Goal: Task Accomplishment & Management: Use online tool/utility

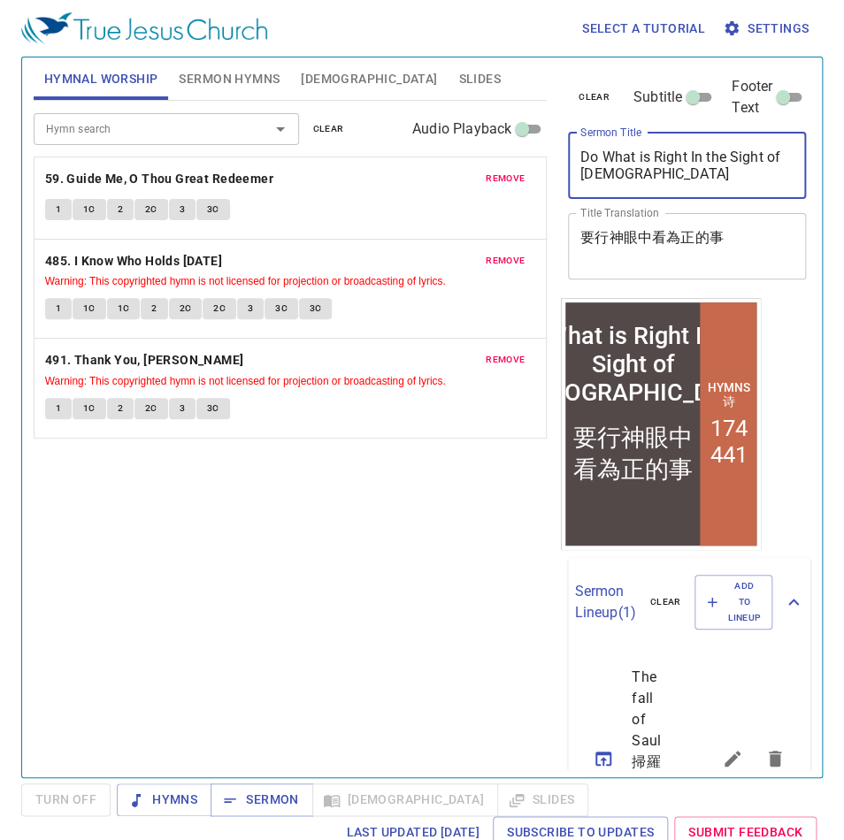
drag, startPoint x: 708, startPoint y: 134, endPoint x: 410, endPoint y: 95, distance: 300.5
click at [410, 95] on div "Hymnal Worship Sermon Hymns Bible Slides Hymn search Hymn search clear Audio Pl…" at bounding box center [422, 410] width 791 height 720
paste textarea "Morning Prayer"
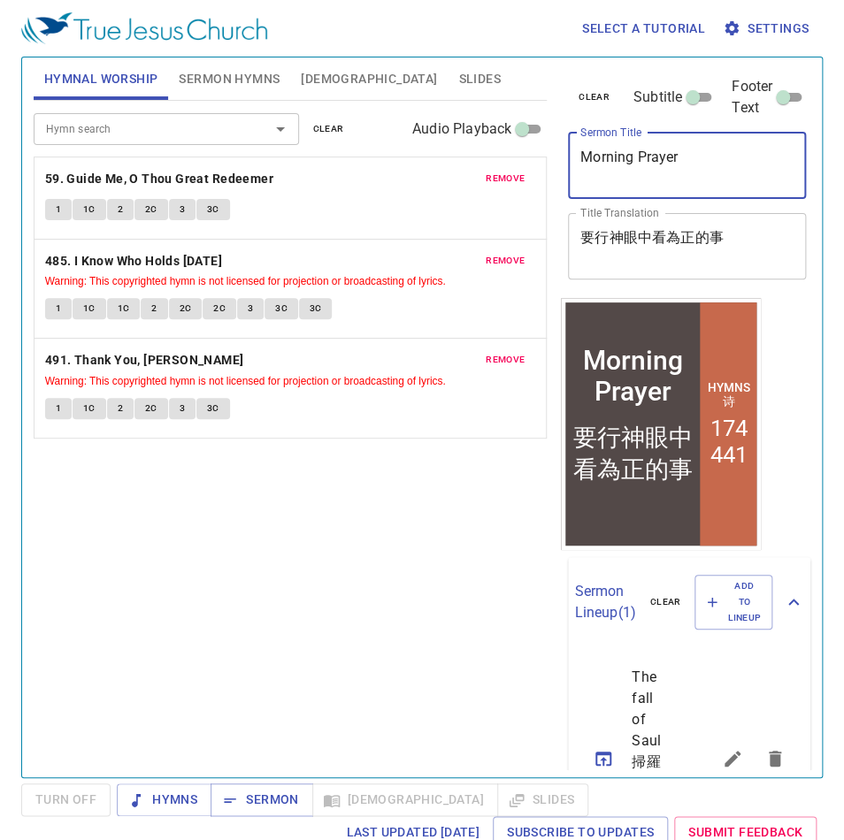
type textarea "Morning Prayer"
drag, startPoint x: 333, startPoint y: 184, endPoint x: 364, endPoint y: 188, distance: 31.3
click at [317, 182] on div "Hymnal Worship Sermon Hymns Bible Slides Hymn search Hymn search clear Audio Pl…" at bounding box center [422, 410] width 791 height 720
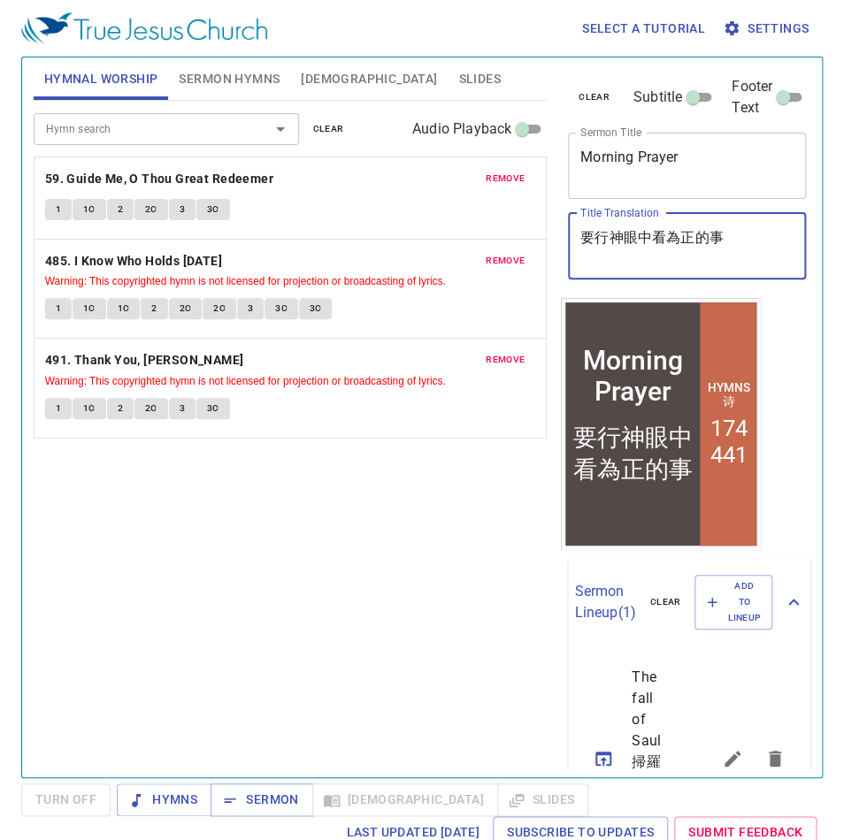
paste textarea "早禱會"
type textarea "早禱會"
click at [322, 124] on span "clear" at bounding box center [328, 129] width 31 height 16
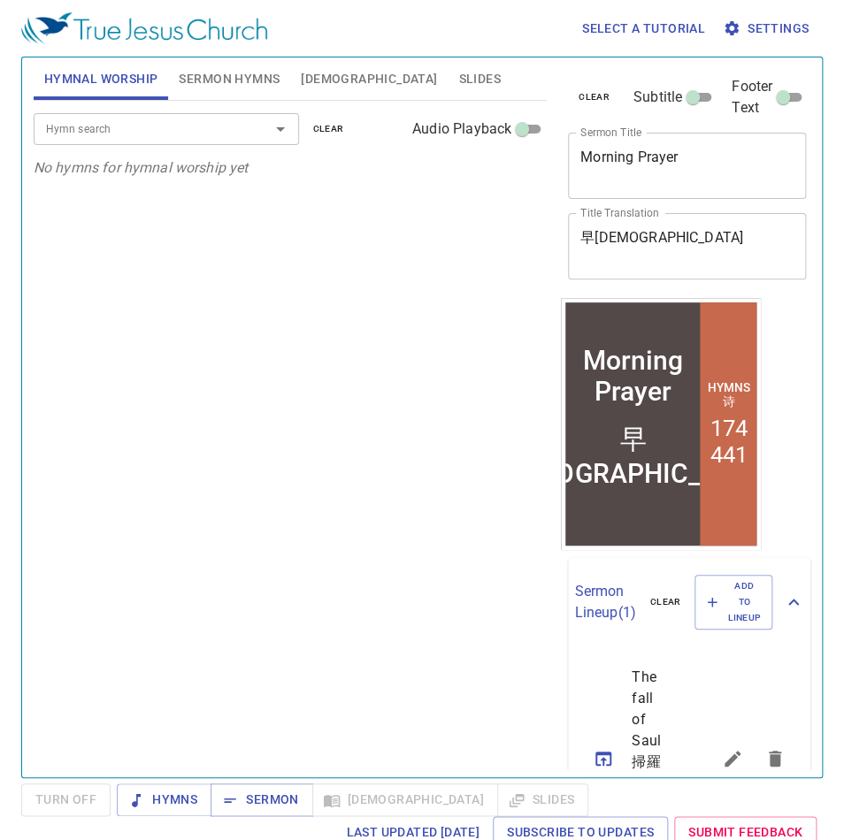
click at [172, 111] on div "Hymn search Hymn search clear Audio Playback" at bounding box center [290, 129] width 513 height 57
click at [221, 97] on div "Hymnal Worship Sermon Hymns Bible Slides Hymn search Hymn search clear Audio Pl…" at bounding box center [290, 410] width 527 height 720
click at [222, 87] on span "Sermon Hymns" at bounding box center [229, 79] width 101 height 22
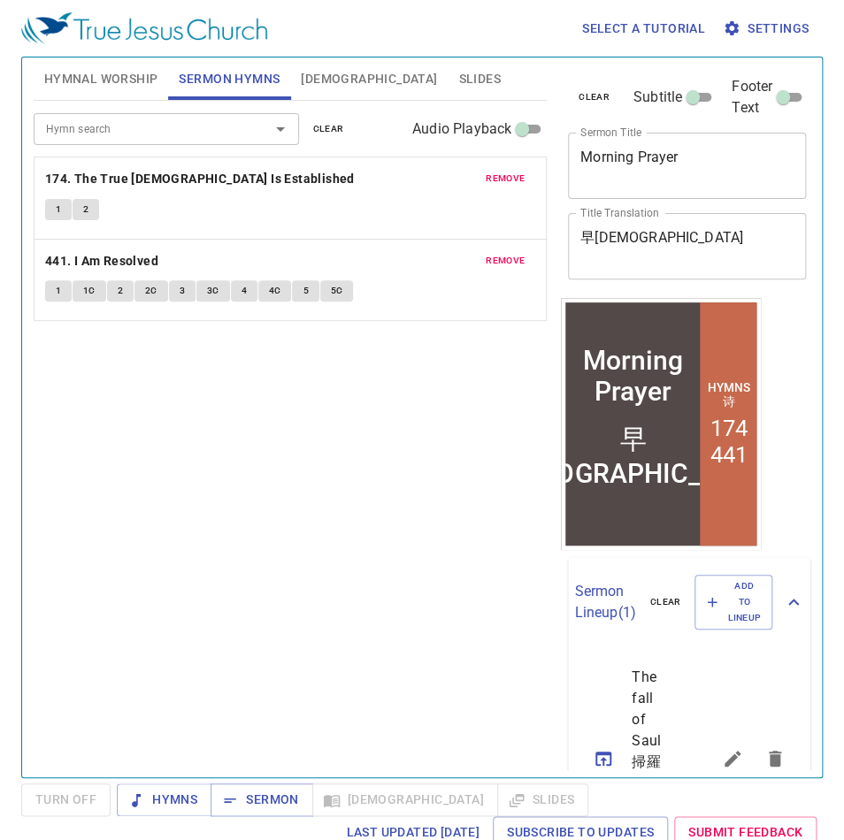
click at [324, 134] on span "clear" at bounding box center [328, 129] width 31 height 16
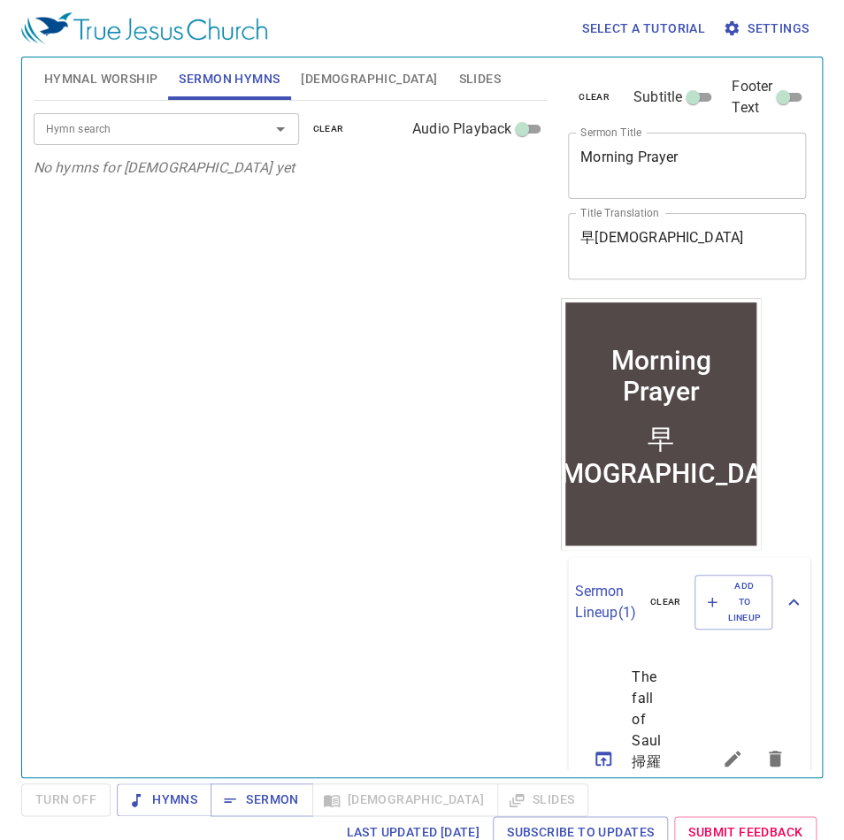
click at [204, 122] on input "Hymn search" at bounding box center [140, 128] width 202 height 20
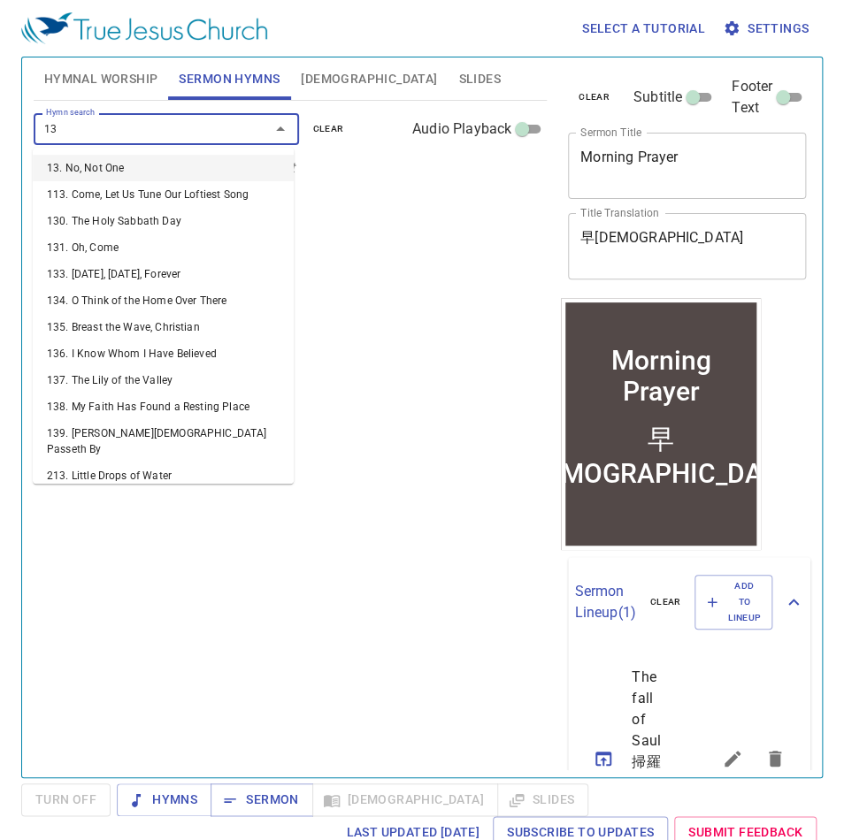
type input "131"
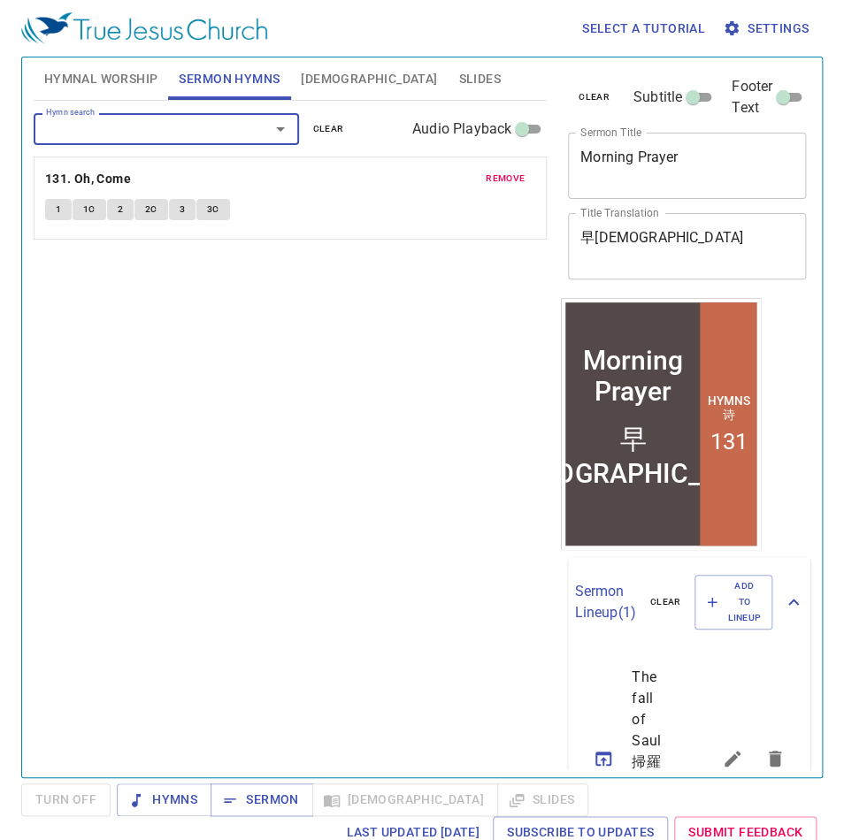
click at [563, 229] on textarea "早禱會" at bounding box center [686, 246] width 213 height 34
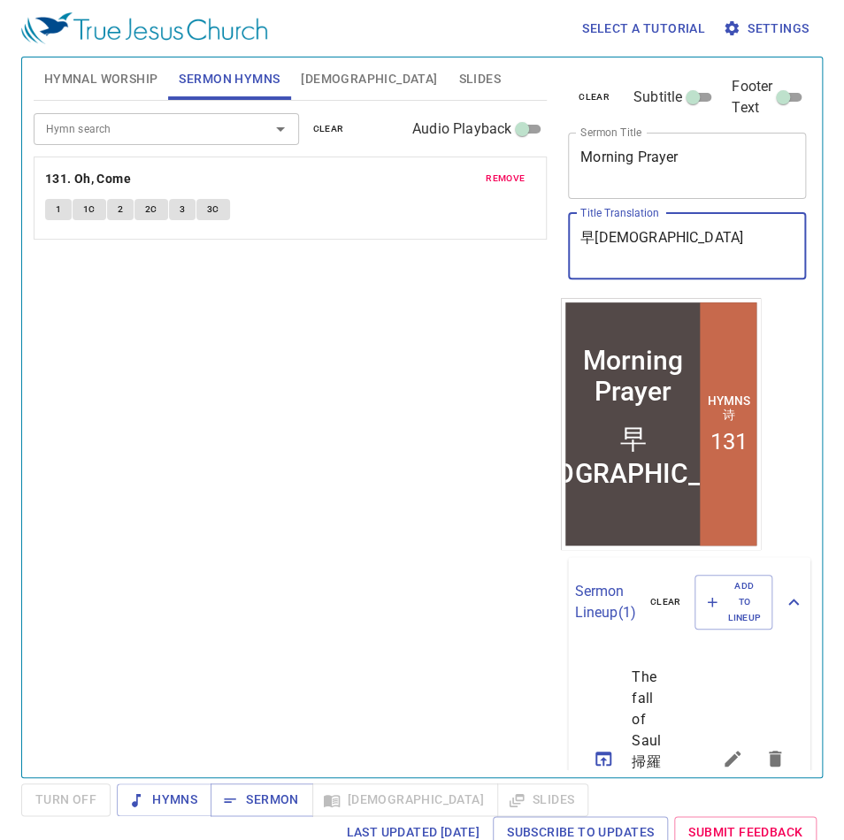
paste textarea "禱告"
type textarea "早禱告會"
click at [435, 436] on div "Hymn search Hymn search clear Audio Playback remove 131. Oh, Come 1 1C 2 2C 3 3C" at bounding box center [290, 431] width 513 height 661
click at [253, 436] on span "Sermon" at bounding box center [261, 800] width 73 height 22
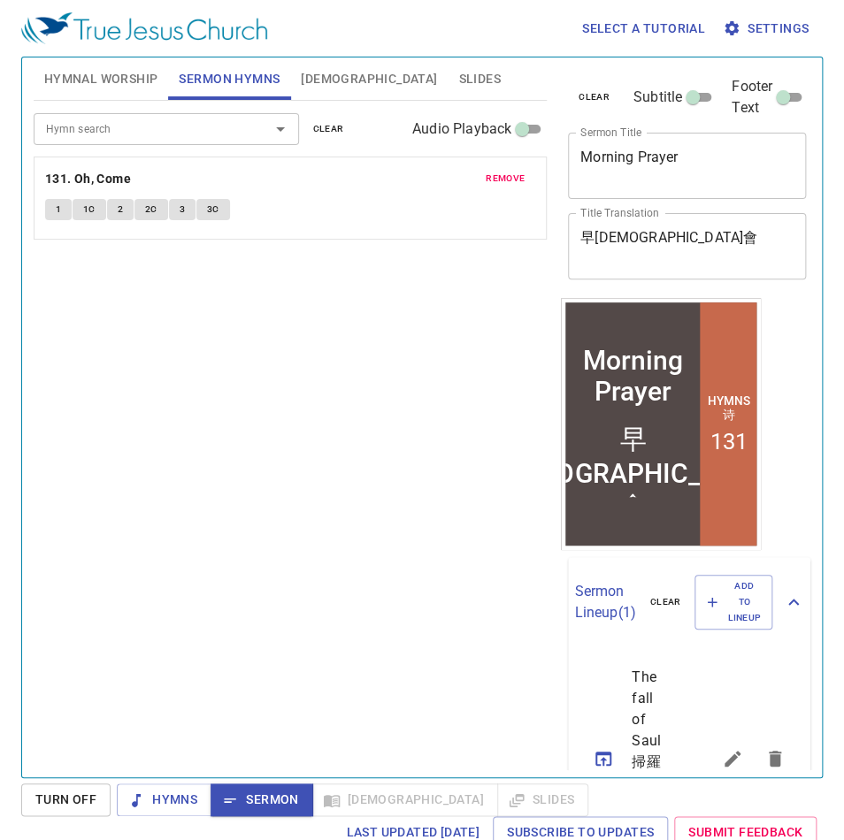
click at [125, 75] on span "Hymnal Worship" at bounding box center [101, 79] width 114 height 22
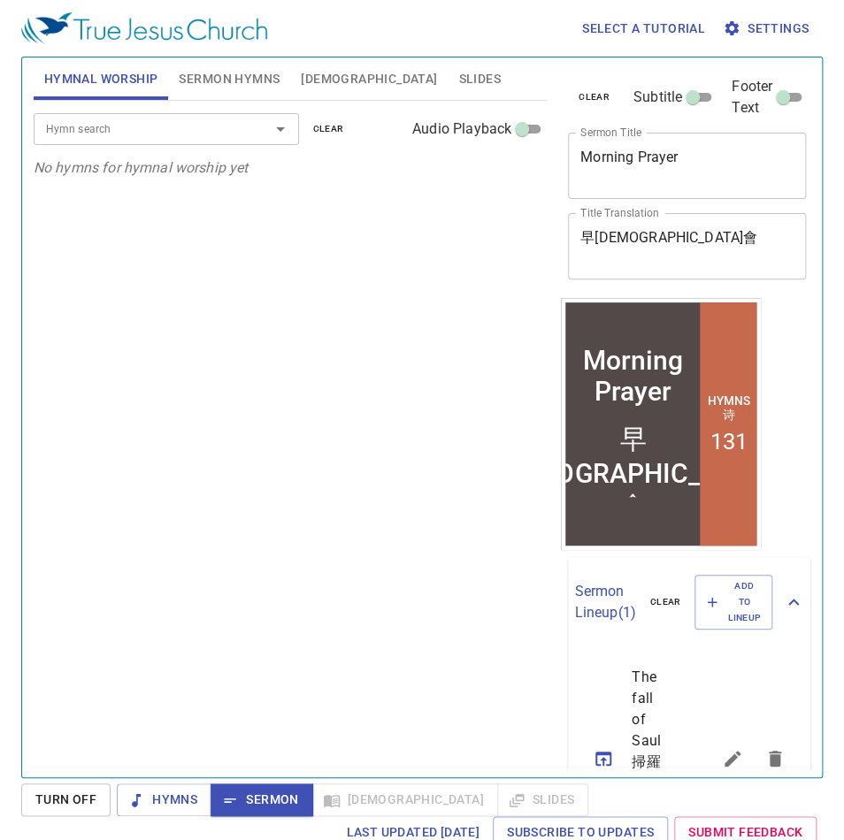
click at [238, 436] on div "Hymn search Hymn search clear Audio Playback No hymns for hymnal worship yet" at bounding box center [290, 431] width 513 height 661
click at [179, 436] on div "Hymn search Hymn search clear Audio Playback No hymns for hymnal worship yet" at bounding box center [290, 431] width 513 height 661
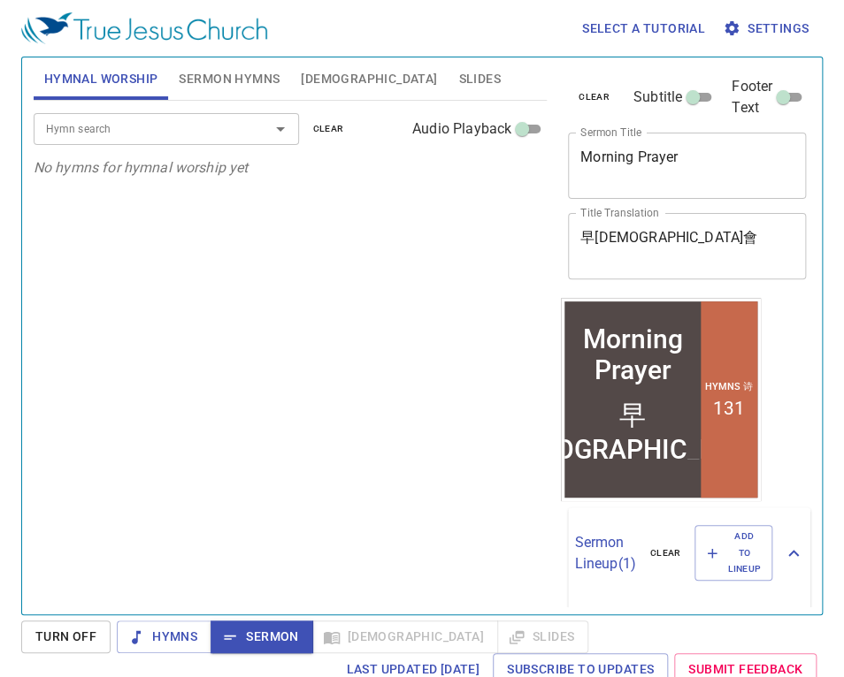
click at [212, 436] on div "Hymn search Hymn search clear Audio Playback No hymns for hymnal worship yet" at bounding box center [290, 350] width 513 height 499
click at [230, 88] on span "Sermon Hymns" at bounding box center [229, 79] width 101 height 22
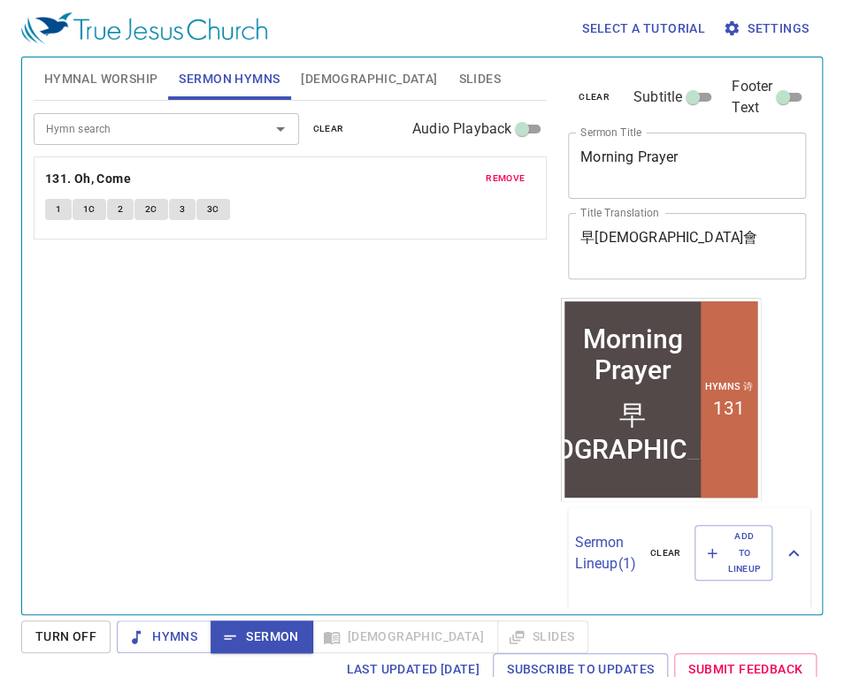
click at [57, 209] on span "1" at bounding box center [58, 210] width 5 height 16
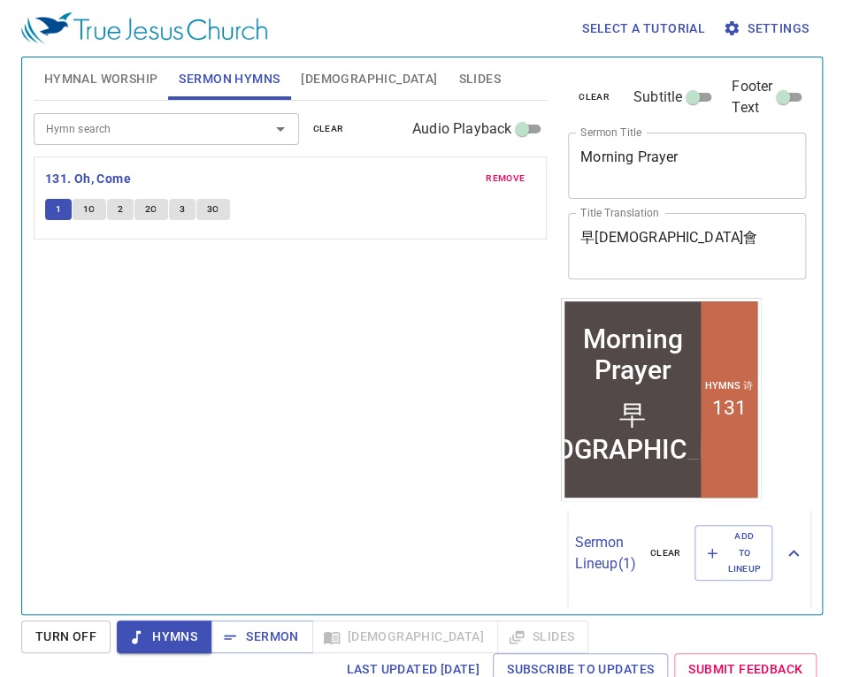
click at [286, 401] on div "Hymn search Hymn search clear Audio Playback remove 131. Oh, Come 1 1C 2 2C 3 3C" at bounding box center [290, 350] width 513 height 499
click at [90, 211] on span "1C" at bounding box center [89, 210] width 12 height 16
click at [118, 208] on span "2" at bounding box center [120, 210] width 5 height 16
drag, startPoint x: 152, startPoint y: 210, endPoint x: 164, endPoint y: 209, distance: 12.4
click at [154, 210] on span "2C" at bounding box center [151, 210] width 12 height 16
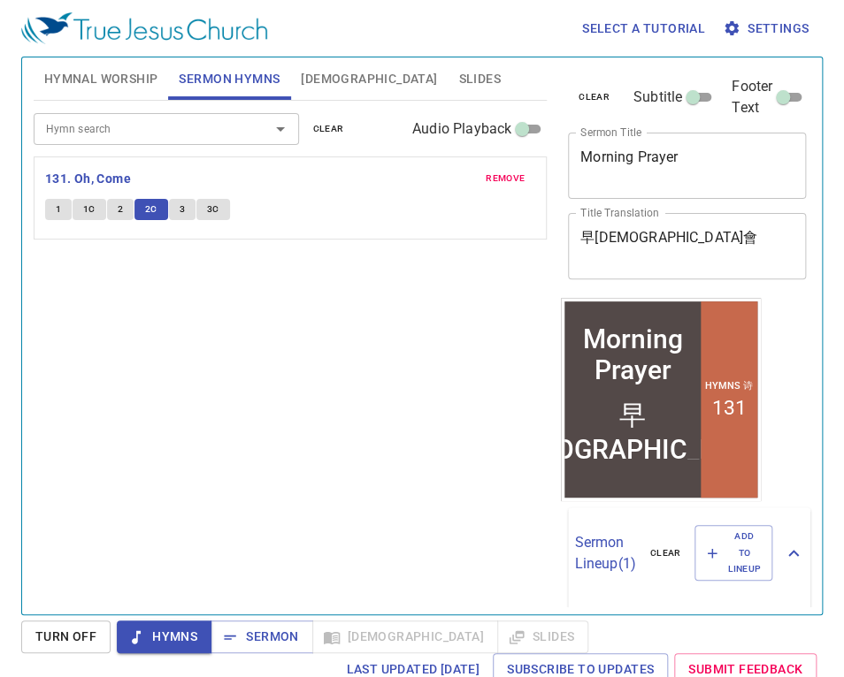
click at [177, 213] on button "3" at bounding box center [182, 209] width 27 height 21
click at [216, 210] on span "3C" at bounding box center [213, 210] width 12 height 16
click at [255, 436] on span "Sermon" at bounding box center [261, 637] width 73 height 22
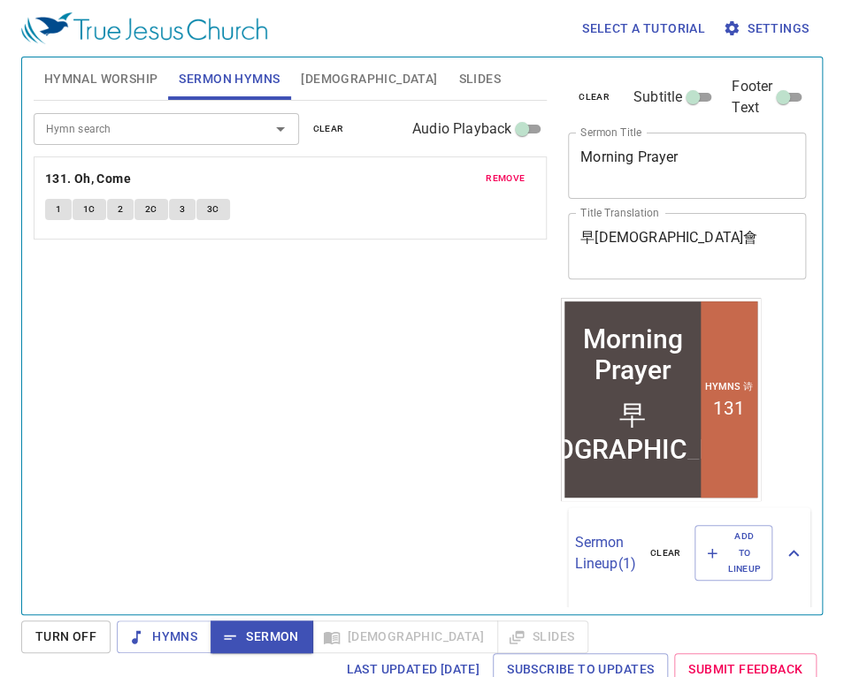
click at [332, 81] on span "Bible" at bounding box center [369, 79] width 136 height 22
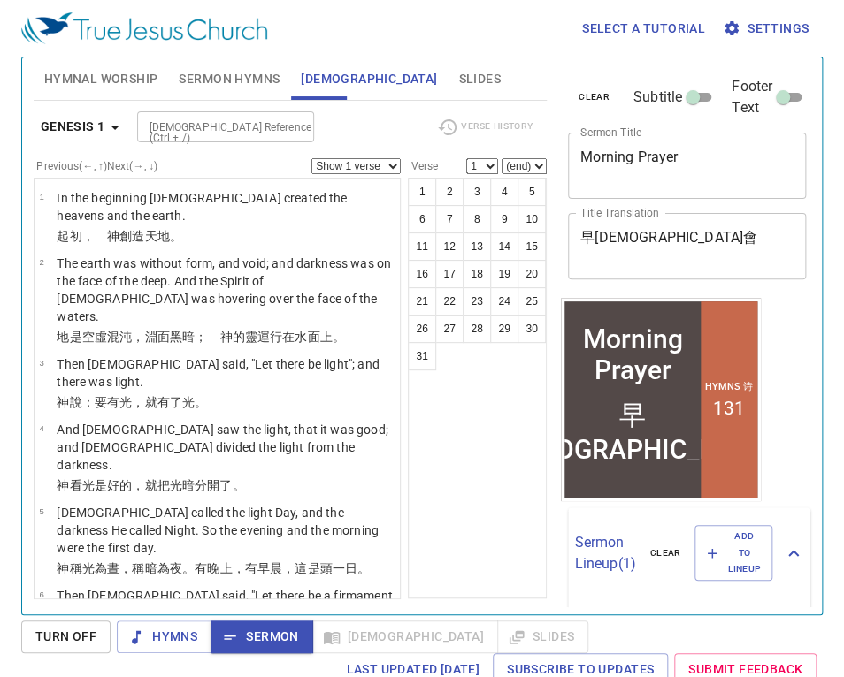
click at [85, 123] on b "Genesis 1" at bounding box center [73, 127] width 65 height 22
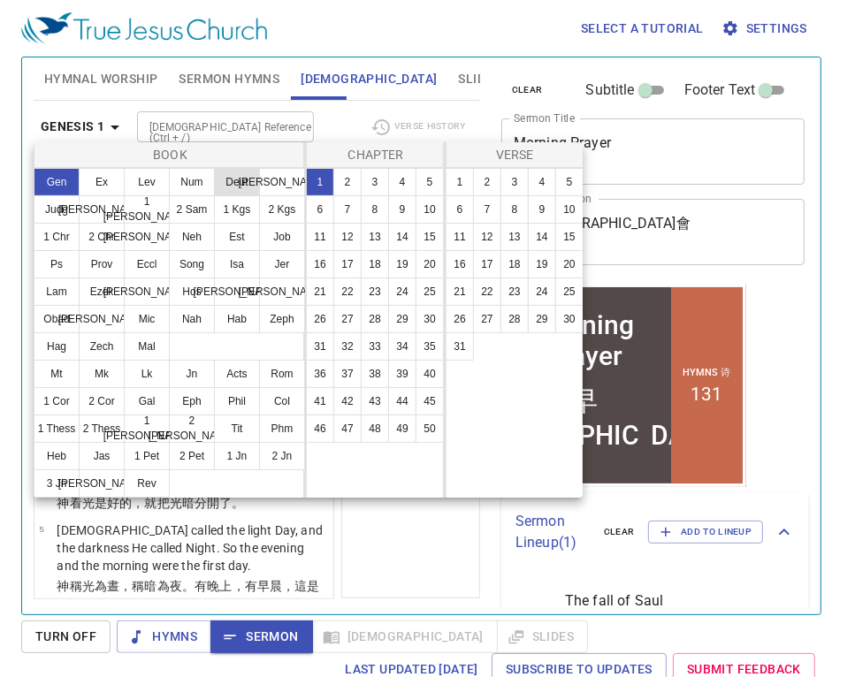
click at [243, 184] on button "Deut" at bounding box center [237, 182] width 46 height 28
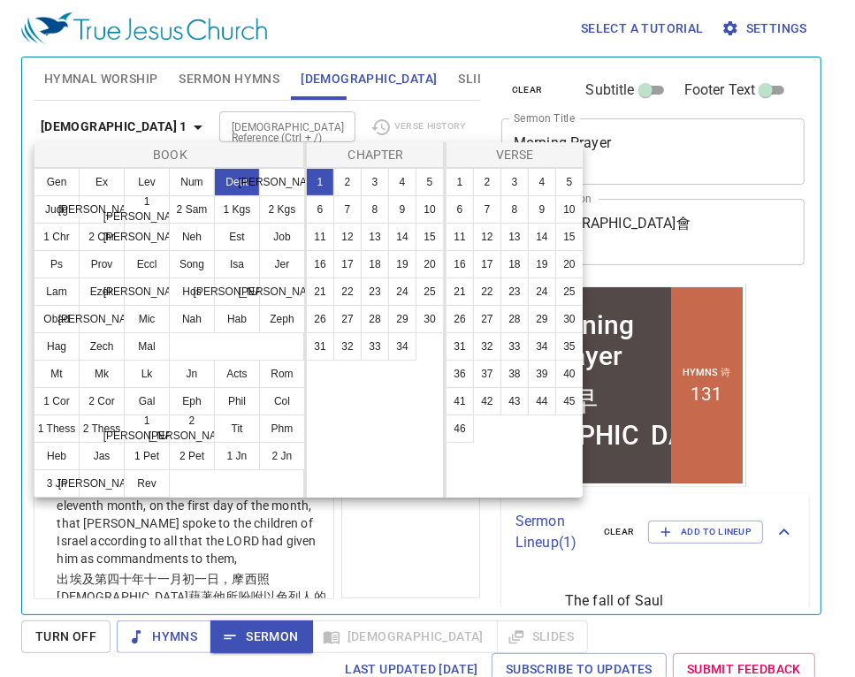
click at [414, 436] on div at bounding box center [427, 338] width 855 height 677
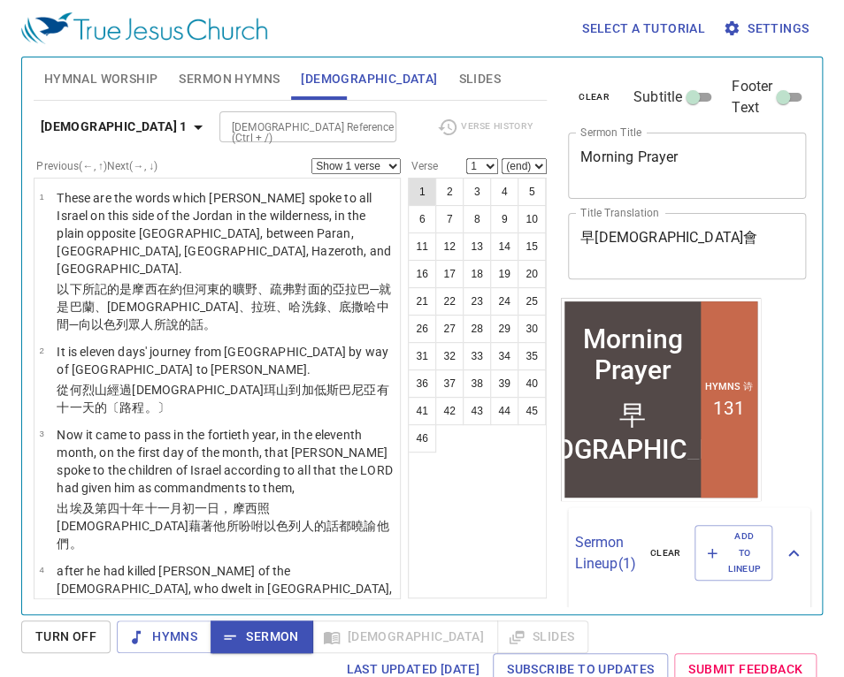
click at [408, 187] on button "1" at bounding box center [422, 192] width 28 height 28
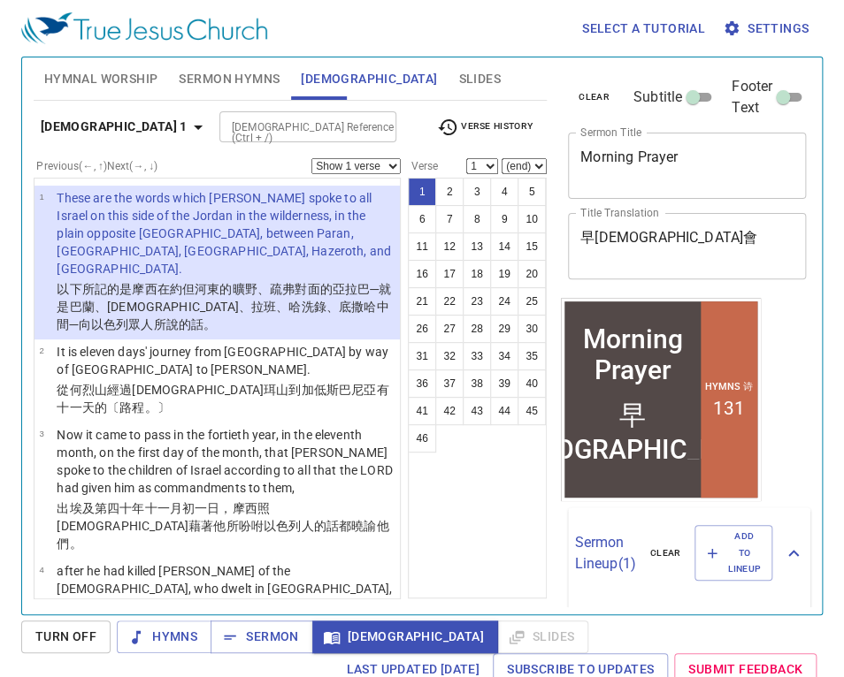
click at [501, 166] on select "(end) 2 3 4 5 6 7 8 9 10 11 12 13 14 15 16 17 18 19 20 21 22 23 24 25 26 27 28 …" at bounding box center [523, 166] width 45 height 16
select select "3"
click at [501, 158] on select "(end) 2 3 4 5 6 7 8 9 10 11 12 13 14 15 16 17 18 19 20 21 22 23 24 25 26 27 28 …" at bounding box center [523, 166] width 45 height 16
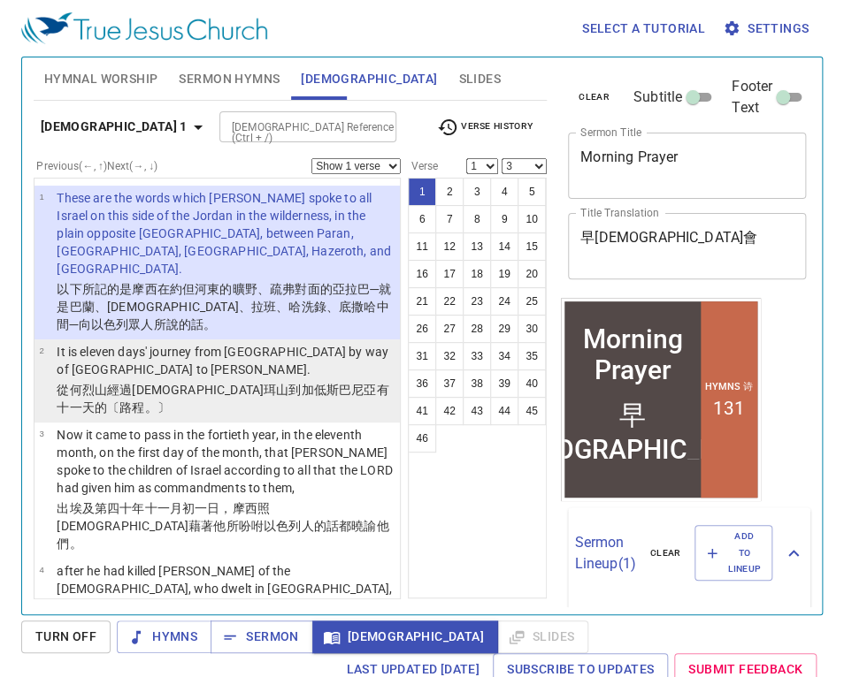
click at [219, 397] on p "從何烈山 經過西珥 山 到加低斯巴尼亞 有十一 天 的〔路程 。〕" at bounding box center [226, 398] width 338 height 35
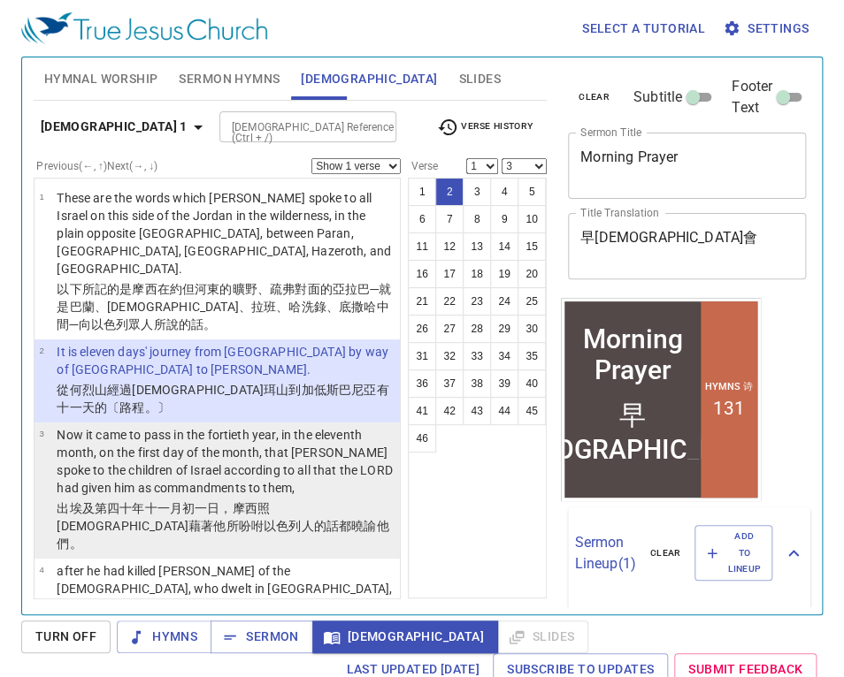
click at [180, 436] on p "Now it came to pass in the fortieth year, in the eleventh month, on the first d…" at bounding box center [226, 461] width 338 height 71
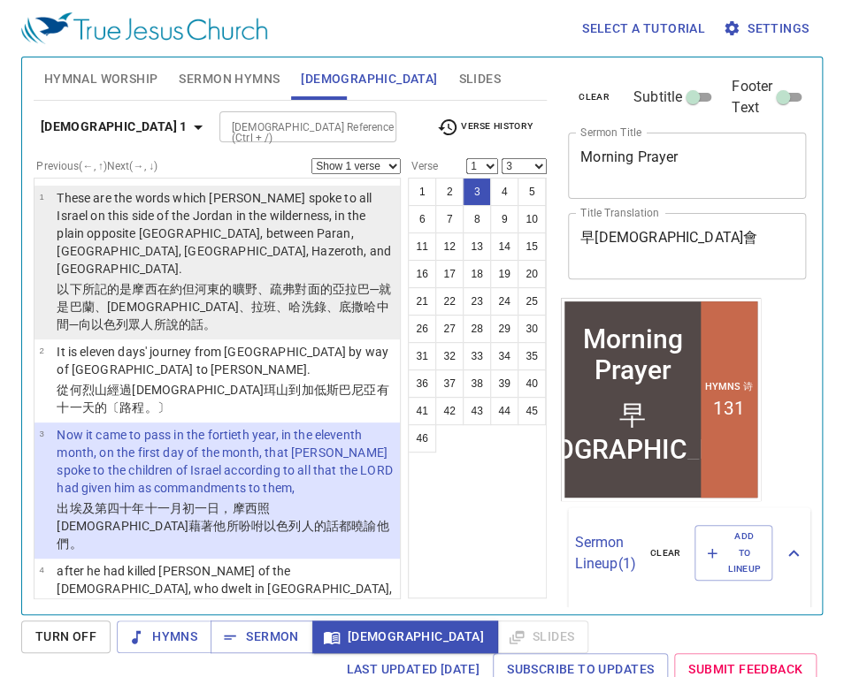
click at [233, 271] on p "These are the words which Moses spoke to all Israel on this side of the Jordan …" at bounding box center [226, 233] width 338 height 88
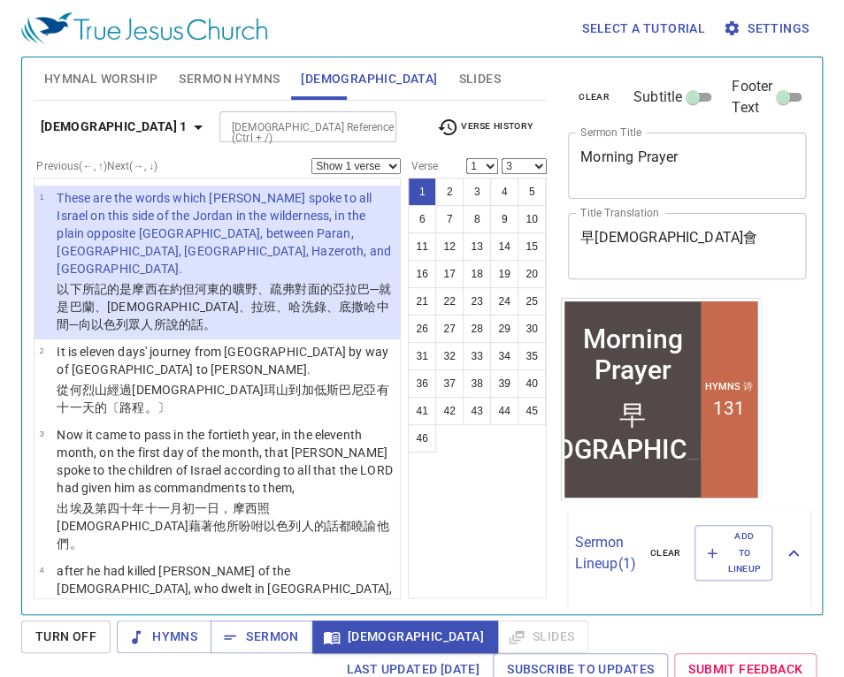
click at [96, 123] on b "Deuteronomy 1" at bounding box center [114, 127] width 147 height 22
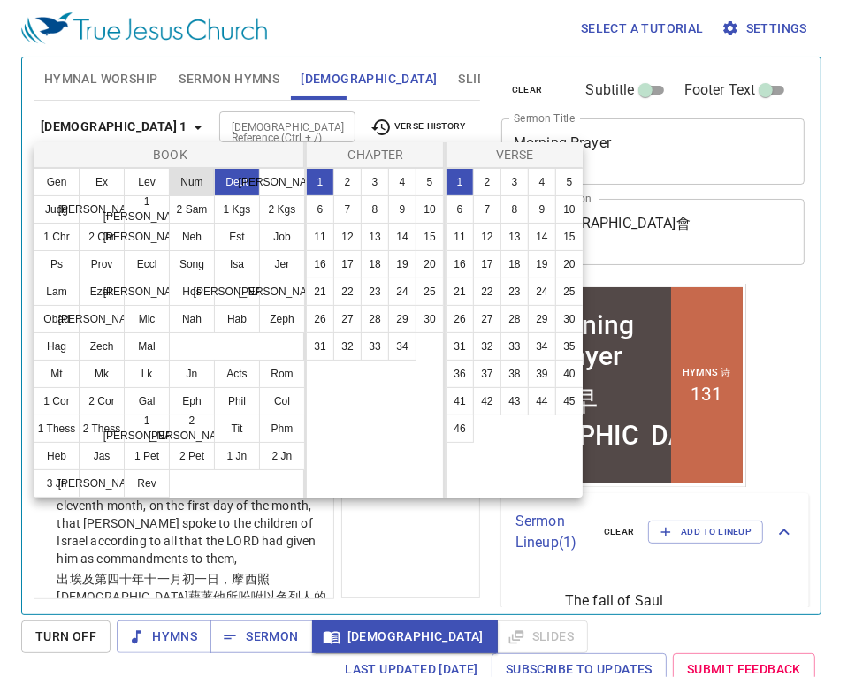
click at [195, 181] on button "Num" at bounding box center [192, 182] width 46 height 28
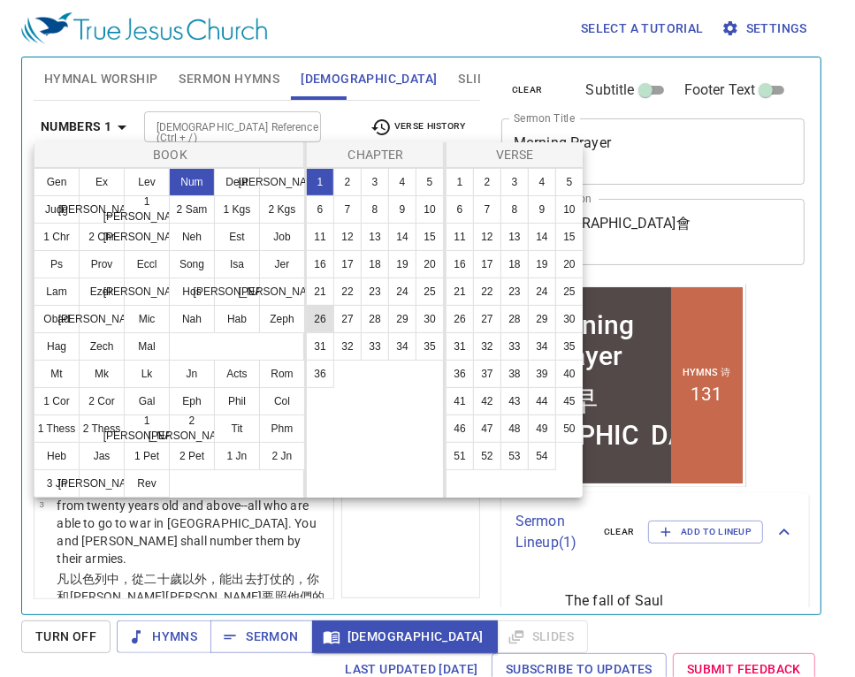
click at [323, 322] on button "26" at bounding box center [320, 319] width 28 height 28
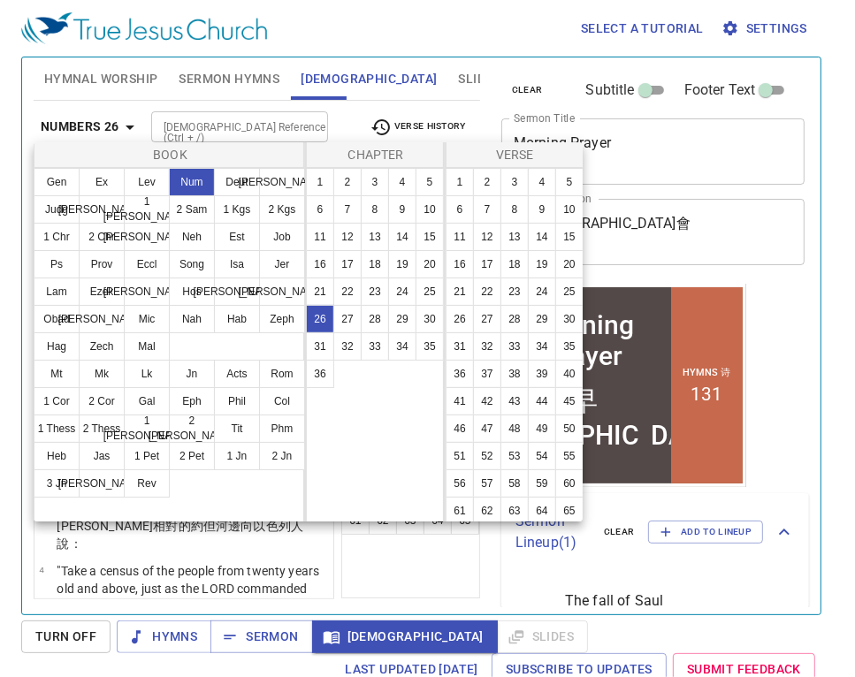
click at [396, 436] on div at bounding box center [427, 338] width 855 height 677
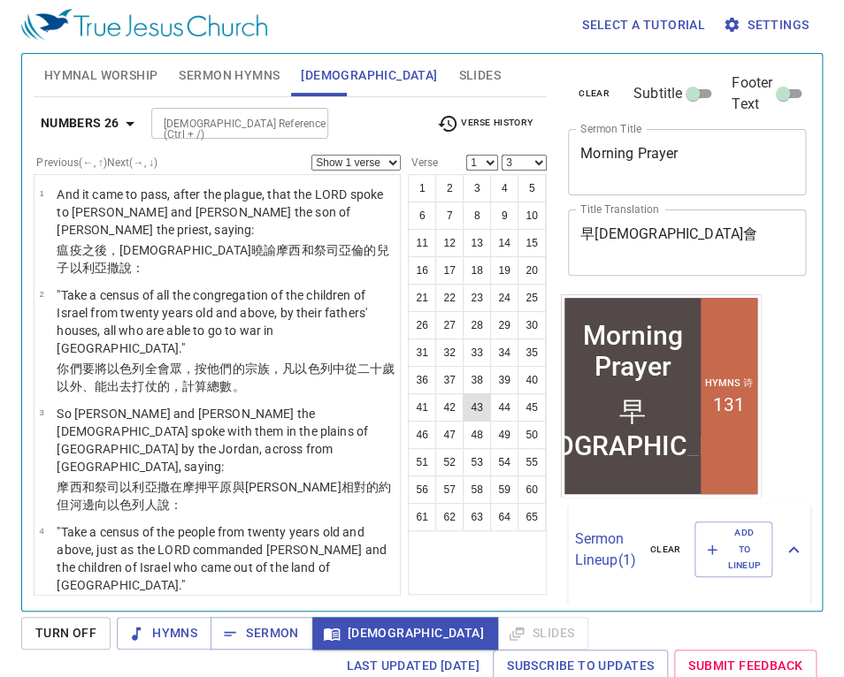
scroll to position [8, 0]
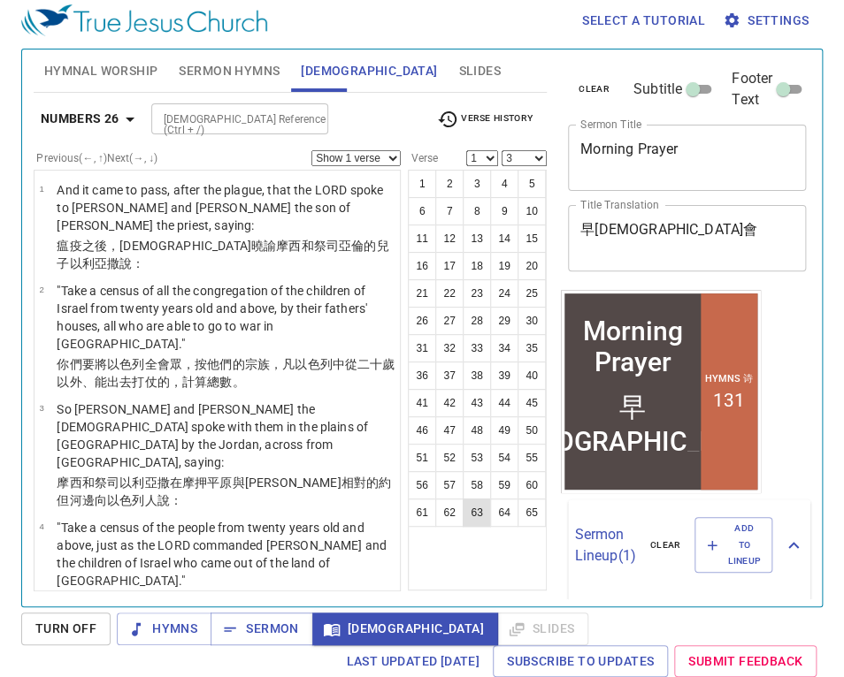
click at [462, 436] on button "63" at bounding box center [476, 513] width 28 height 28
select select "63"
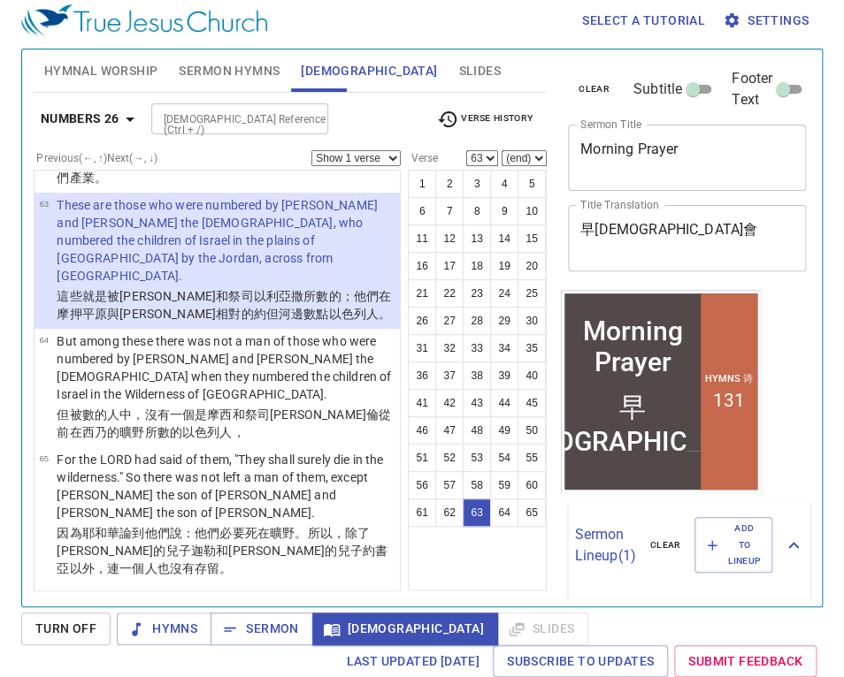
click at [501, 157] on select "(end) 64 65" at bounding box center [523, 158] width 45 height 16
select select "65"
click at [501, 150] on select "(end) 64 65" at bounding box center [523, 158] width 45 height 16
drag, startPoint x: 159, startPoint y: 480, endPoint x: 146, endPoint y: 445, distance: 37.8
click at [159, 403] on p "But among these there was not a man of those who were numbered by Moses and Aar…" at bounding box center [226, 367] width 338 height 71
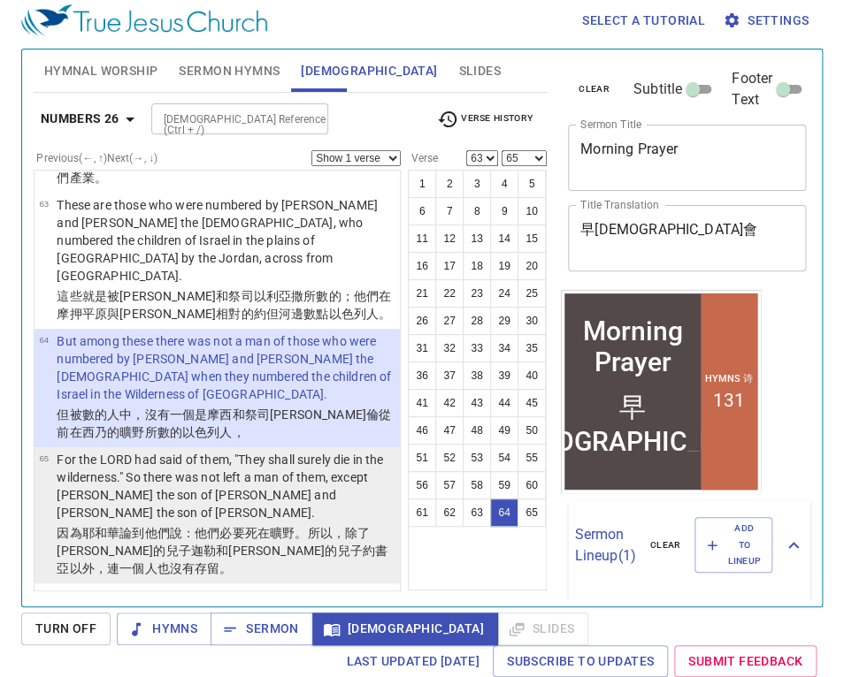
scroll to position [6468, 0]
click at [218, 436] on p "For the LORD had said of them, "They shall surely die in the wilderness." So th…" at bounding box center [226, 486] width 338 height 71
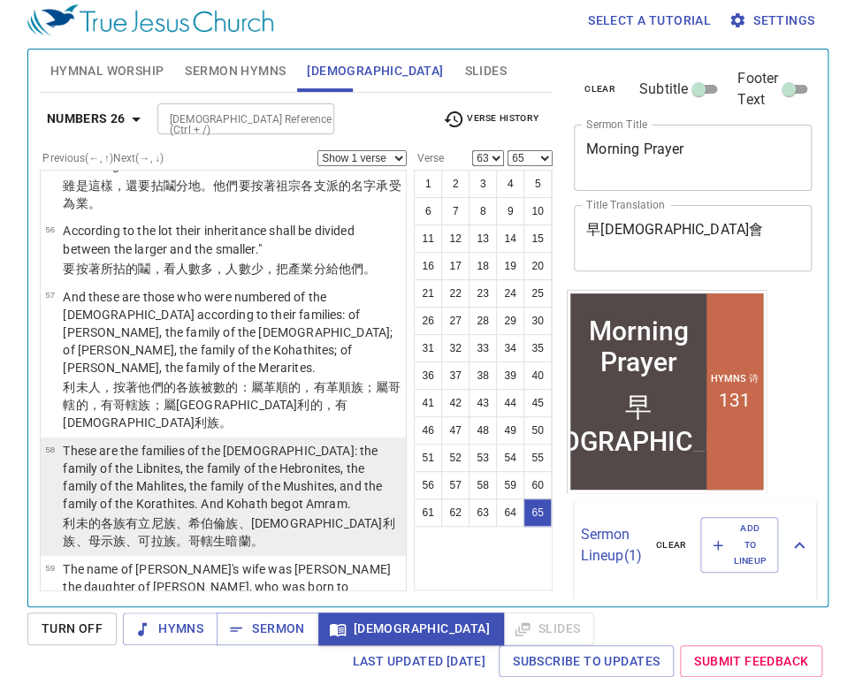
scroll to position [5124, 0]
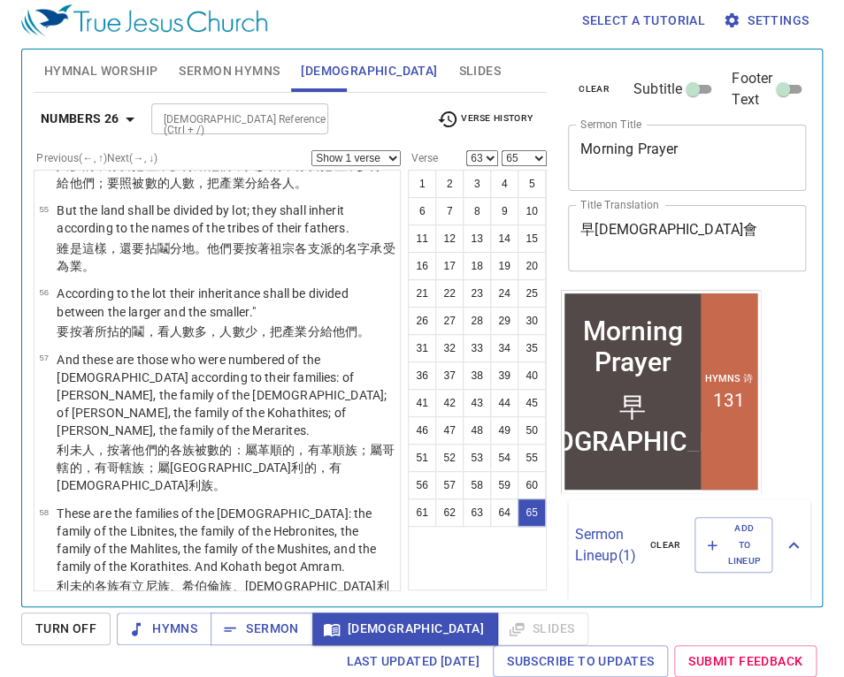
drag, startPoint x: 187, startPoint y: 267, endPoint x: 180, endPoint y: 258, distance: 10.8
select select "51"
select select
drag, startPoint x: 600, startPoint y: 137, endPoint x: 348, endPoint y: 91, distance: 256.2
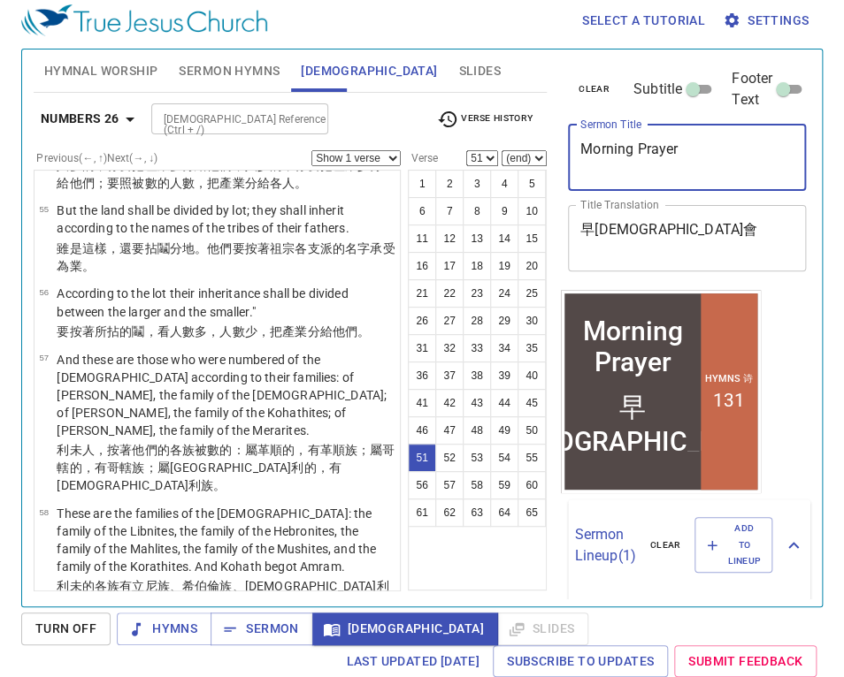
click at [337, 92] on div "Hymnal Worship Sermon Hymns Bible Slides Hymn search Hymn search clear Audio Pl…" at bounding box center [422, 320] width 791 height 557
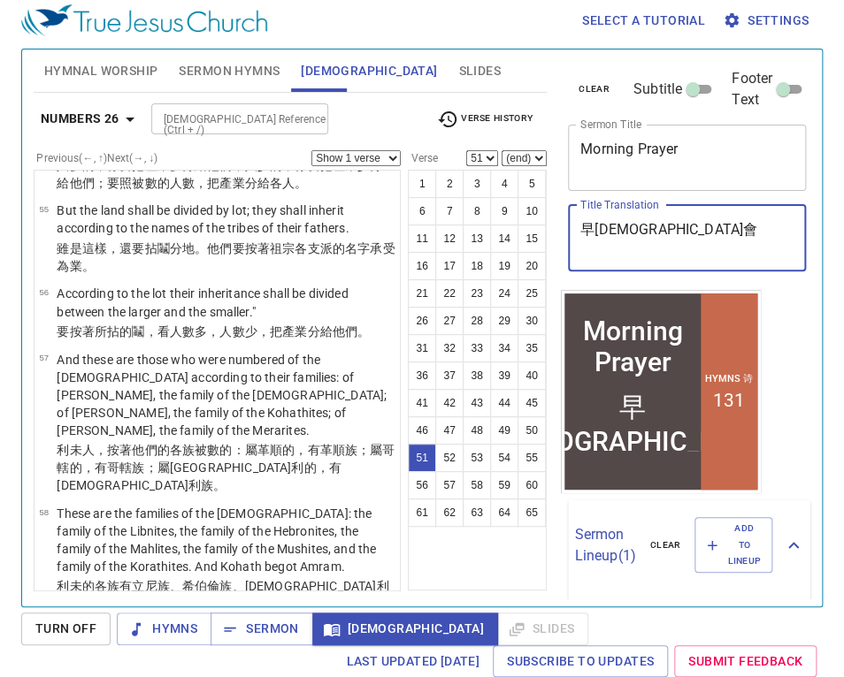
drag, startPoint x: 630, startPoint y: 233, endPoint x: 499, endPoint y: 213, distance: 133.3
click at [561, 214] on div "clear Subtitle Footer Text Sermon Title Morning Prayer x Sermon Title Title Tra…" at bounding box center [685, 170] width 249 height 241
click at [106, 118] on b "Numbers 26" at bounding box center [80, 119] width 79 height 22
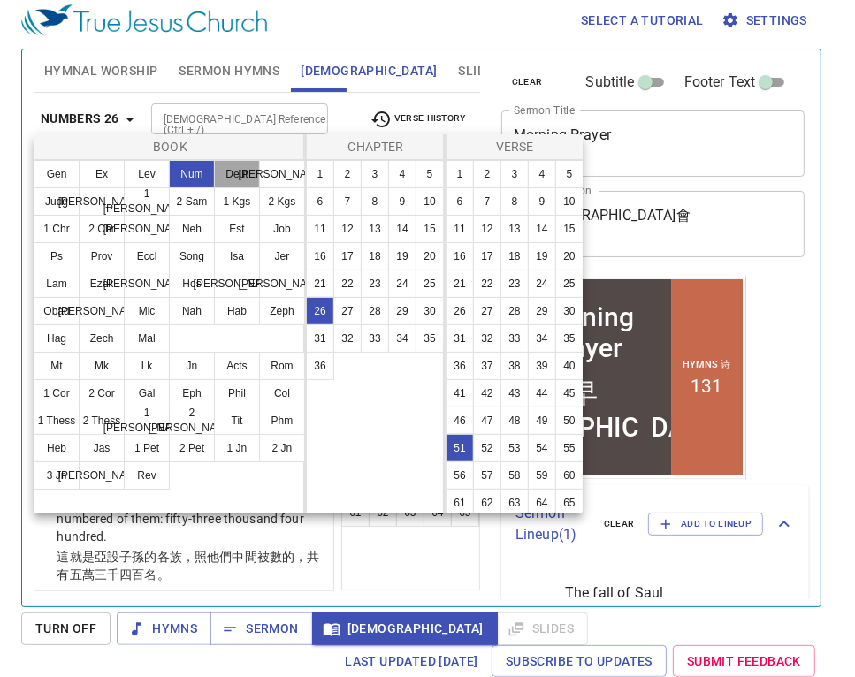
drag, startPoint x: 225, startPoint y: 177, endPoint x: 292, endPoint y: 180, distance: 67.3
click at [226, 177] on button "Deut" at bounding box center [237, 174] width 46 height 28
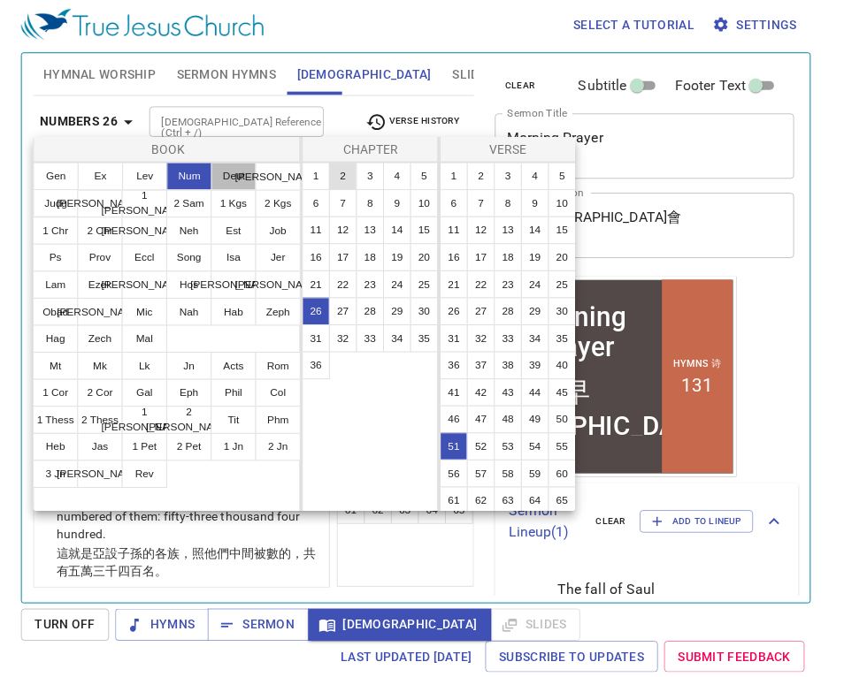
scroll to position [0, 0]
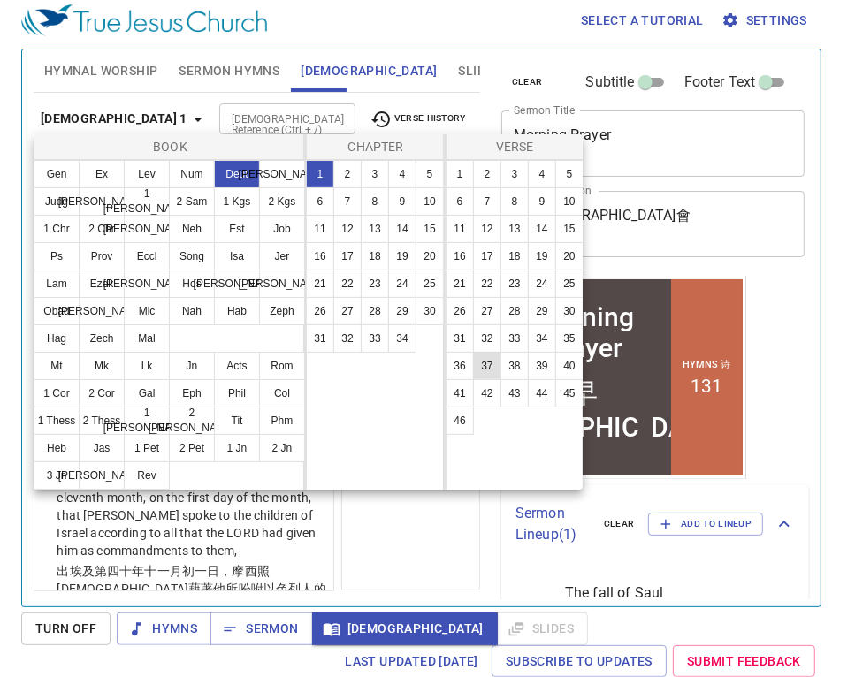
click at [490, 366] on button "37" at bounding box center [487, 366] width 28 height 28
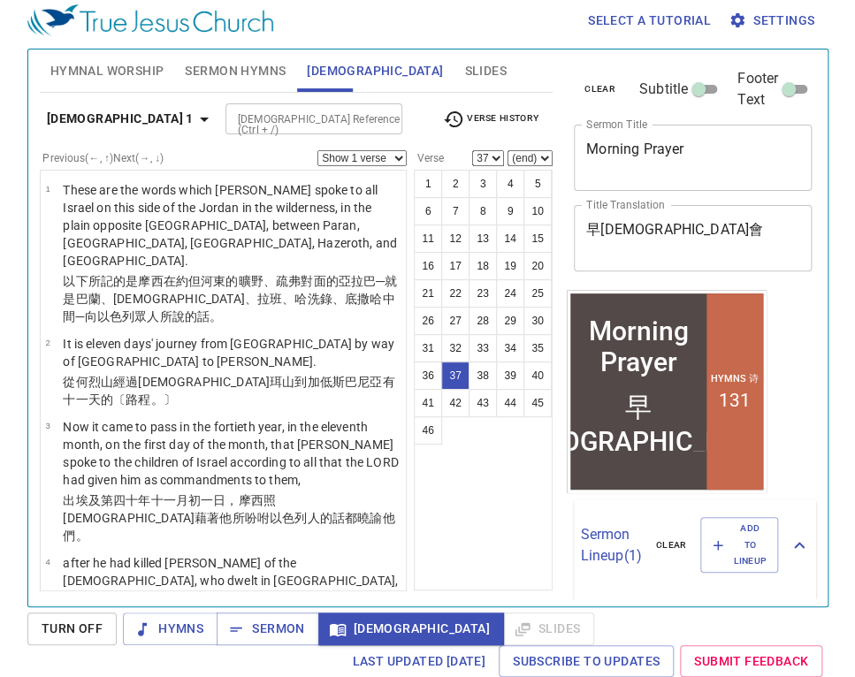
scroll to position [4000, 0]
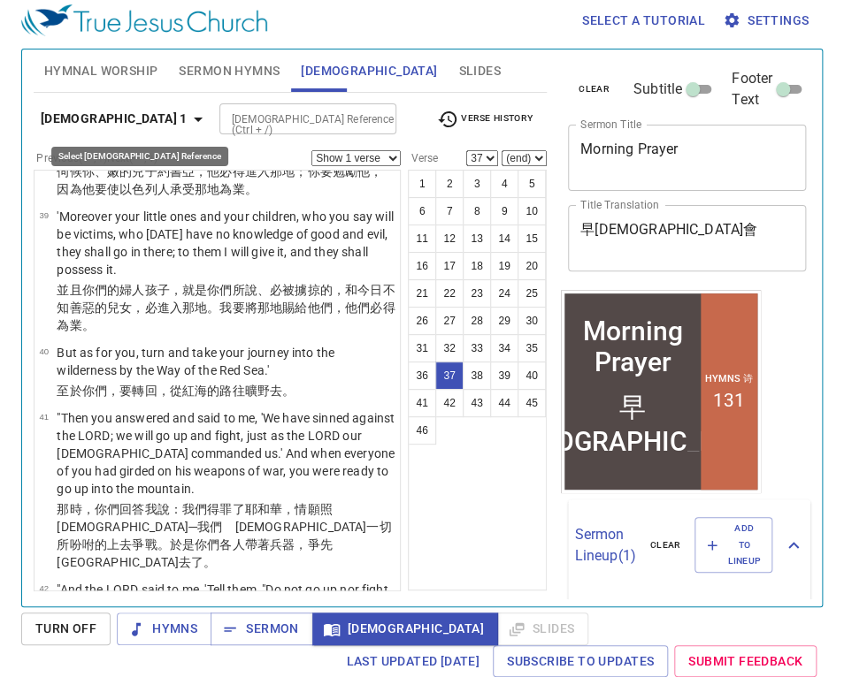
click at [187, 123] on icon "button" at bounding box center [197, 119] width 21 height 21
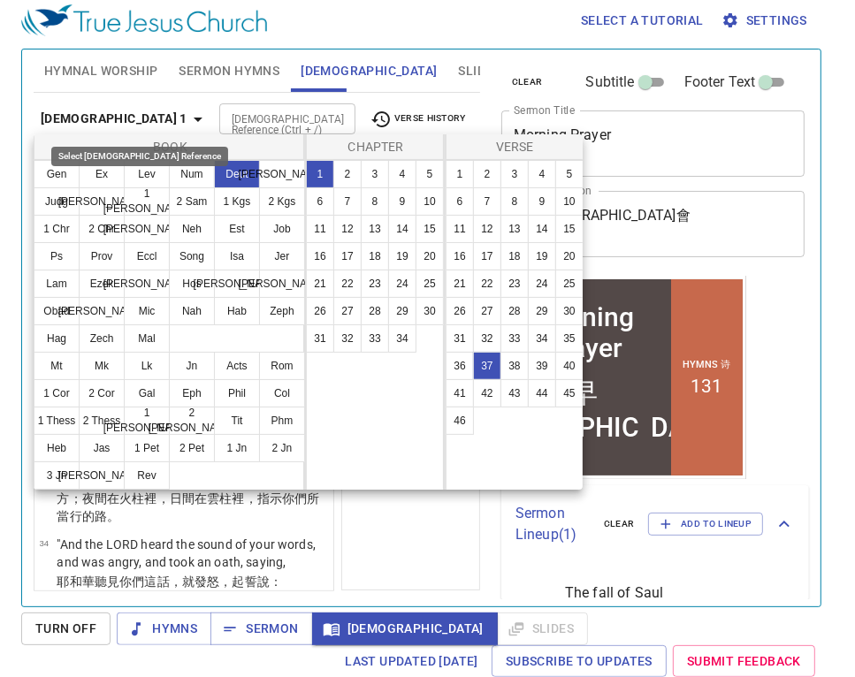
scroll to position [4018, 0]
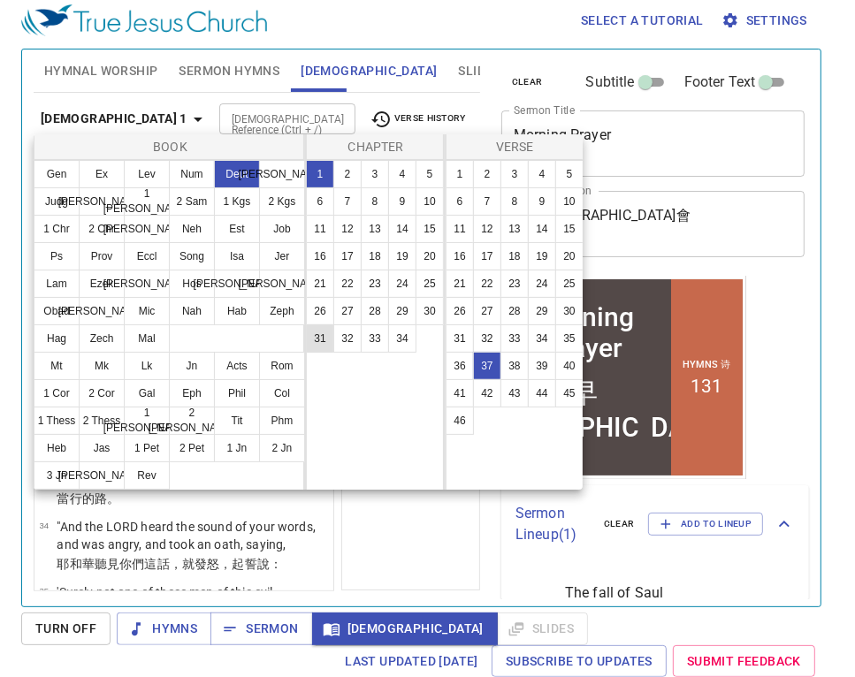
click at [316, 342] on button "31" at bounding box center [320, 339] width 28 height 28
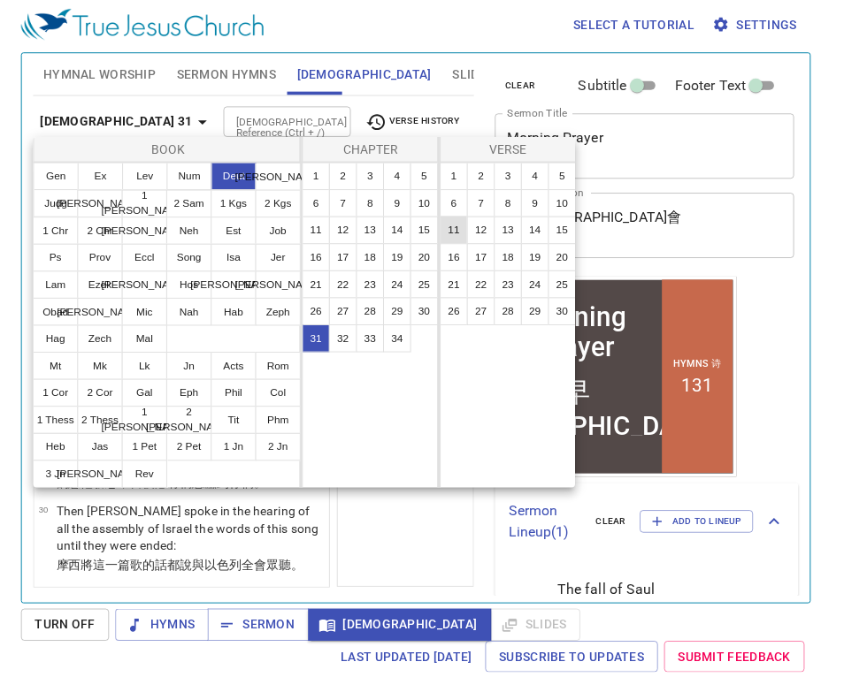
scroll to position [0, 0]
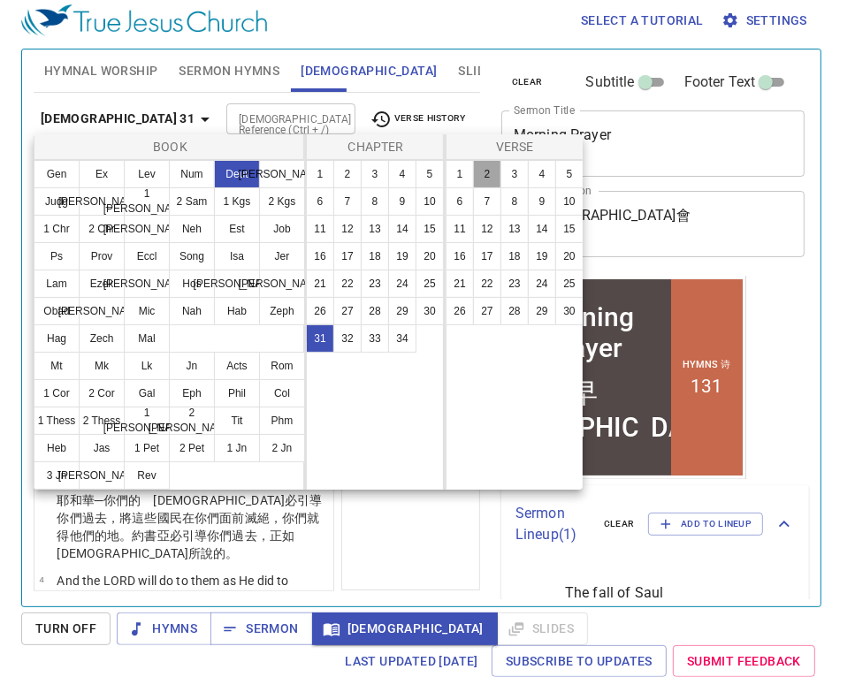
click at [492, 176] on button "2" at bounding box center [487, 174] width 28 height 28
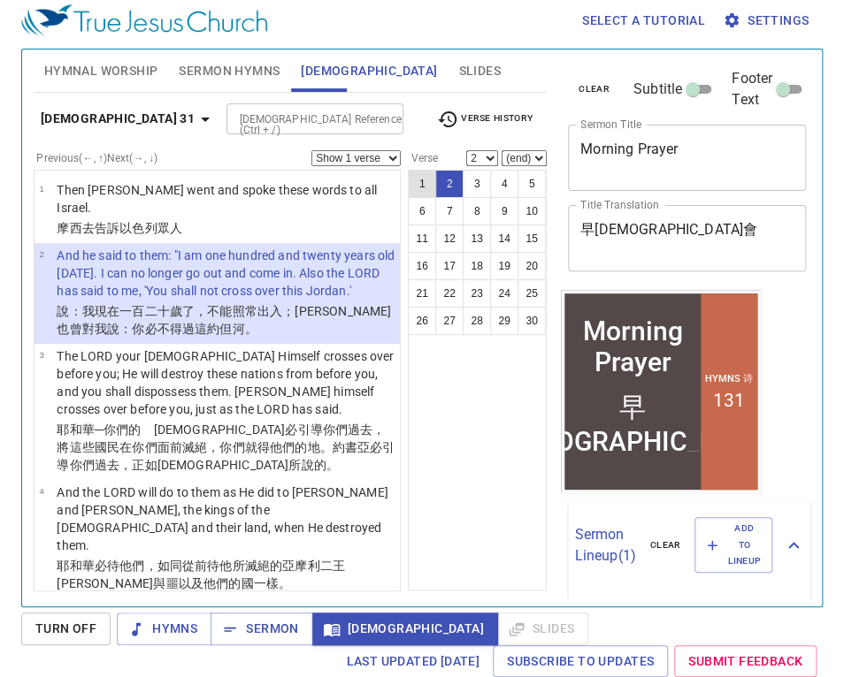
click at [408, 180] on button "1" at bounding box center [422, 184] width 28 height 28
select select "1"
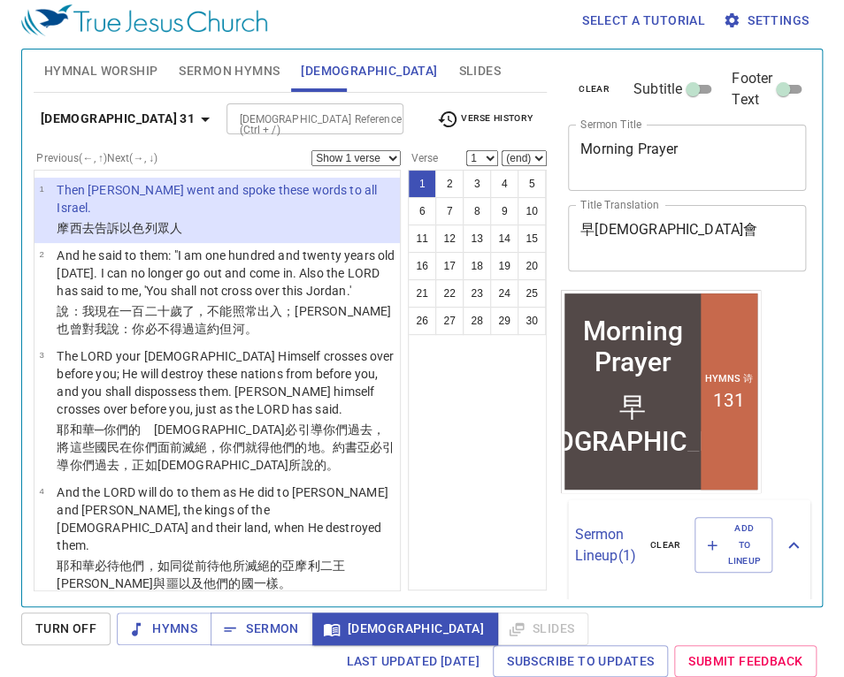
click at [311, 150] on select "Show 1 verse Show 2 verses Show 3 verses Show 4 verses Show 5 verses" at bounding box center [355, 158] width 89 height 16
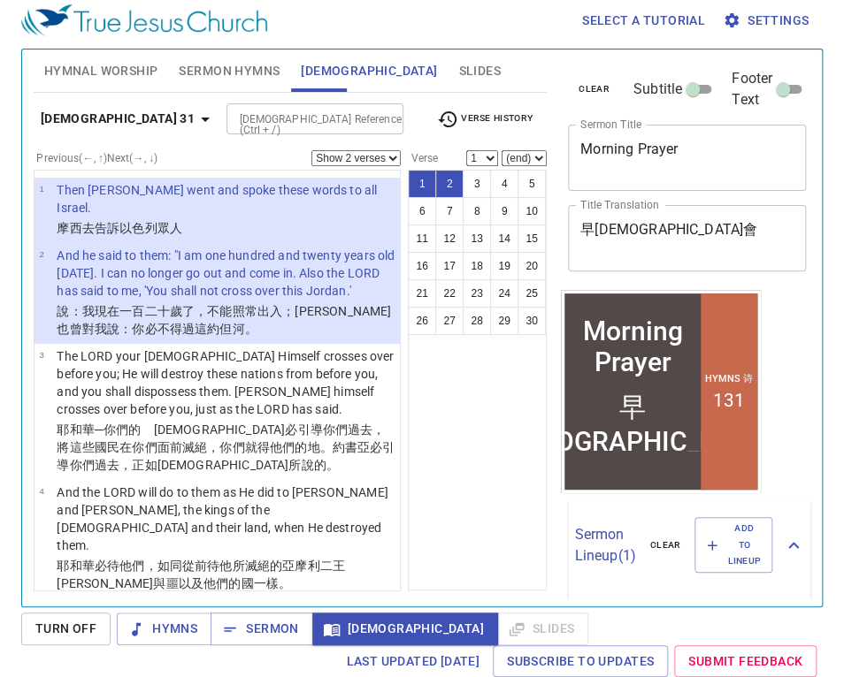
click at [112, 116] on b "Deuteronomy 31" at bounding box center [118, 119] width 154 height 22
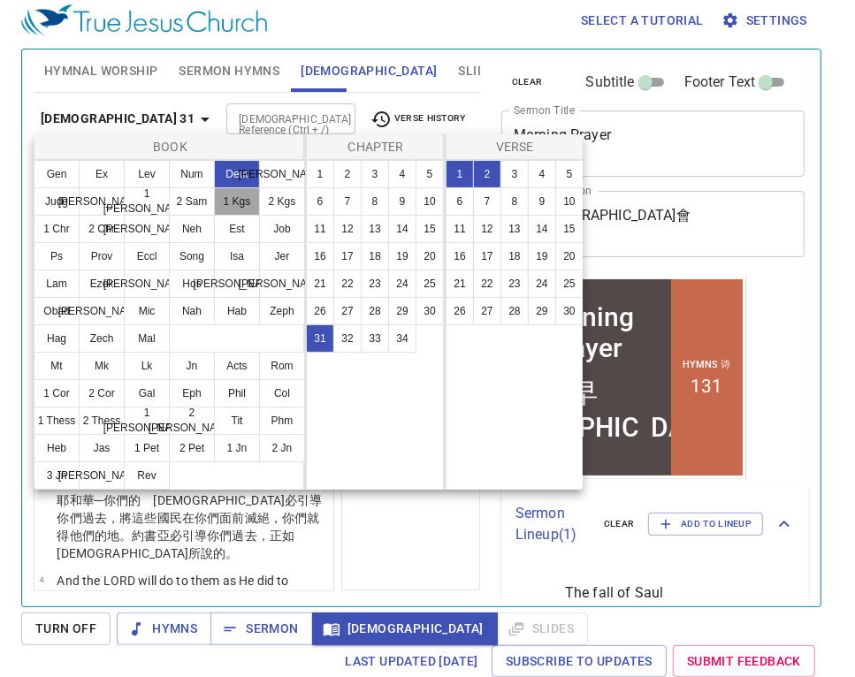
click at [234, 197] on button "1 Kgs" at bounding box center [237, 201] width 46 height 28
select select "1"
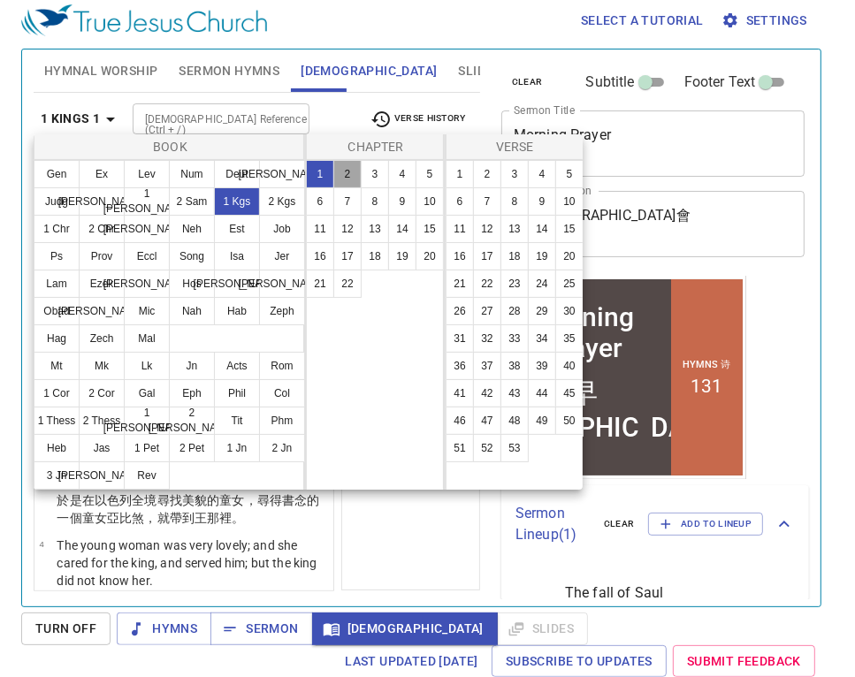
click at [343, 172] on button "2" at bounding box center [347, 174] width 28 height 28
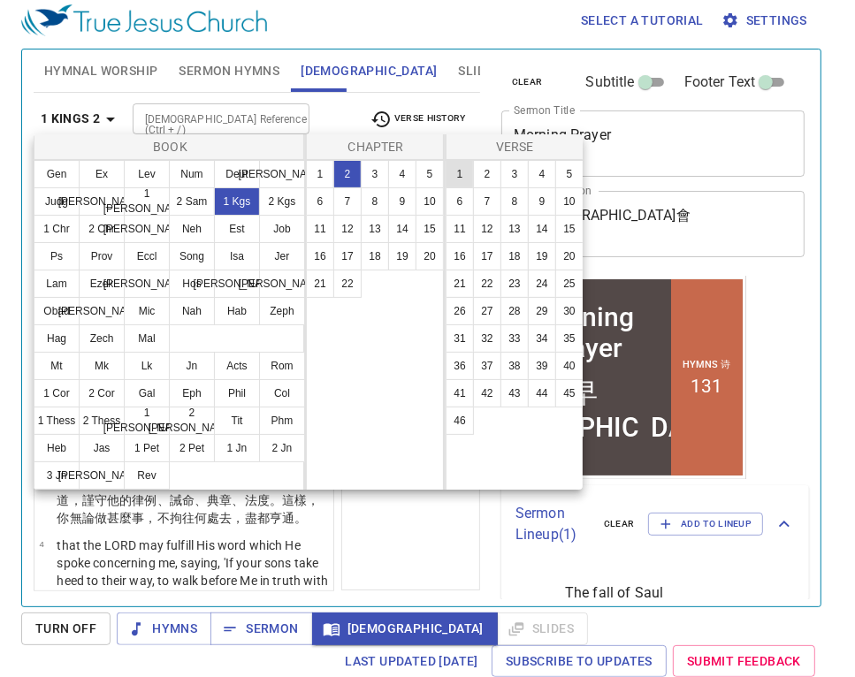
click at [458, 168] on button "1" at bounding box center [460, 174] width 28 height 28
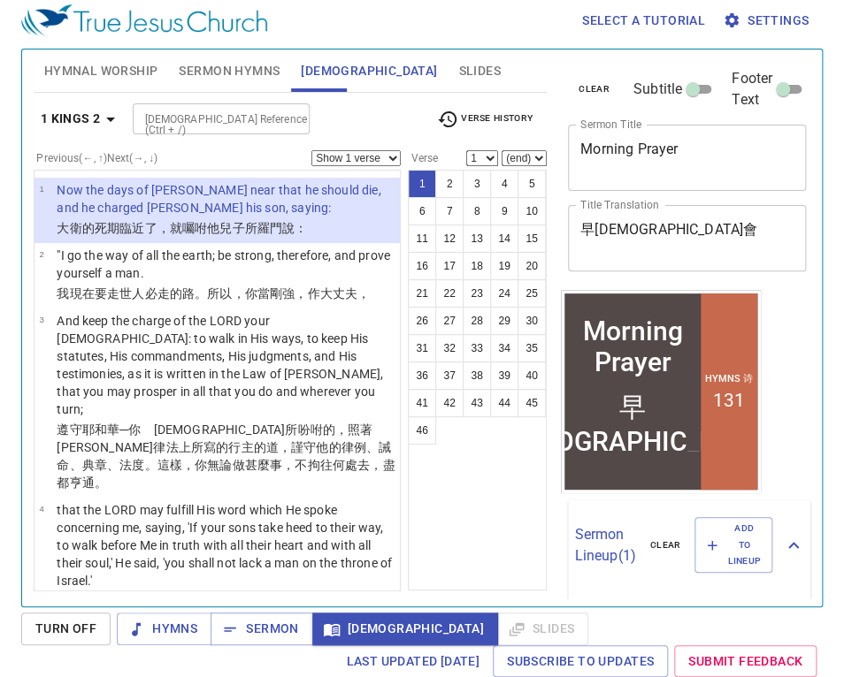
click at [501, 152] on select "(end) 2 3 4 5 6 7 8 9 10 11 12 13 14 15 16 17 18 19 20 21 22 23 24 25 26 27 28 …" at bounding box center [523, 158] width 45 height 16
select select "3"
click at [501, 150] on select "(end) 2 3 4 5 6 7 8 9 10 11 12 13 14 15 16 17 18 19 20 21 22 23 24 25 26 27 28 …" at bounding box center [523, 158] width 45 height 16
click at [490, 181] on button "4" at bounding box center [504, 184] width 28 height 28
select select "4"
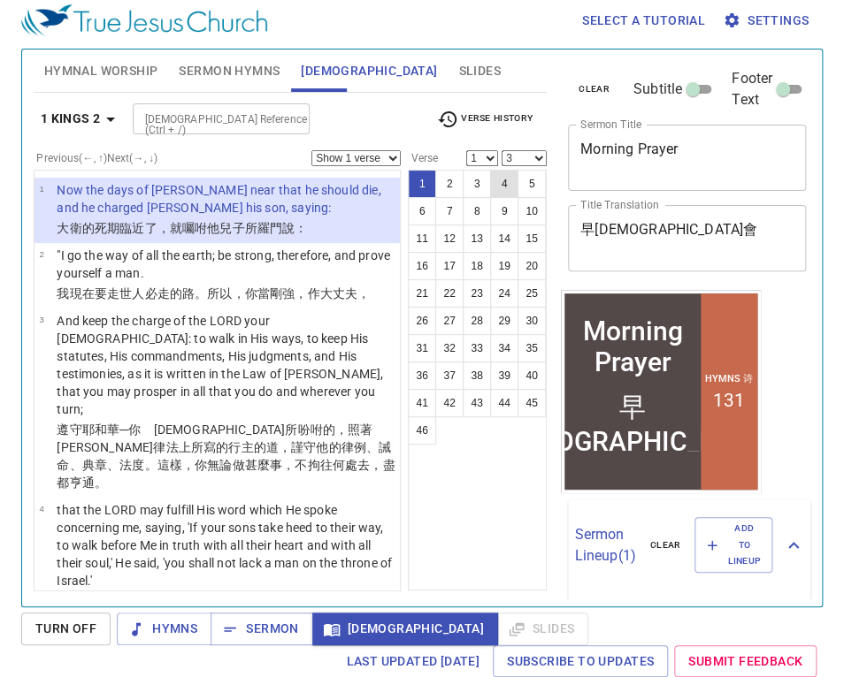
select select
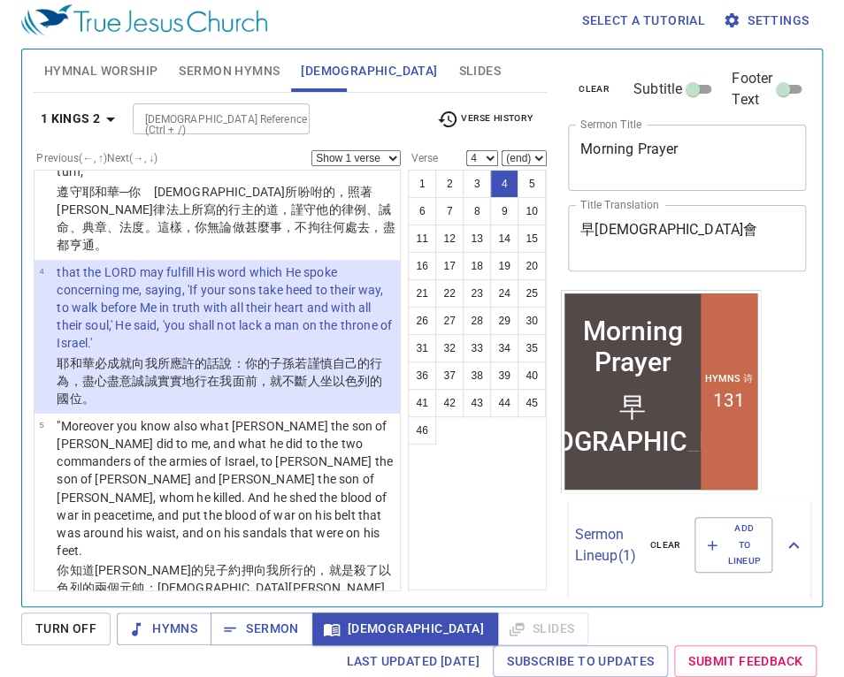
click at [424, 182] on ul "1 2 3 4 5 6 7 8 9 10 11 12 13 14 15 16 17 18 19 20 21 22 23 24 25 26 27 28 29 3…" at bounding box center [477, 308] width 137 height 274
click at [462, 182] on button "3" at bounding box center [476, 184] width 28 height 28
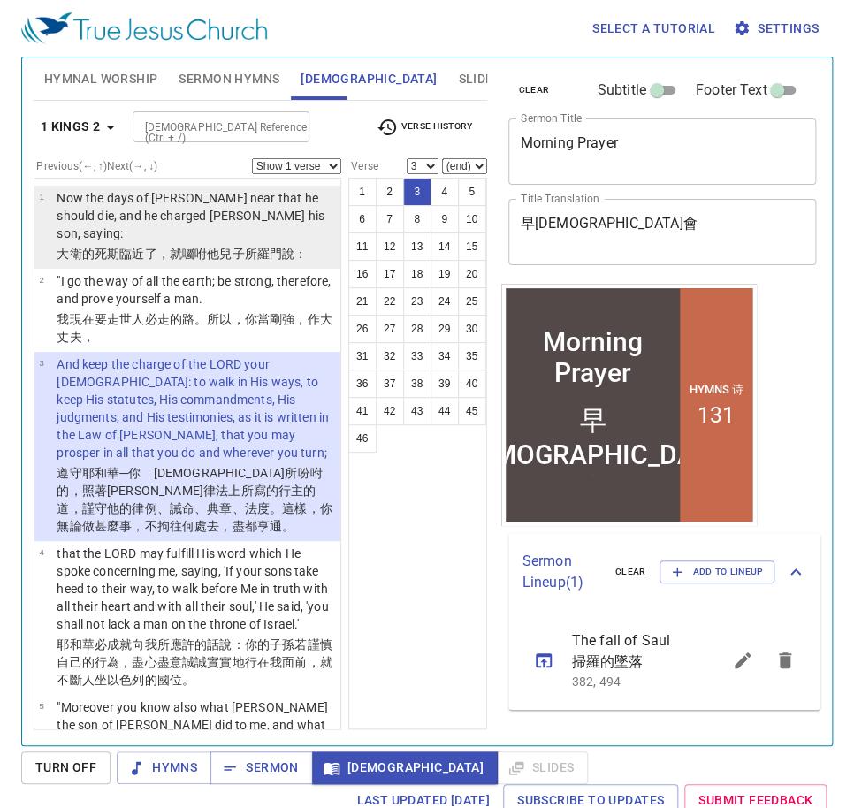
click at [69, 218] on p "Now the days of David drew near that he should die, and he charged Solomon his …" at bounding box center [196, 215] width 279 height 53
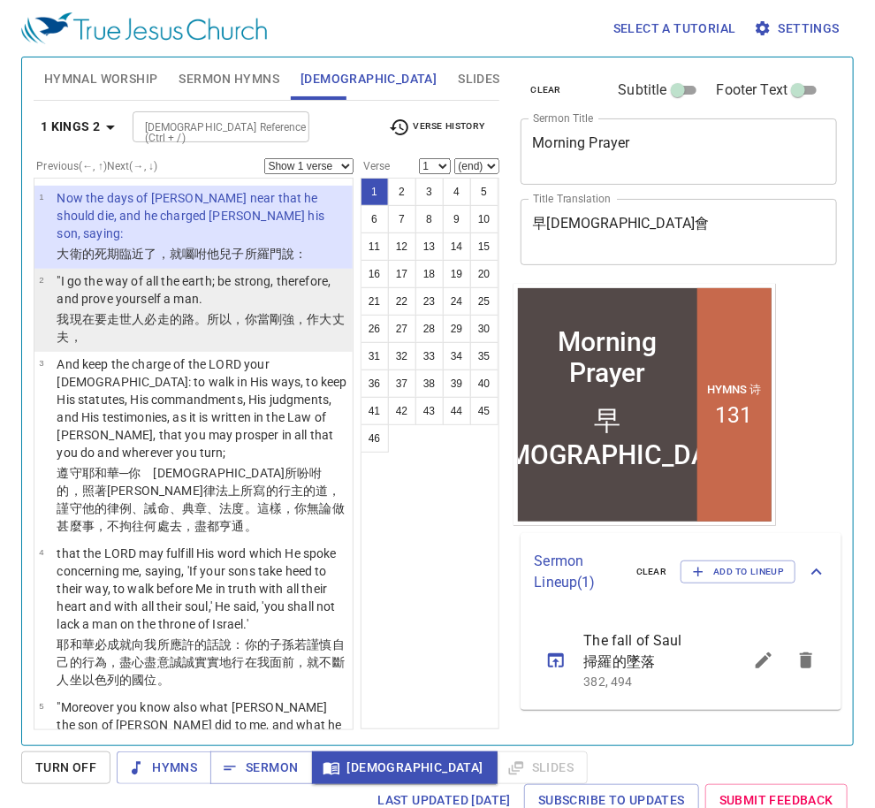
click at [241, 312] on wh1870 "。所以，你當剛強 ，作大丈夫 ，" at bounding box center [200, 328] width 287 height 32
select select "2"
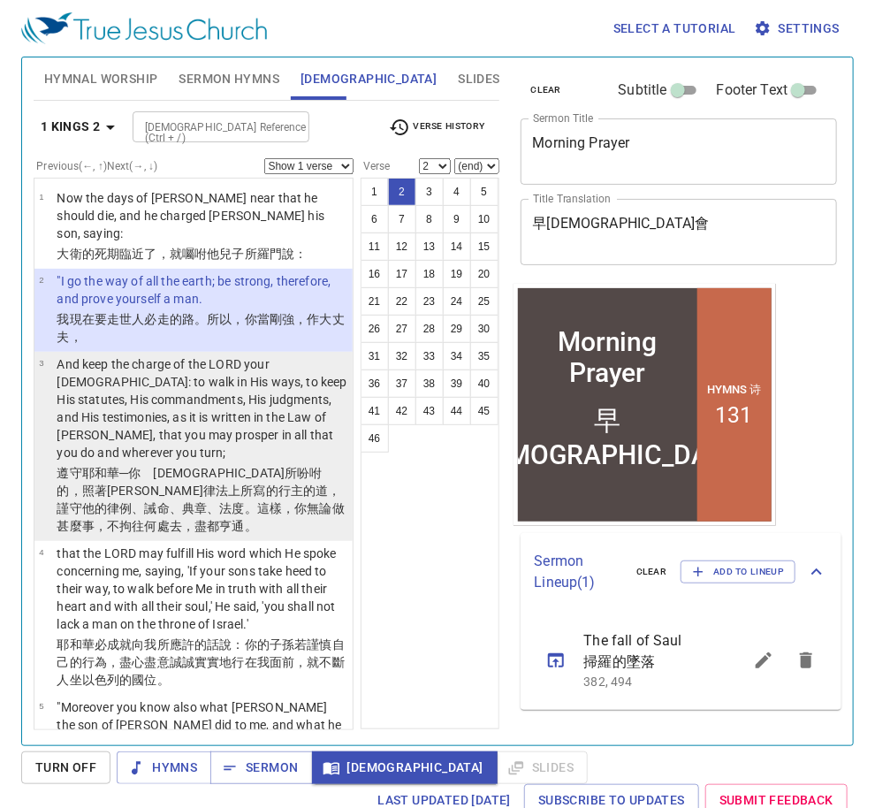
click at [206, 375] on p "And keep the charge of the LORD your God: to walk in His ways, to keep His stat…" at bounding box center [202, 408] width 291 height 106
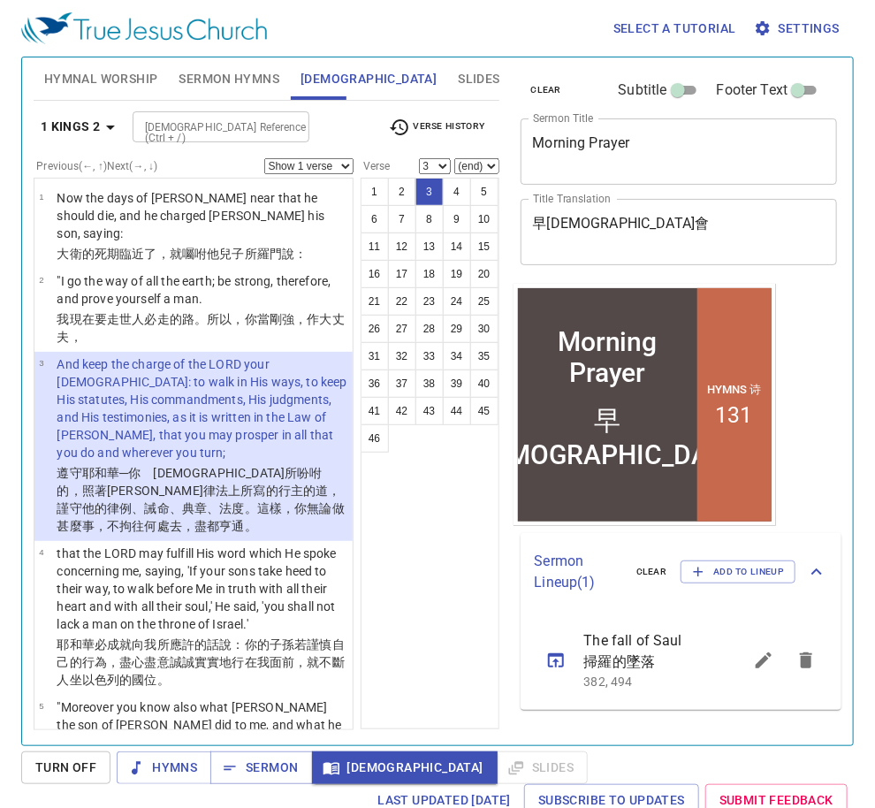
click at [215, 378] on p "And keep the charge of the LORD your God: to walk in His ways, to keep His stat…" at bounding box center [202, 408] width 291 height 106
click at [92, 126] on b "1 Kings 2" at bounding box center [71, 127] width 60 height 22
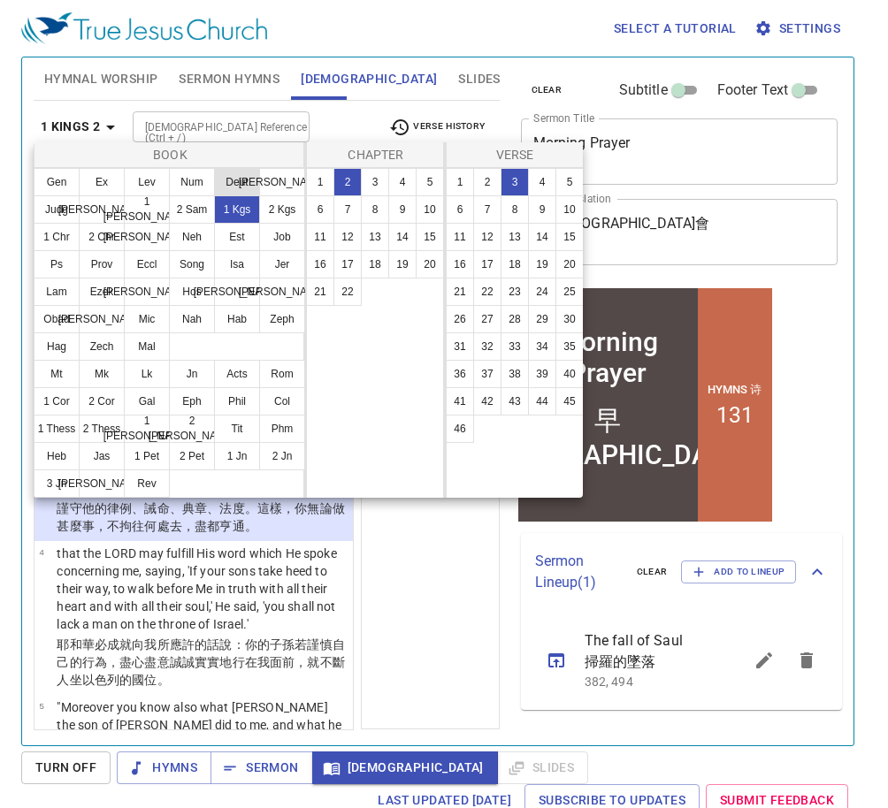
click at [237, 184] on button "Deut" at bounding box center [237, 182] width 46 height 28
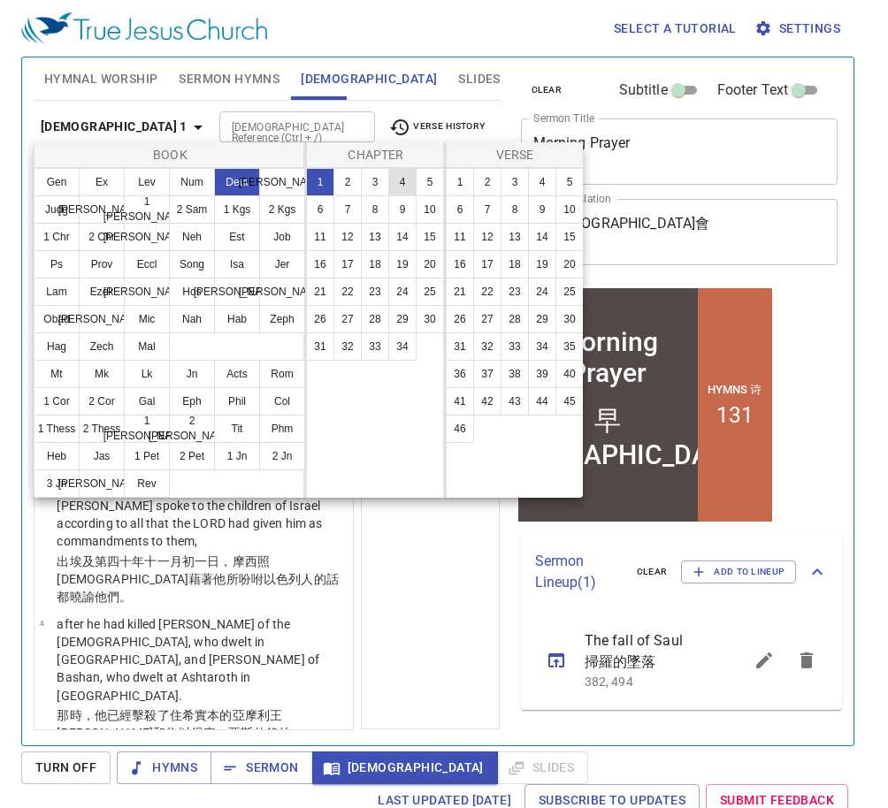
click at [408, 187] on button "4" at bounding box center [402, 182] width 28 height 28
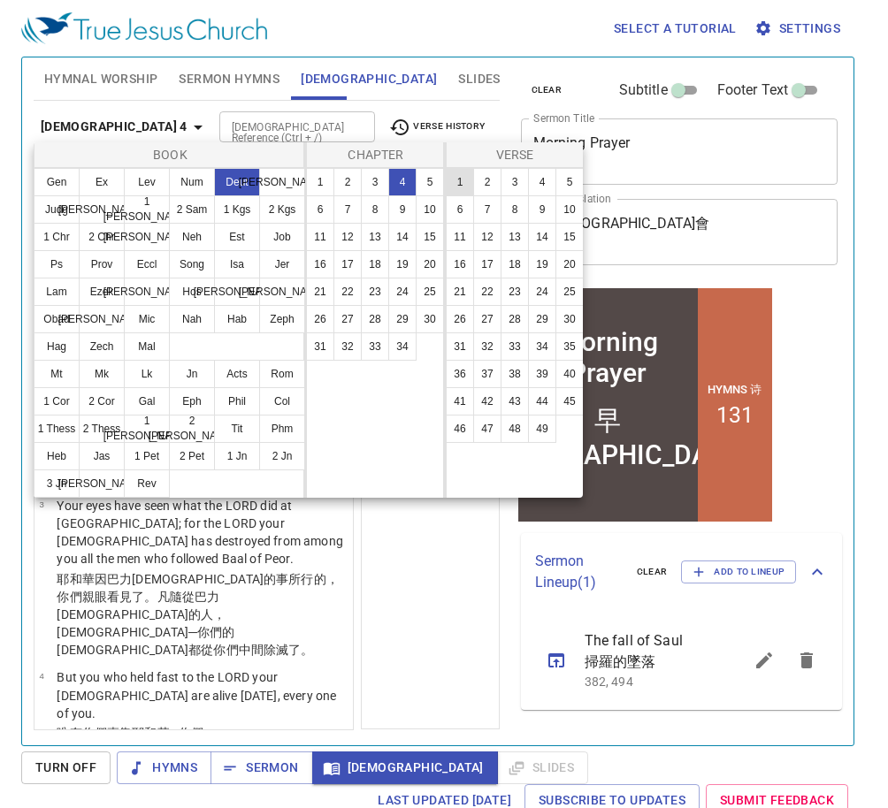
drag, startPoint x: 460, startPoint y: 179, endPoint x: 451, endPoint y: 182, distance: 9.5
click at [460, 179] on button "1" at bounding box center [460, 182] width 28 height 28
select select "1"
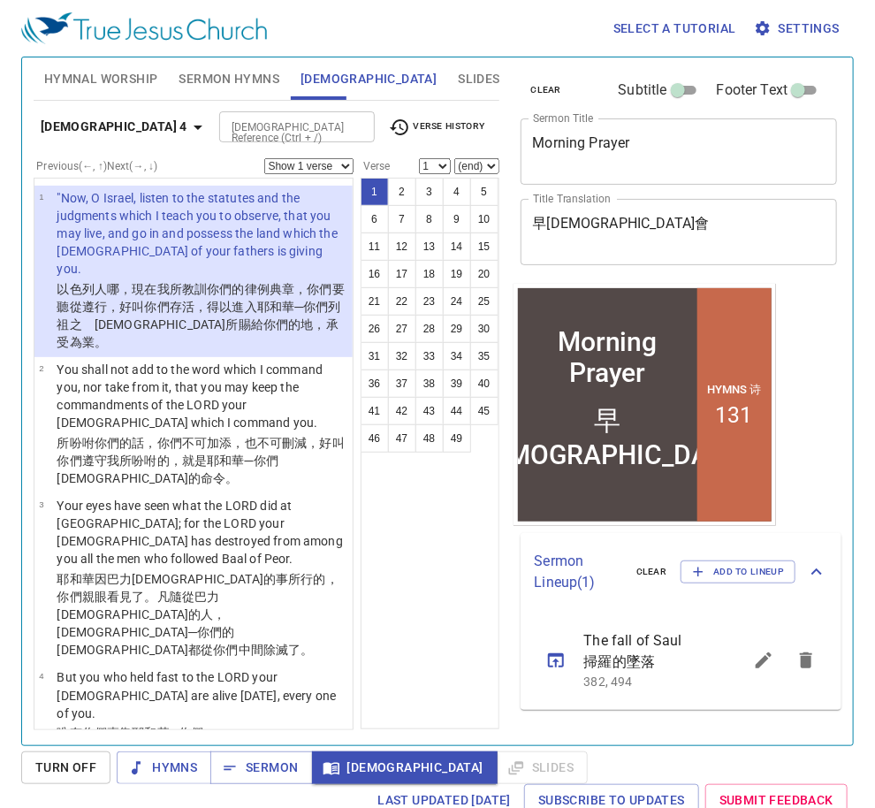
click at [492, 163] on select "(end) 2 3 4 5 6 7 8 9 10 11 12 13 14 15 16 17 18 19 20 21 22 23 24 25 26 27 28 …" at bounding box center [477, 166] width 45 height 16
click at [317, 159] on div "Deuteronomy 4 Bible Reference (Ctrl + /) Bible Reference (Ctrl + /) Verse Histo…" at bounding box center [267, 416] width 466 height 630
click at [308, 165] on select "Show 1 verse Show 2 verses Show 3 verses Show 4 verses Show 5 verses" at bounding box center [308, 166] width 89 height 16
select select "2"
click at [264, 158] on select "Show 1 verse Show 2 verses Show 3 verses Show 4 verses Show 5 verses" at bounding box center [308, 166] width 89 height 16
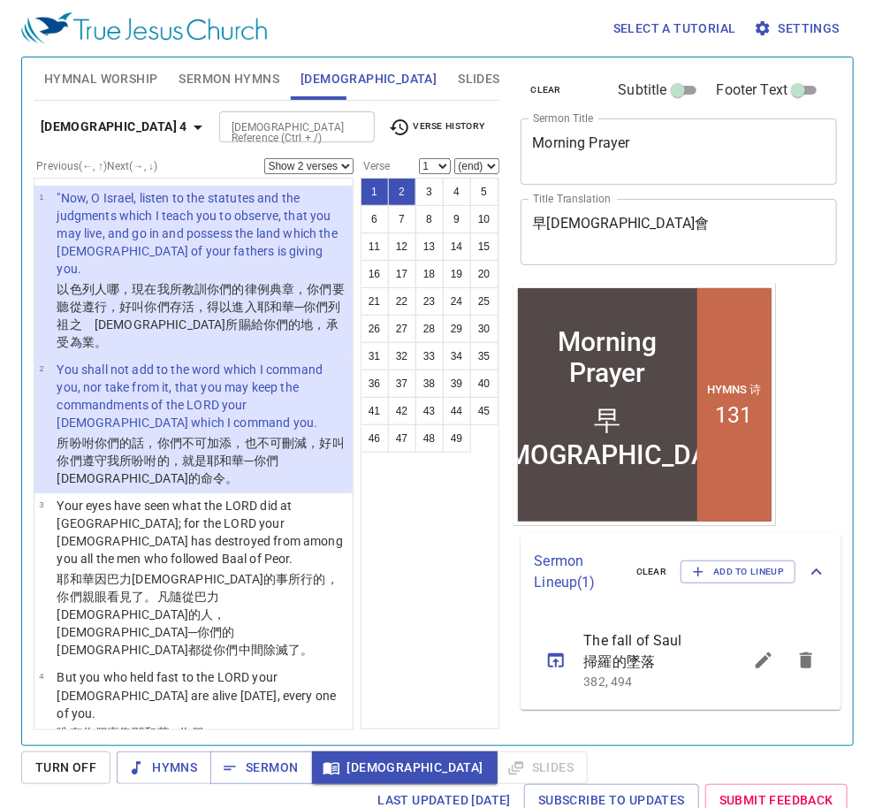
click at [383, 584] on div "1 2 3 4 5 6 7 8 9 10 11 12 13 14 15 16 17 18 19 20 21 22 23 24 25 26 27 28 29 3…" at bounding box center [430, 454] width 139 height 552
click at [479, 43] on div "Select a tutorial Settings" at bounding box center [434, 28] width 826 height 57
click at [262, 771] on span "Sermon" at bounding box center [261, 768] width 73 height 22
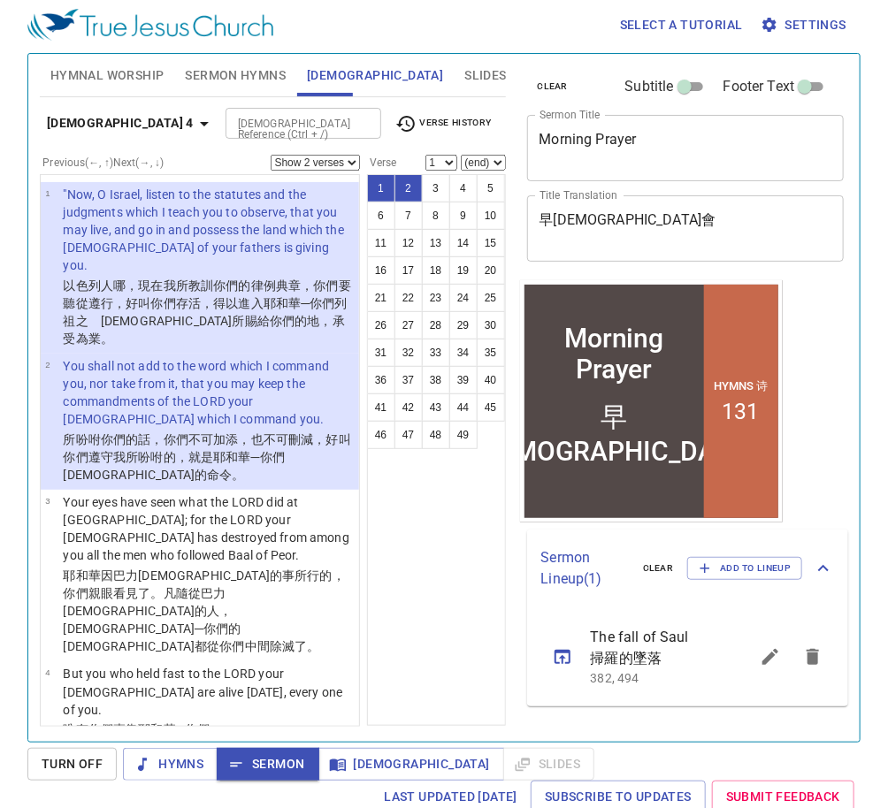
scroll to position [8, 0]
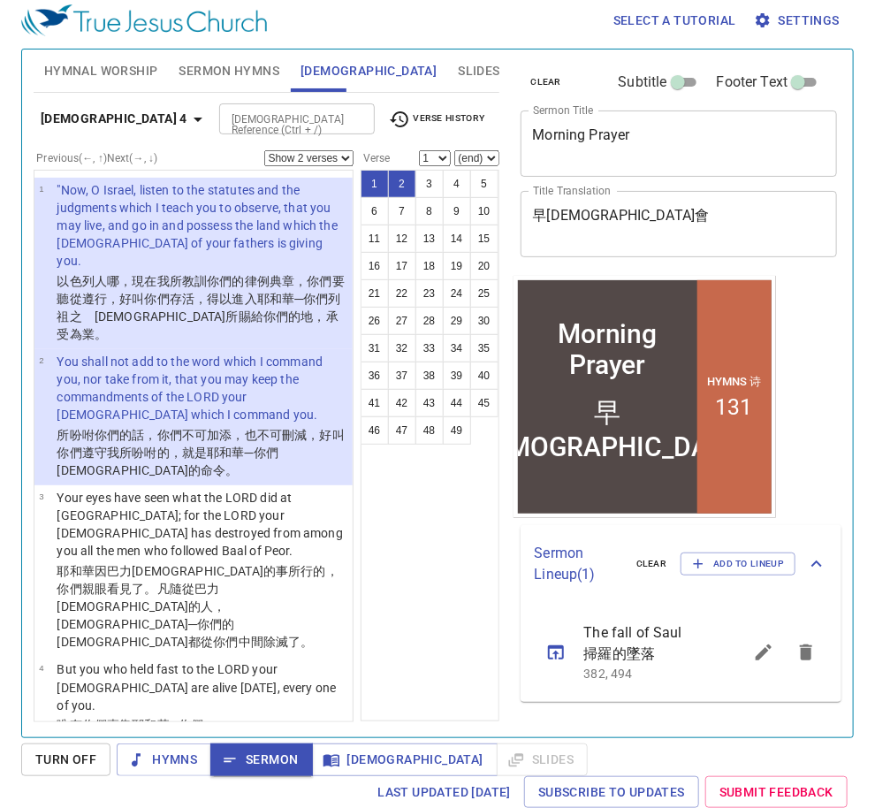
click at [806, 661] on icon "sermon lineup list" at bounding box center [806, 652] width 21 height 21
click at [733, 561] on span "Add to Lineup" at bounding box center [738, 564] width 92 height 16
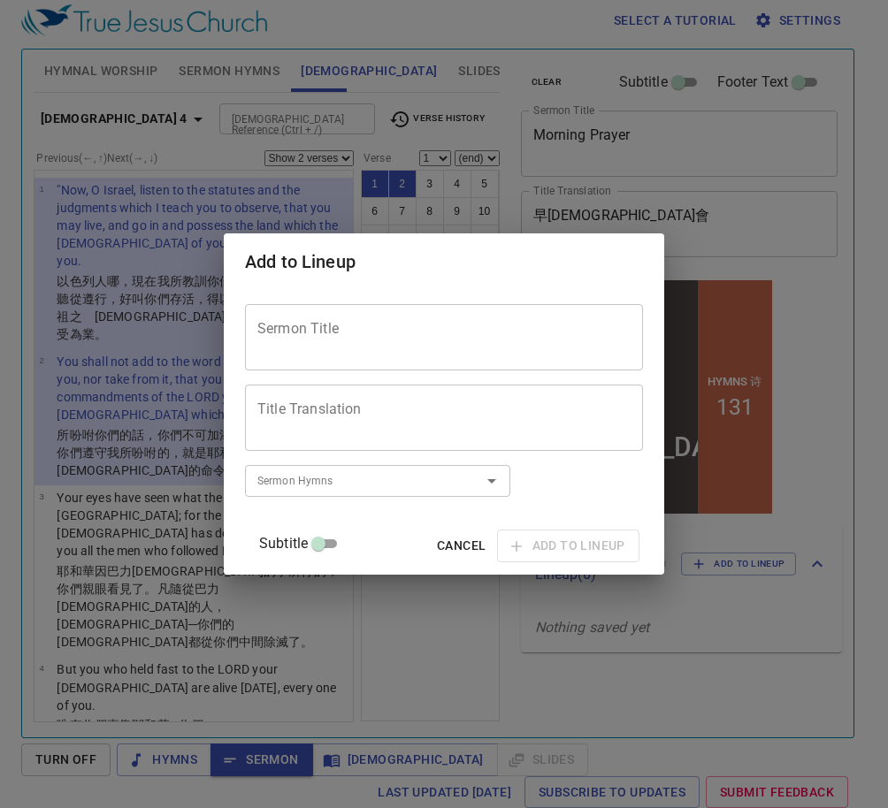
click at [344, 321] on textarea "Sermon Title" at bounding box center [443, 338] width 373 height 34
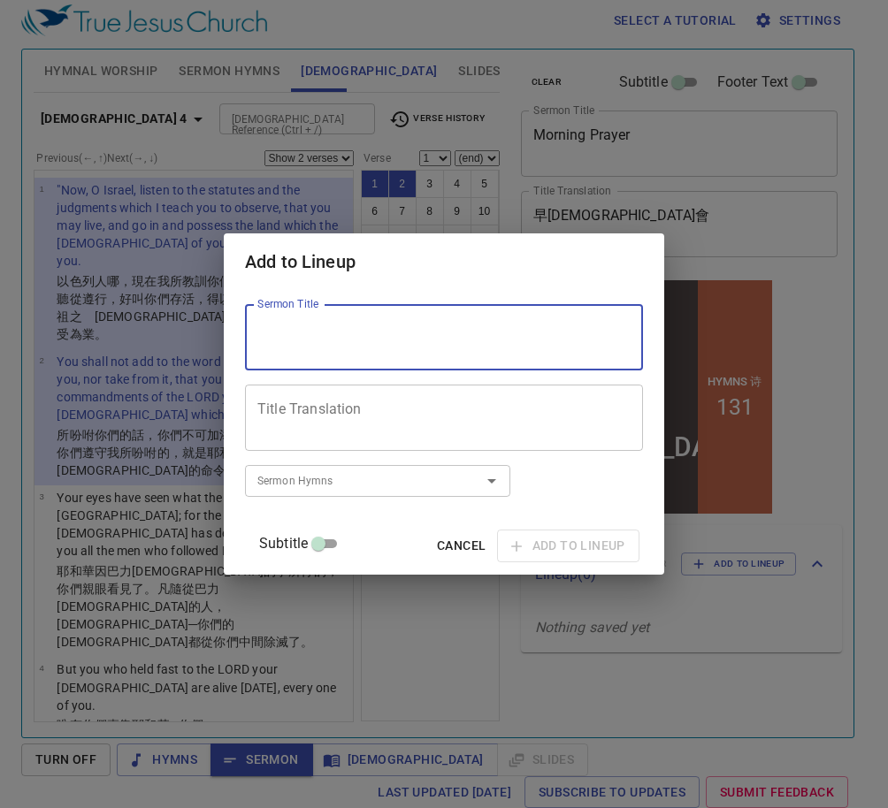
paste textarea "Not by works of righteousness which we have done, but according to His mercy He…"
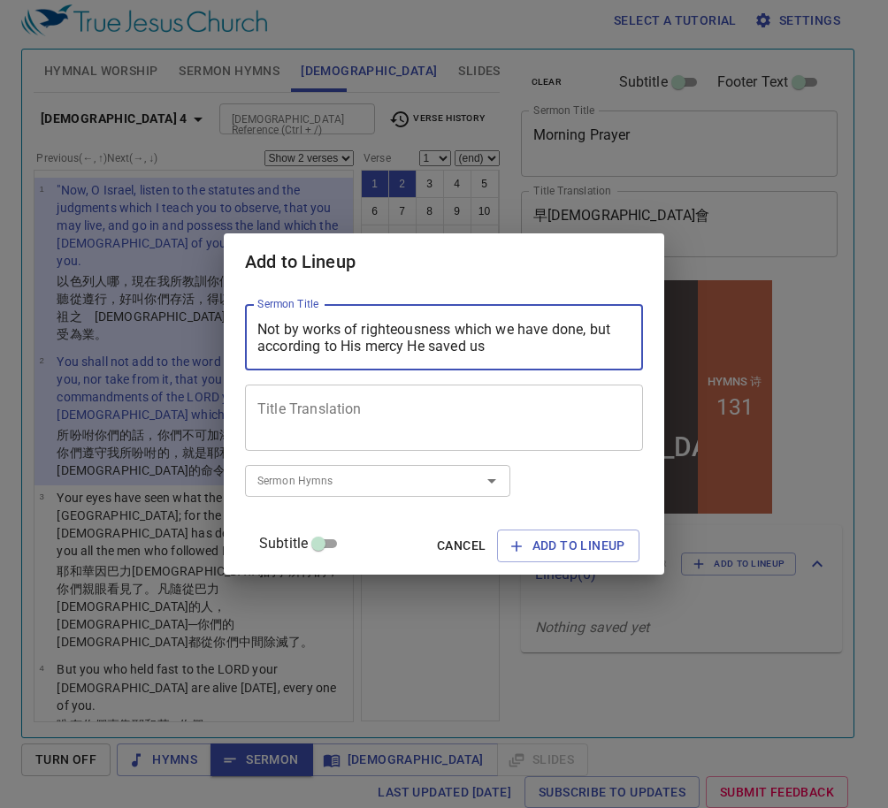
type textarea "Not by works of righteousness which we have done, but according to His mercy He…"
click at [403, 421] on textarea "Title Translation" at bounding box center [443, 418] width 373 height 34
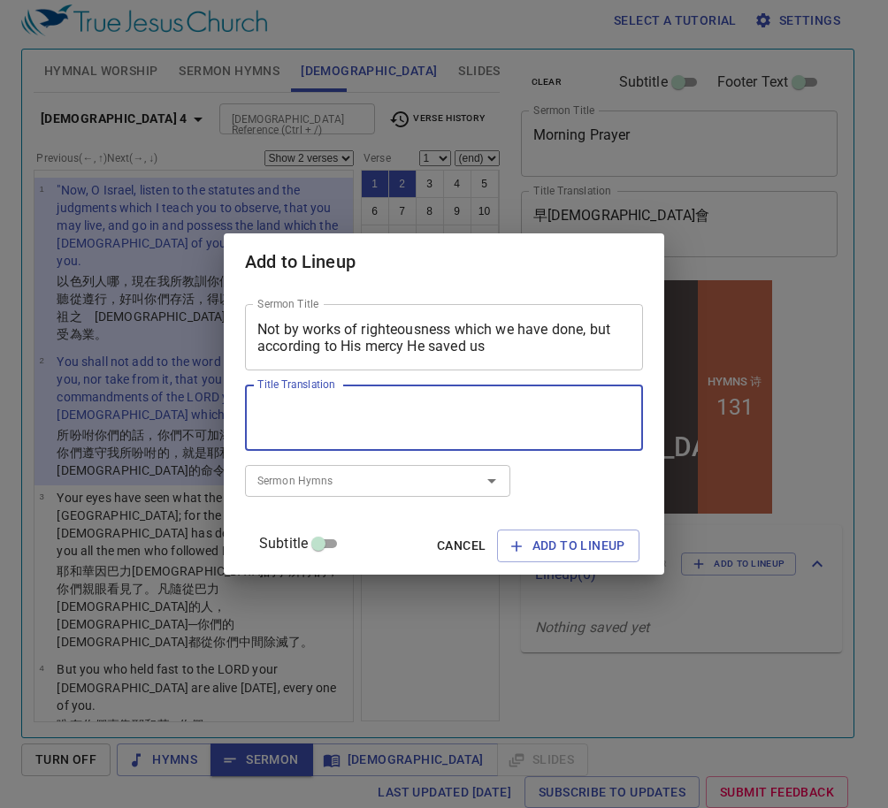
paste textarea "他救了我們，並不是因我們自己所行的義，乃是照他的憐憫"
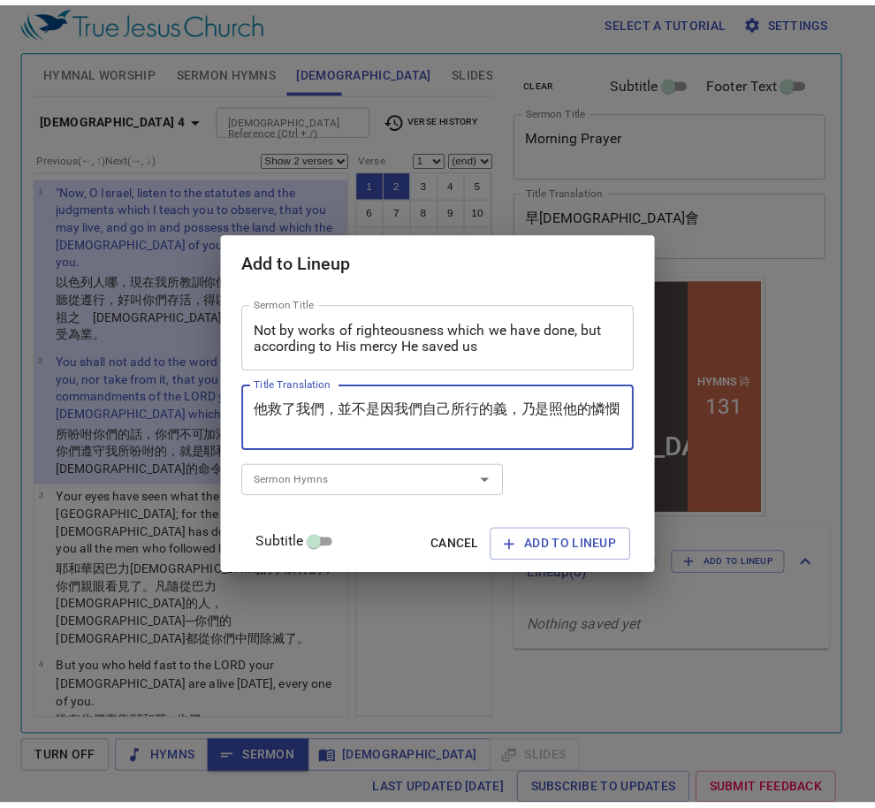
scroll to position [16, 0]
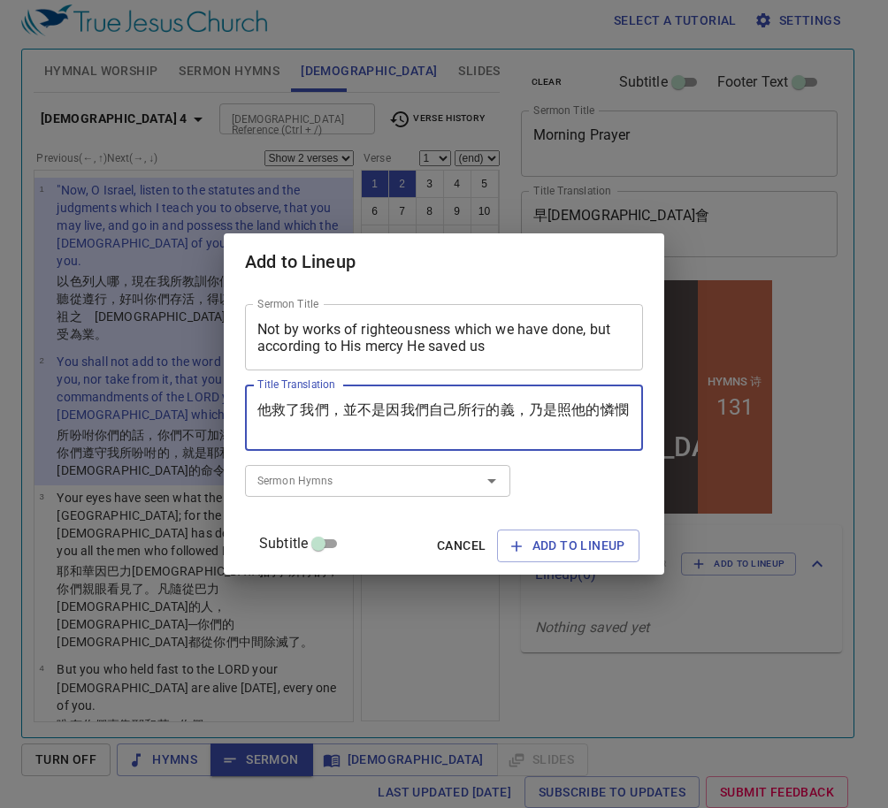
type textarea "他救了我們，並不是因我們自己所行的義，乃是照他的憐憫"
click at [354, 488] on input "Sermon Hymns" at bounding box center [351, 480] width 202 height 20
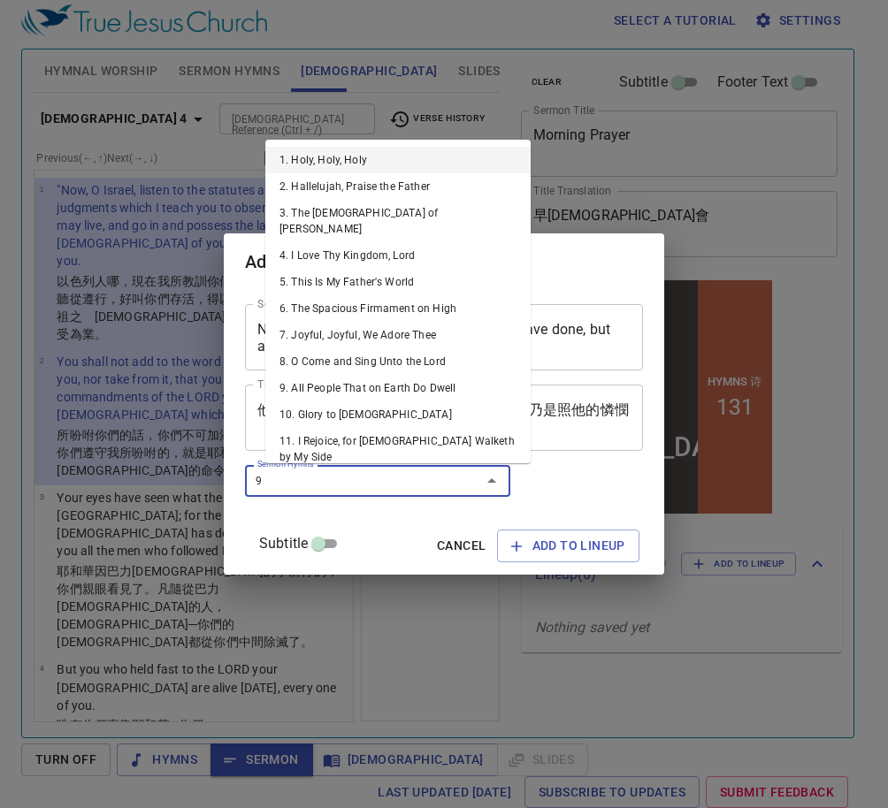
type input "96"
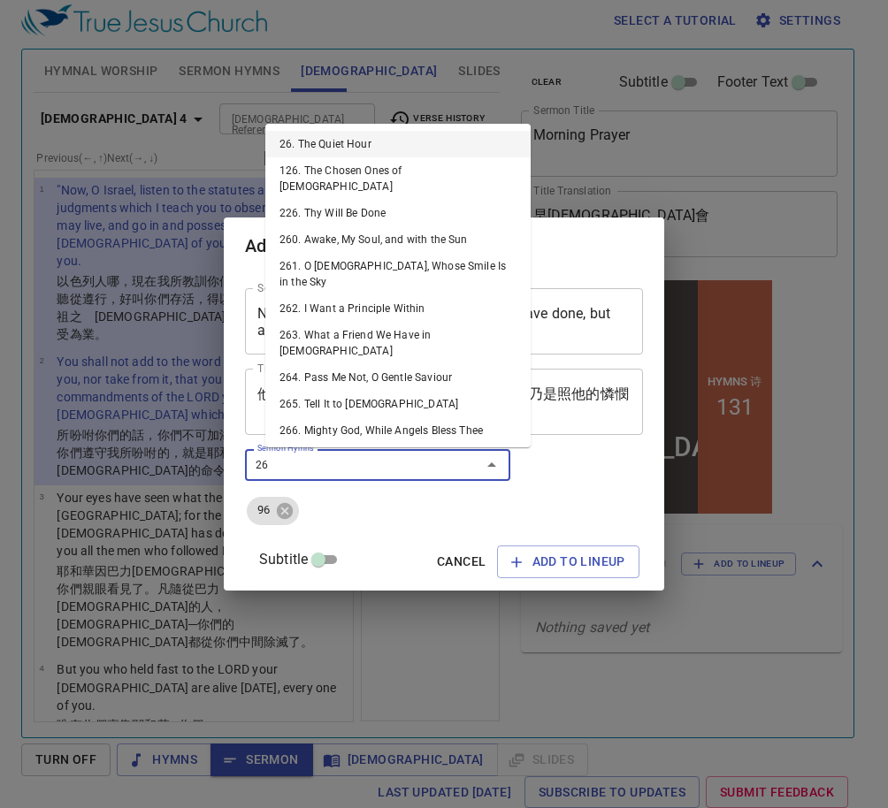
type input "264"
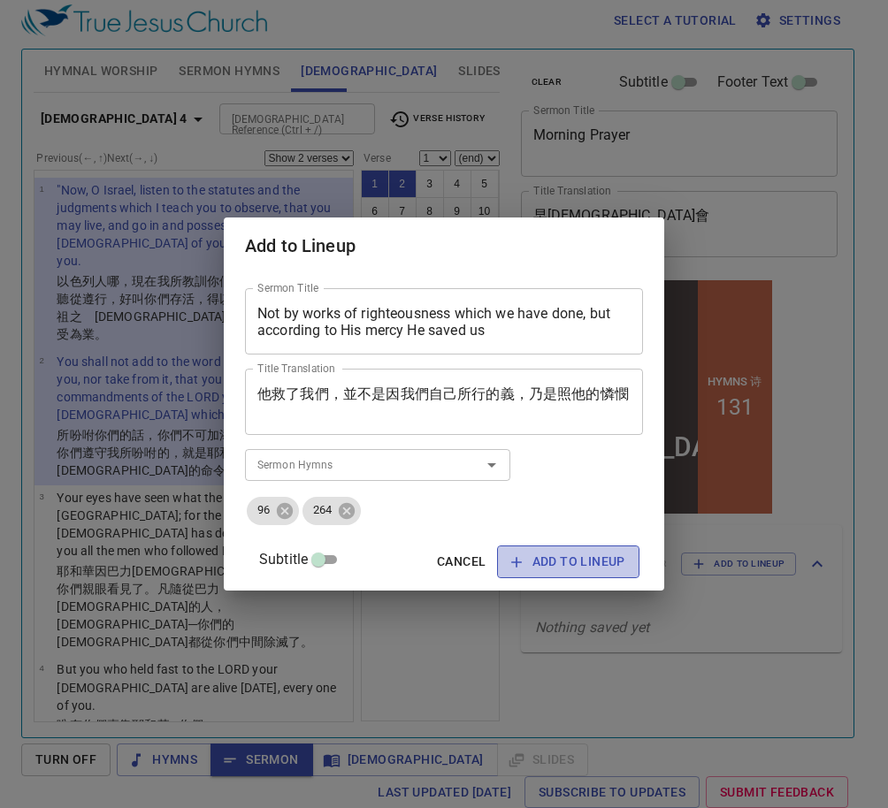
drag, startPoint x: 578, startPoint y: 565, endPoint x: 619, endPoint y: 569, distance: 40.9
click at [578, 564] on span "Add to Lineup" at bounding box center [568, 562] width 114 height 22
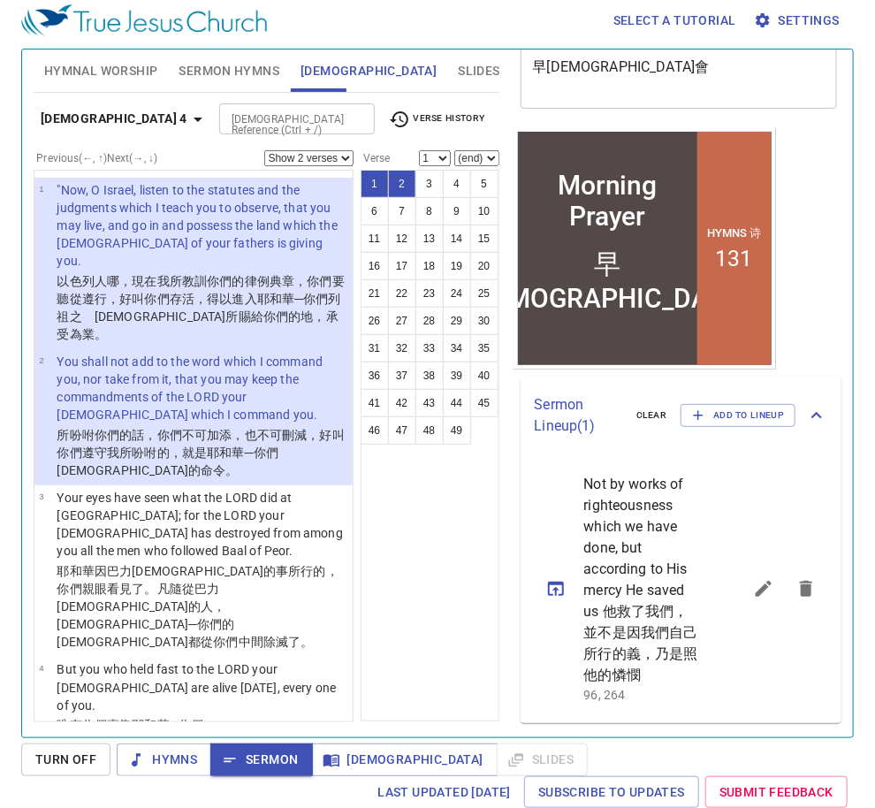
scroll to position [169, 0]
click at [628, 564] on span "Not by works of righteousness which we have done, but according to His mercy He…" at bounding box center [642, 580] width 117 height 212
click at [757, 583] on icon "sermon lineup list" at bounding box center [763, 588] width 21 height 21
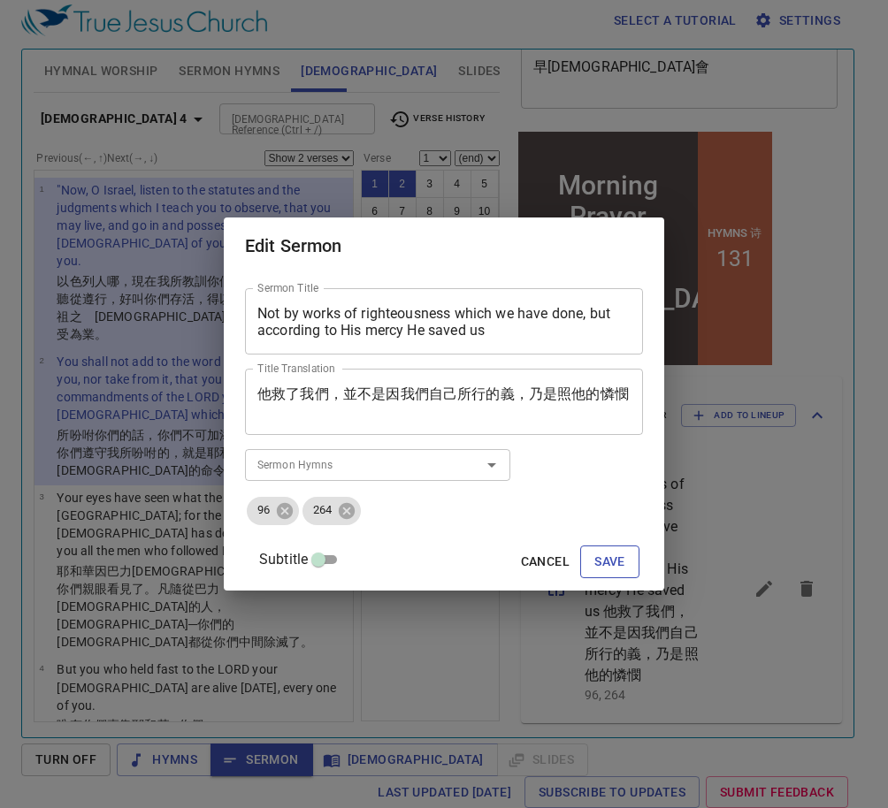
click at [594, 559] on span "Save" at bounding box center [609, 562] width 31 height 22
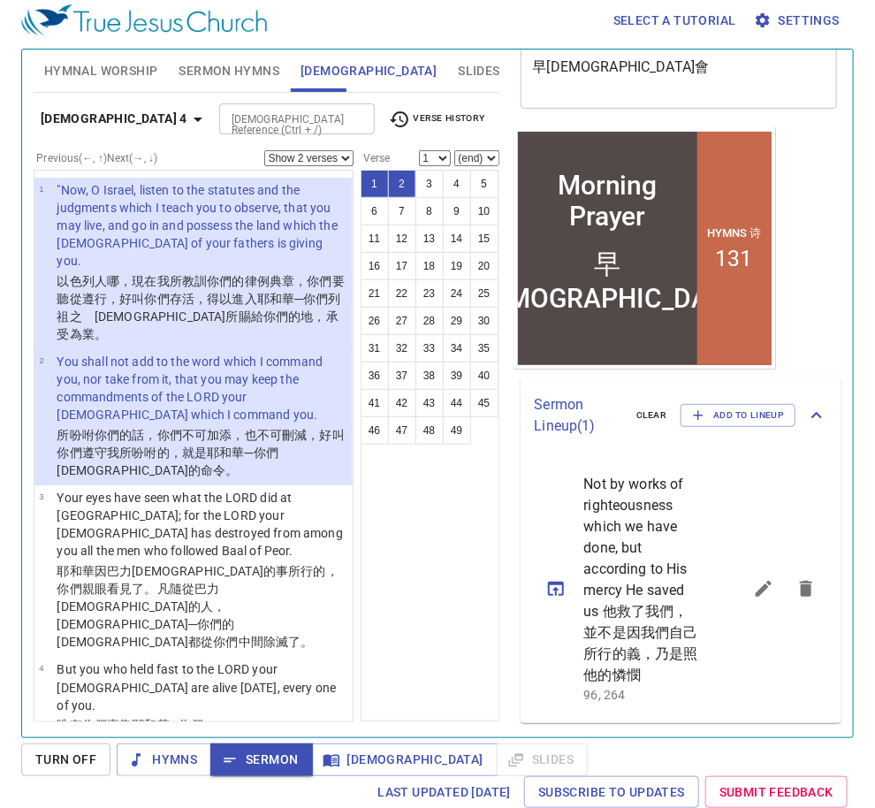
click at [553, 582] on icon "sermon lineup list" at bounding box center [556, 589] width 16 height 14
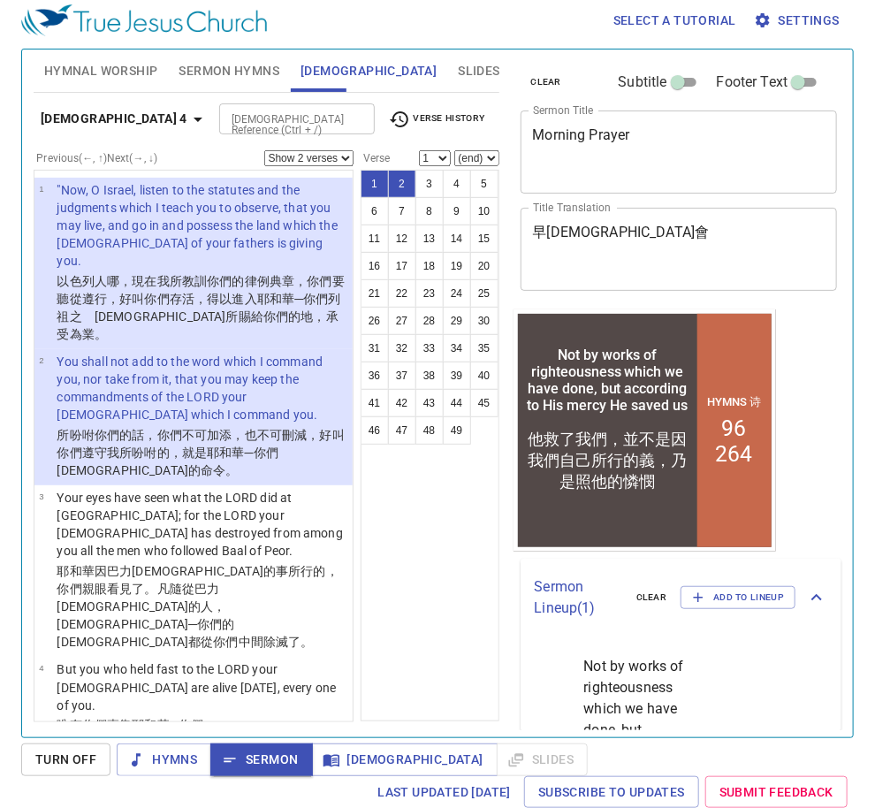
scroll to position [0, 0]
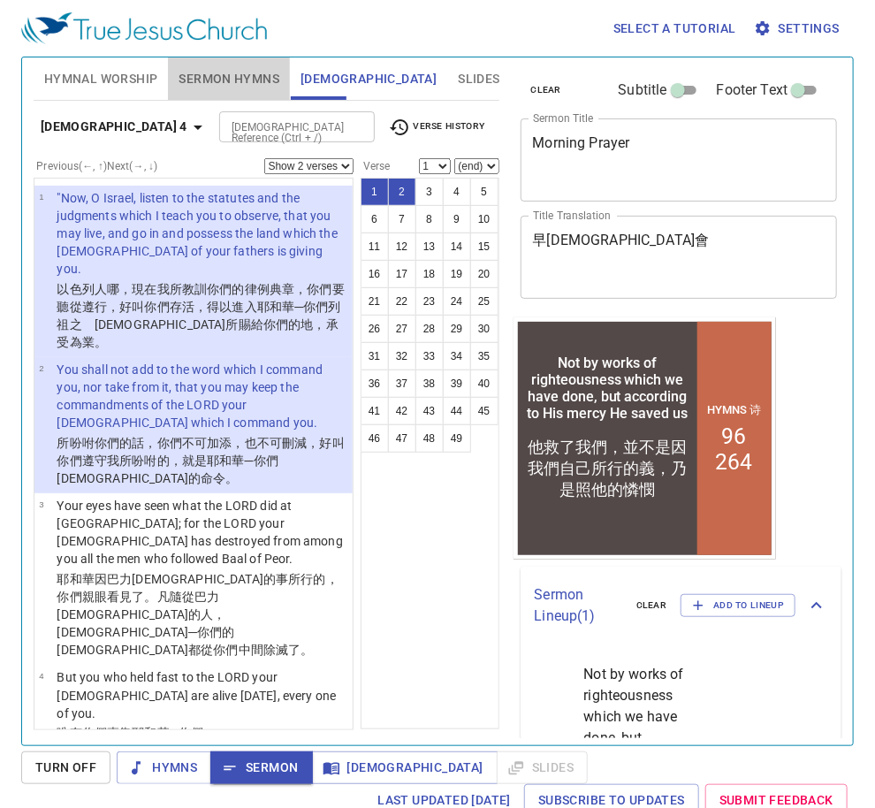
click at [232, 76] on span "Sermon Hymns" at bounding box center [229, 79] width 101 height 22
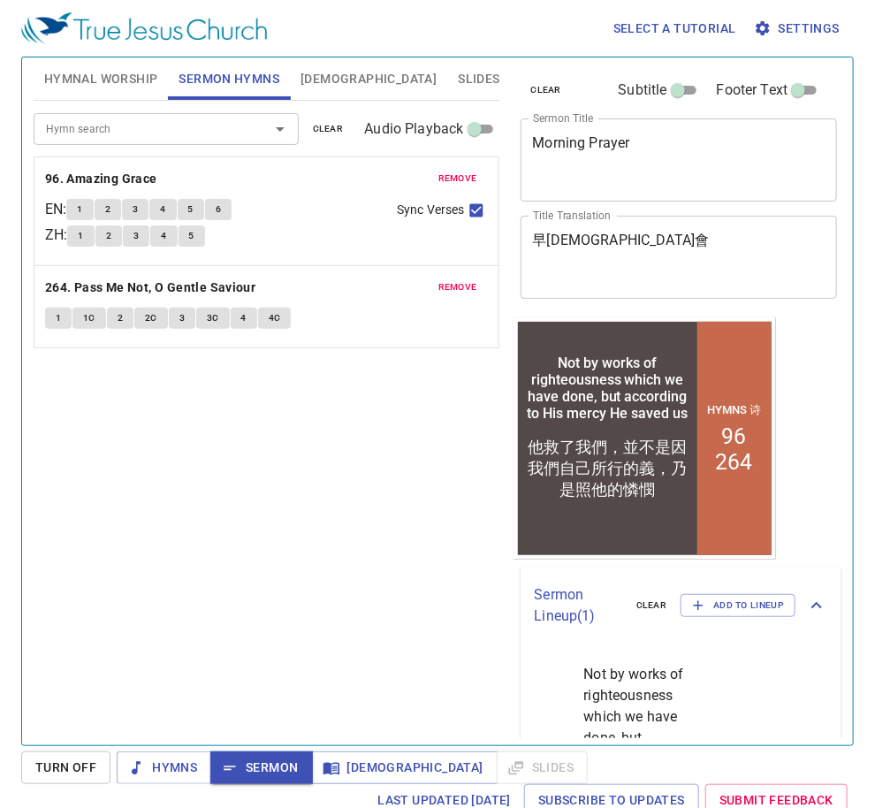
click at [289, 527] on div "Hymn search Hymn search clear Audio Playback remove 96. Amazing Grace EN : 1 2 …" at bounding box center [267, 416] width 466 height 630
click at [121, 83] on span "Hymnal Worship" at bounding box center [101, 79] width 114 height 22
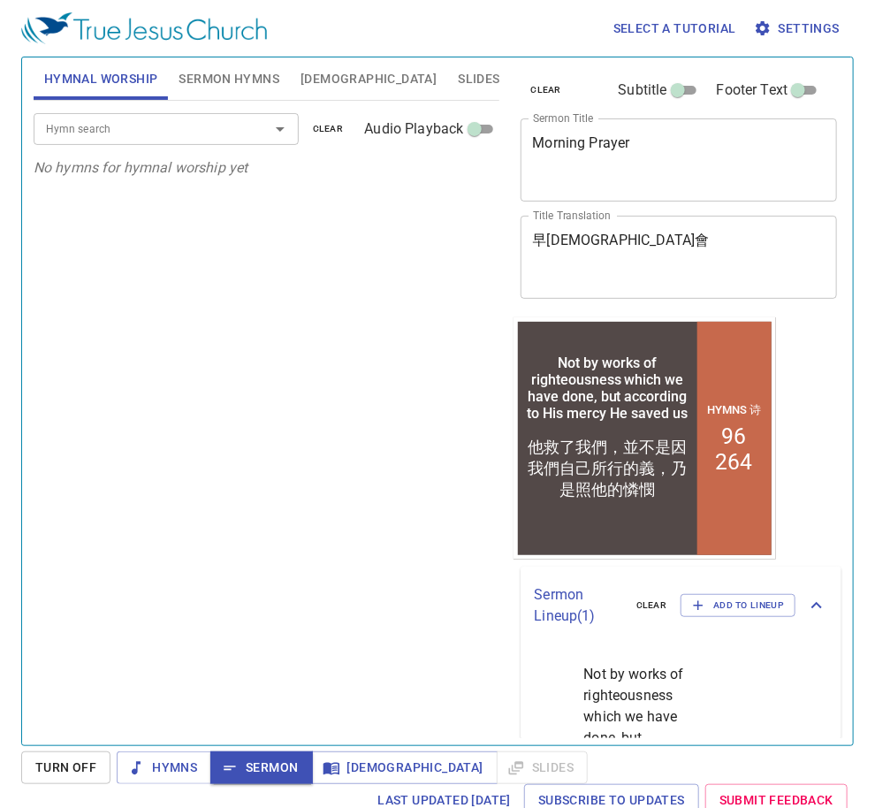
click at [313, 580] on div "Hymn search Hymn search clear Audio Playback No hymns for hymnal worship yet" at bounding box center [267, 416] width 466 height 630
click at [165, 760] on span "Hymns" at bounding box center [164, 768] width 66 height 22
click at [278, 381] on div "Hymn search Hymn search clear Audio Playback No hymns for hymnal worship yet" at bounding box center [267, 416] width 466 height 630
drag, startPoint x: 385, startPoint y: 471, endPoint x: 393, endPoint y: 478, distance: 10.1
click at [386, 475] on div "Hymn search Hymn search clear Audio Playback No hymns for hymnal worship yet" at bounding box center [267, 416] width 466 height 630
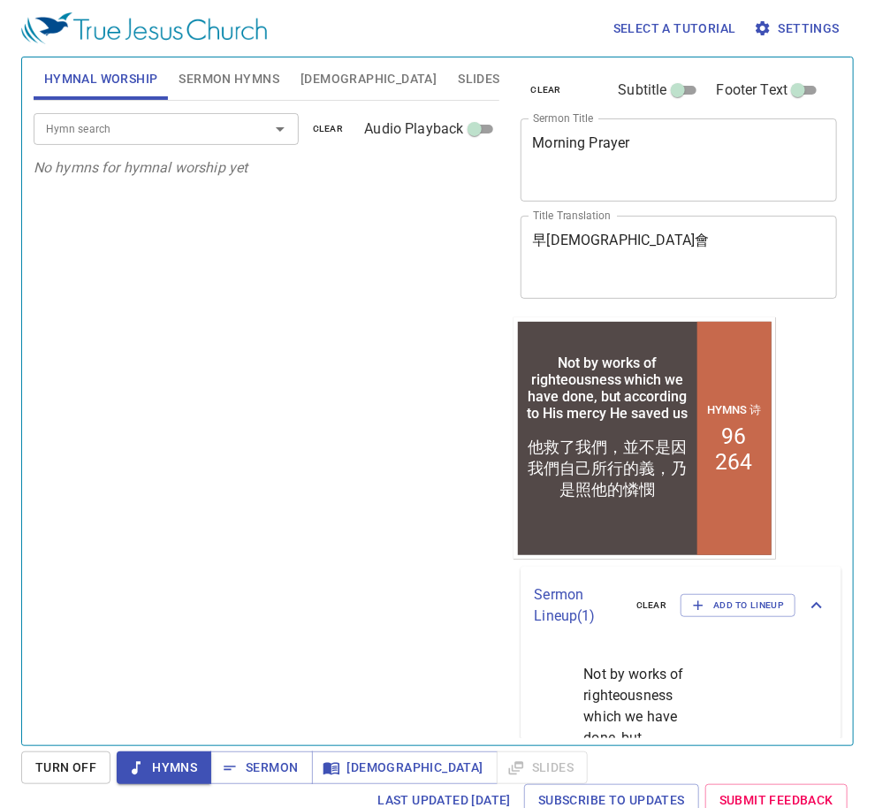
click at [363, 398] on div "Hymn search Hymn search clear Audio Playback No hymns for hymnal worship yet" at bounding box center [267, 416] width 466 height 630
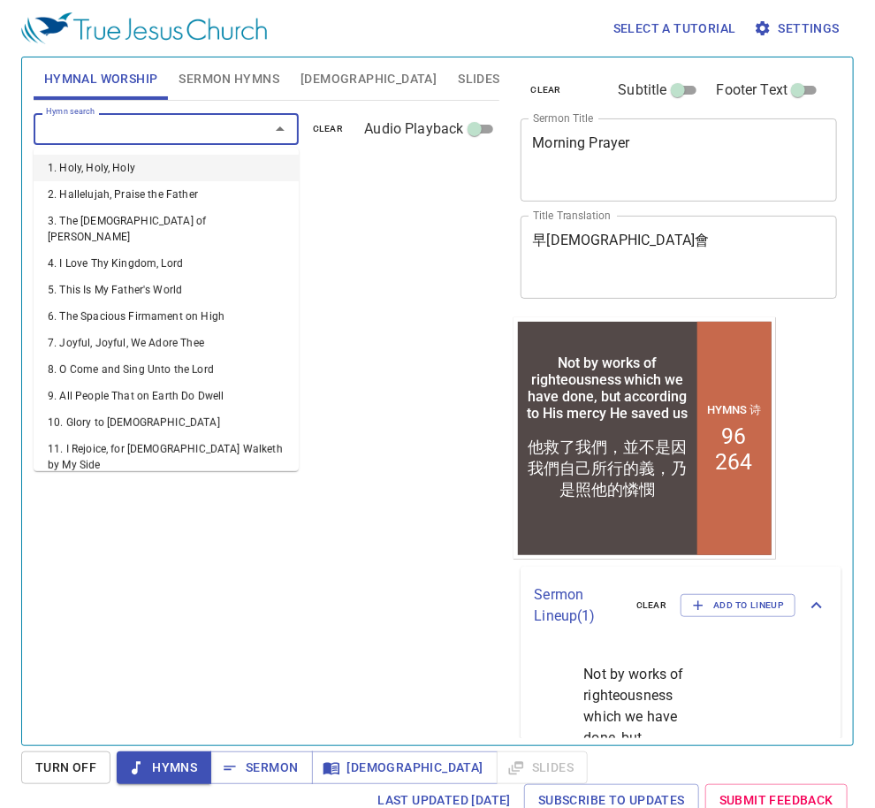
click at [156, 131] on input "Hymn search" at bounding box center [140, 128] width 202 height 20
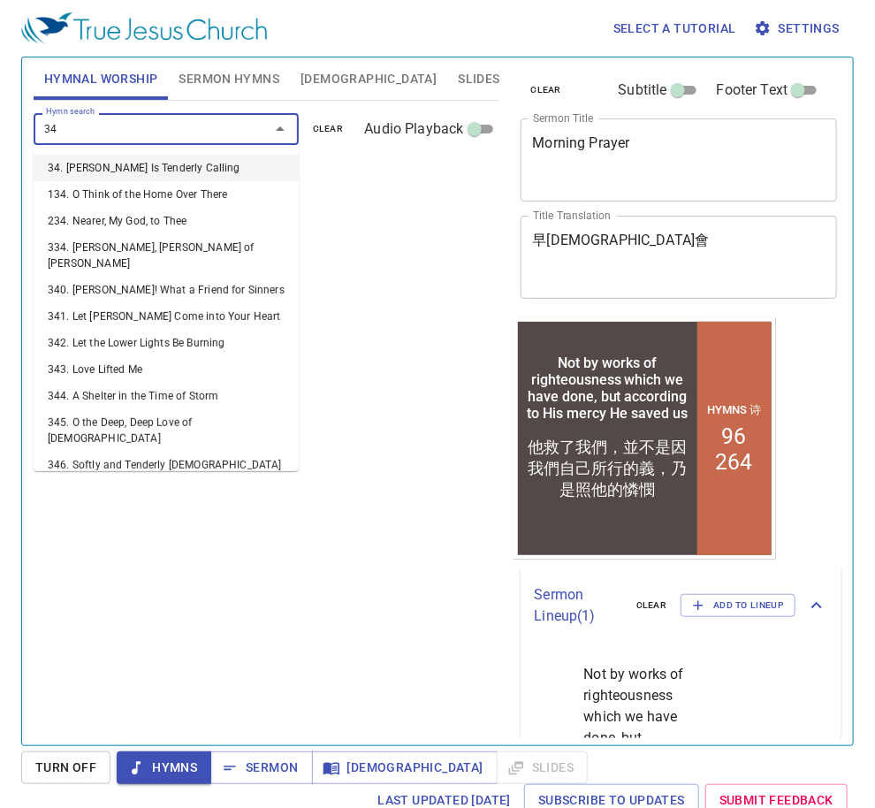
type input "349"
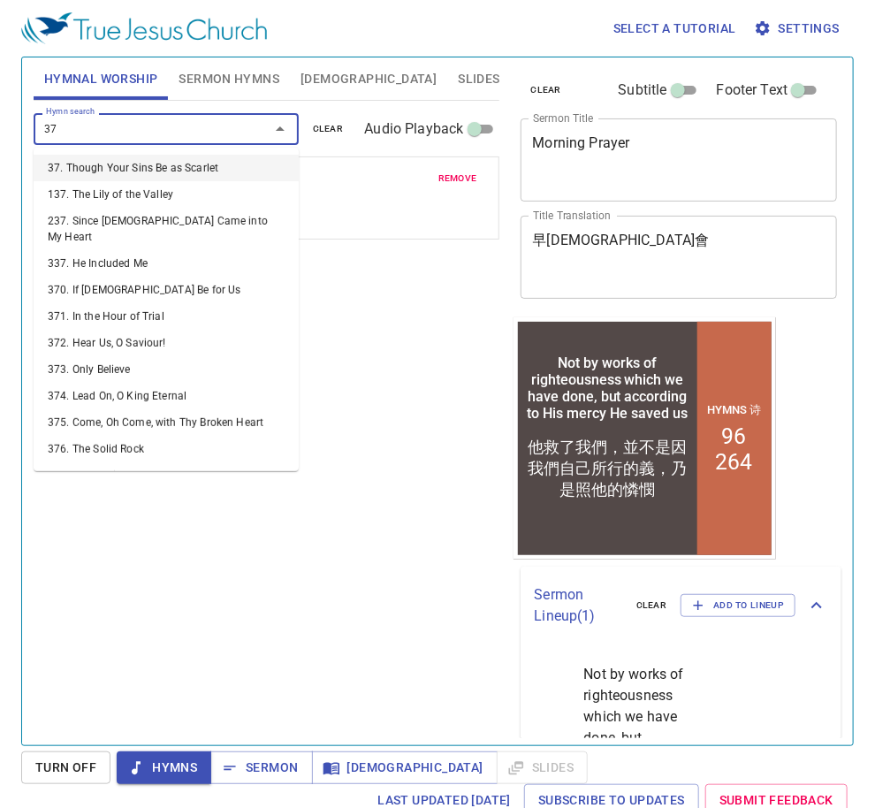
type input "373"
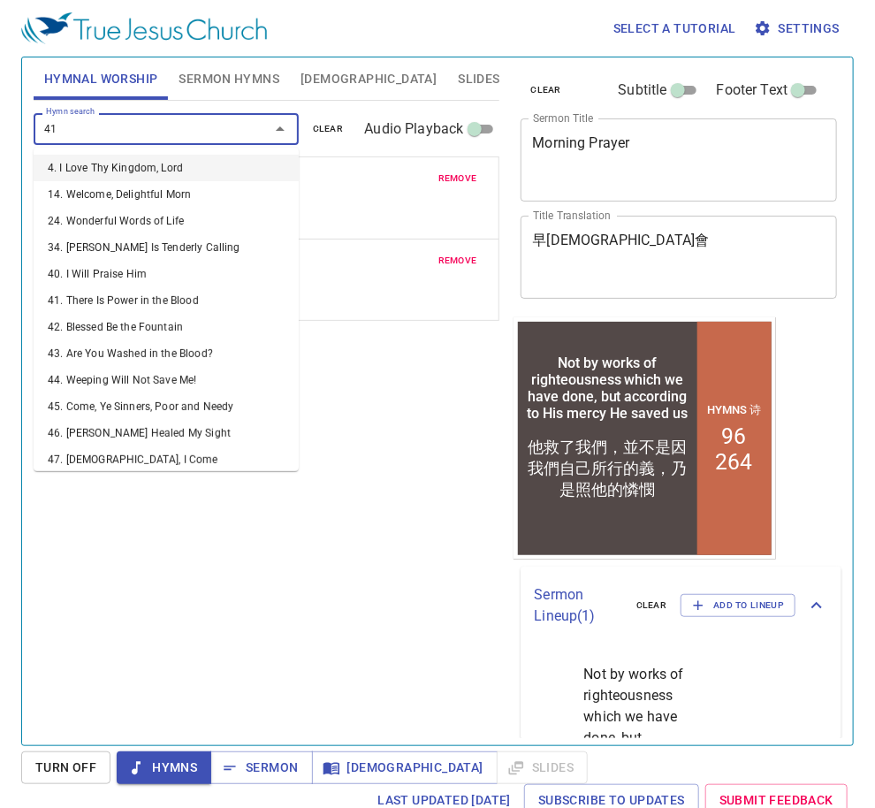
type input "411"
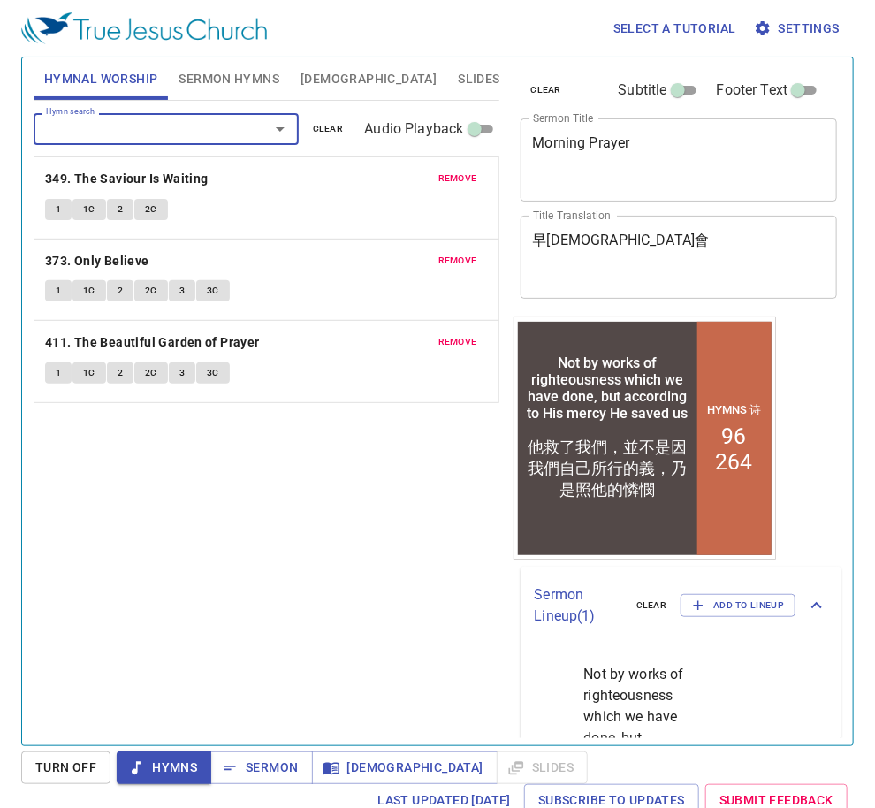
click at [336, 548] on div "Hymn search Hymn search clear Audio Playback remove 349. The Saviour Is Waiting…" at bounding box center [267, 416] width 466 height 630
click at [245, 80] on span "Sermon Hymns" at bounding box center [229, 79] width 101 height 22
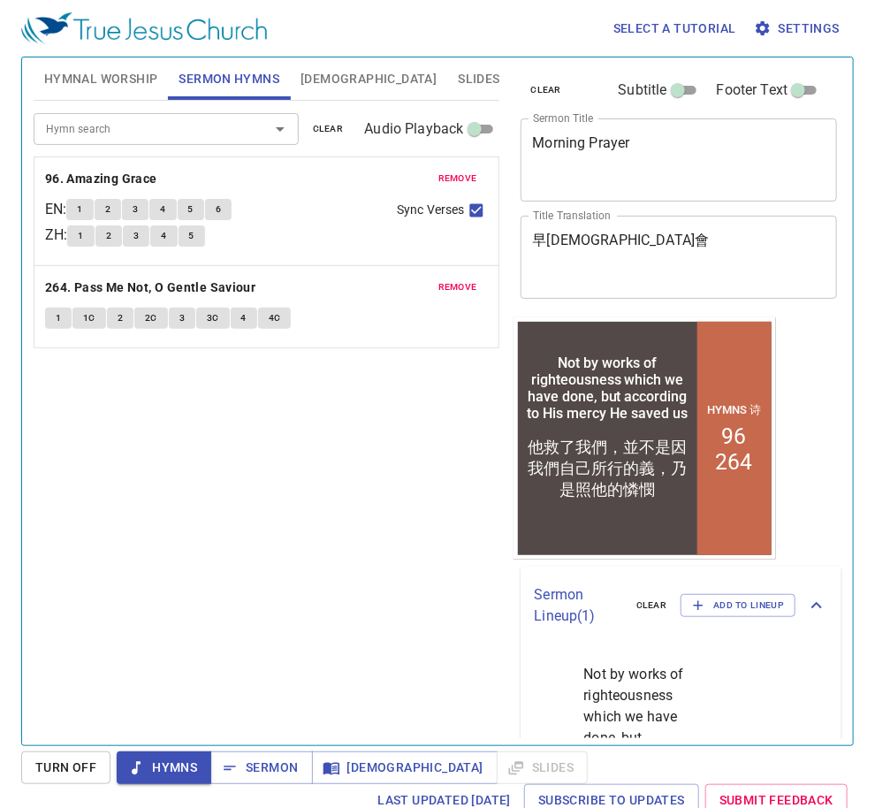
click at [96, 78] on span "Hymnal Worship" at bounding box center [101, 79] width 114 height 22
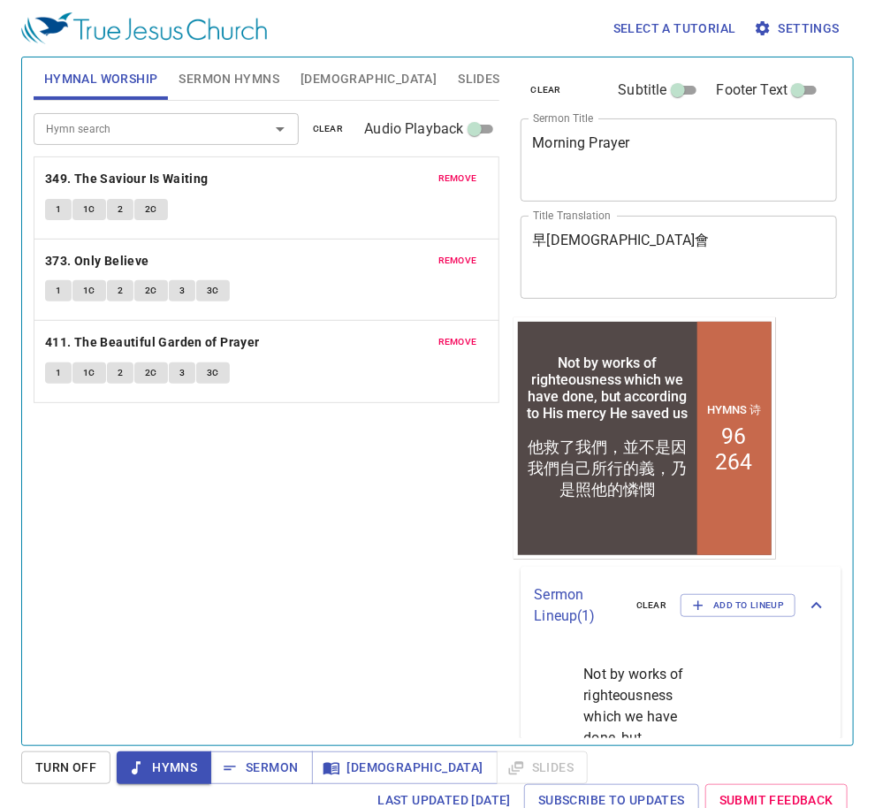
click at [400, 628] on div "Hymn search Hymn search clear Audio Playback remove 349. The Saviour Is Waiting…" at bounding box center [267, 416] width 466 height 630
click at [157, 775] on span "Hymns" at bounding box center [164, 768] width 66 height 22
click at [267, 577] on div "Hymn search Hymn search clear Audio Playback remove 349. The Saviour Is Waiting…" at bounding box center [267, 416] width 466 height 630
click at [237, 86] on span "Sermon Hymns" at bounding box center [229, 79] width 101 height 22
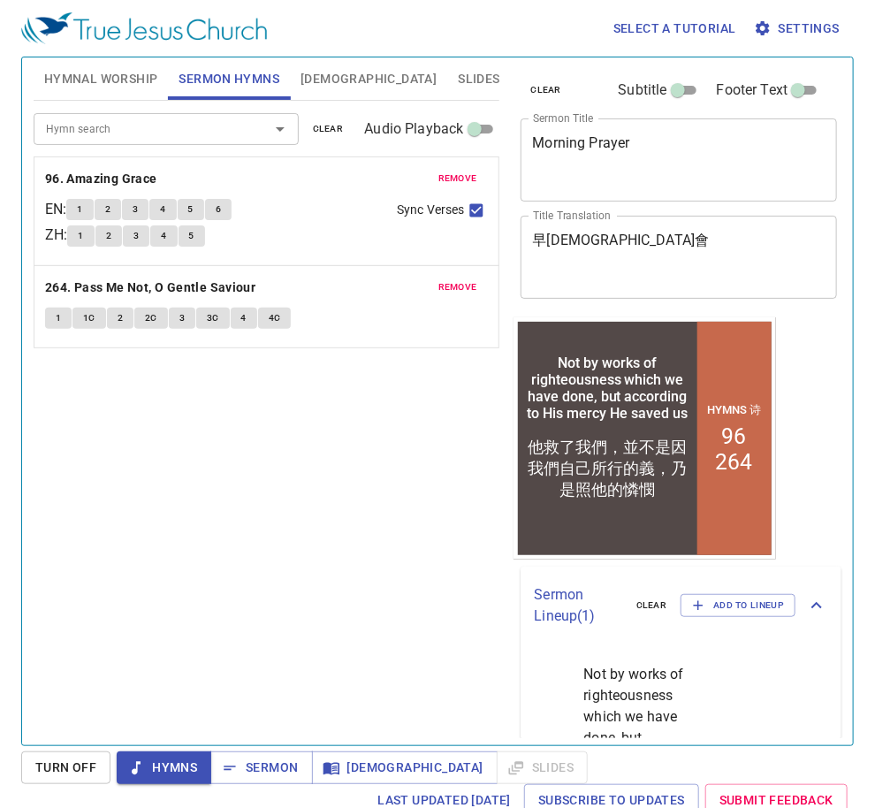
click at [132, 86] on span "Hymnal Worship" at bounding box center [101, 79] width 114 height 22
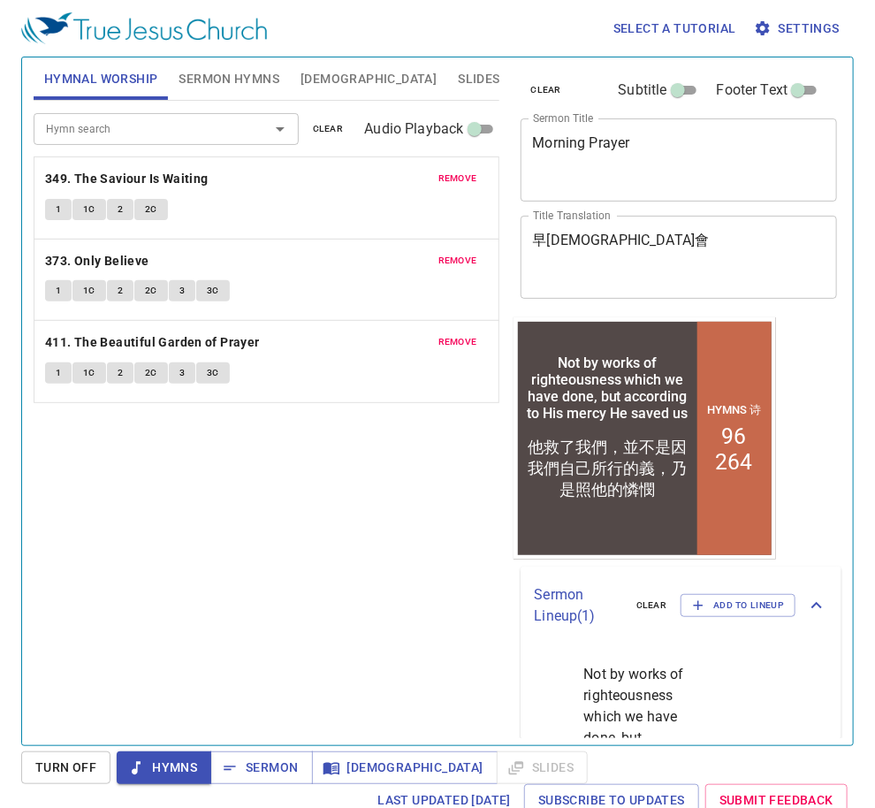
click at [348, 703] on div "Hymn search Hymn search clear Audio Playback remove 349. The Saviour Is Waiting…" at bounding box center [267, 416] width 466 height 630
click at [314, 76] on span "[DEMOGRAPHIC_DATA]" at bounding box center [369, 79] width 136 height 22
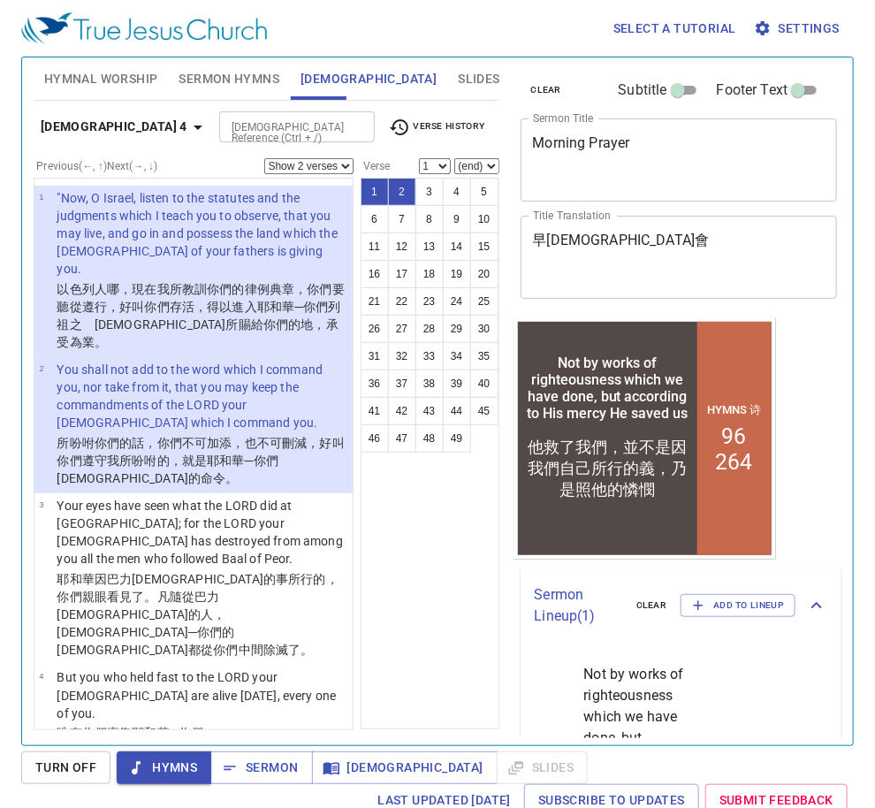
click at [121, 126] on b "Deuteronomy 4" at bounding box center [114, 127] width 147 height 22
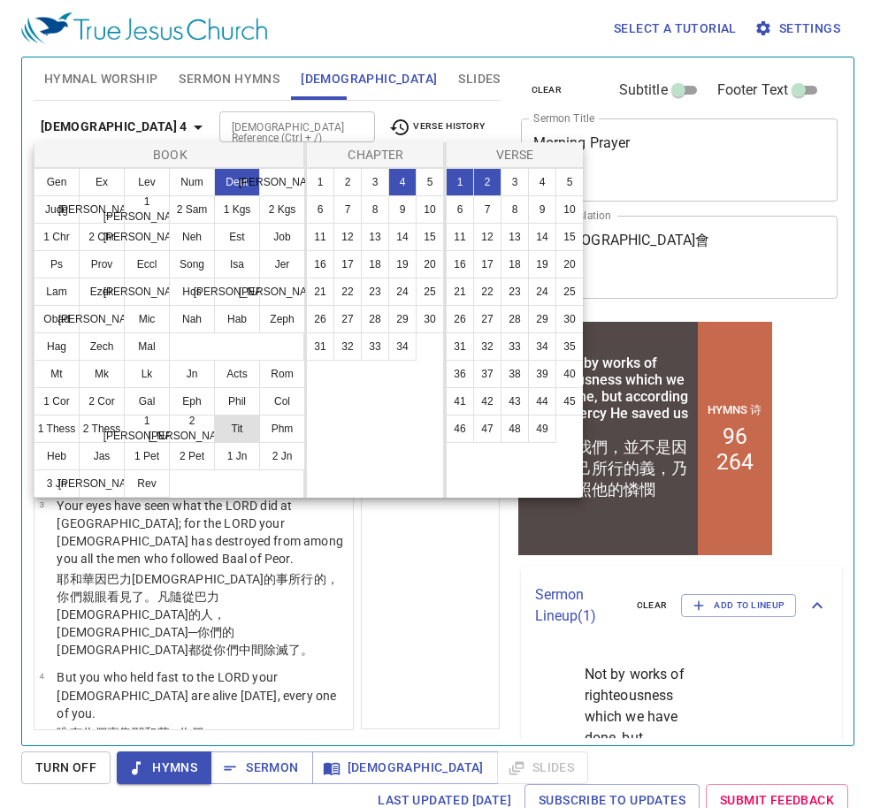
drag, startPoint x: 241, startPoint y: 435, endPoint x: 248, endPoint y: 428, distance: 9.4
click at [246, 434] on button "Tit" at bounding box center [237, 429] width 46 height 28
select select "1"
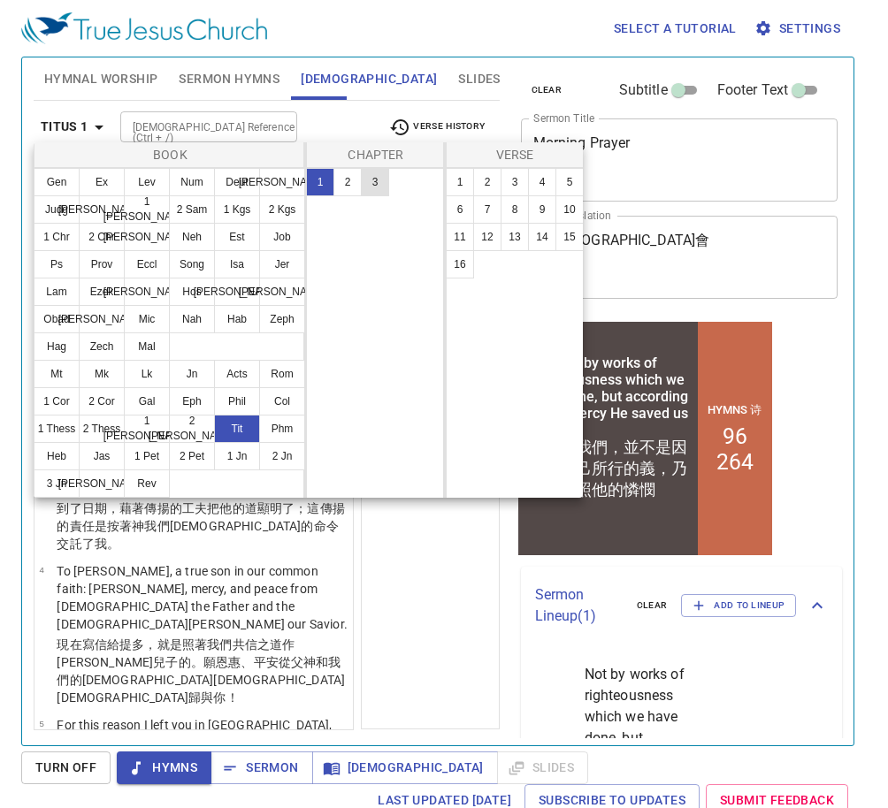
click at [379, 180] on button "3" at bounding box center [375, 182] width 28 height 28
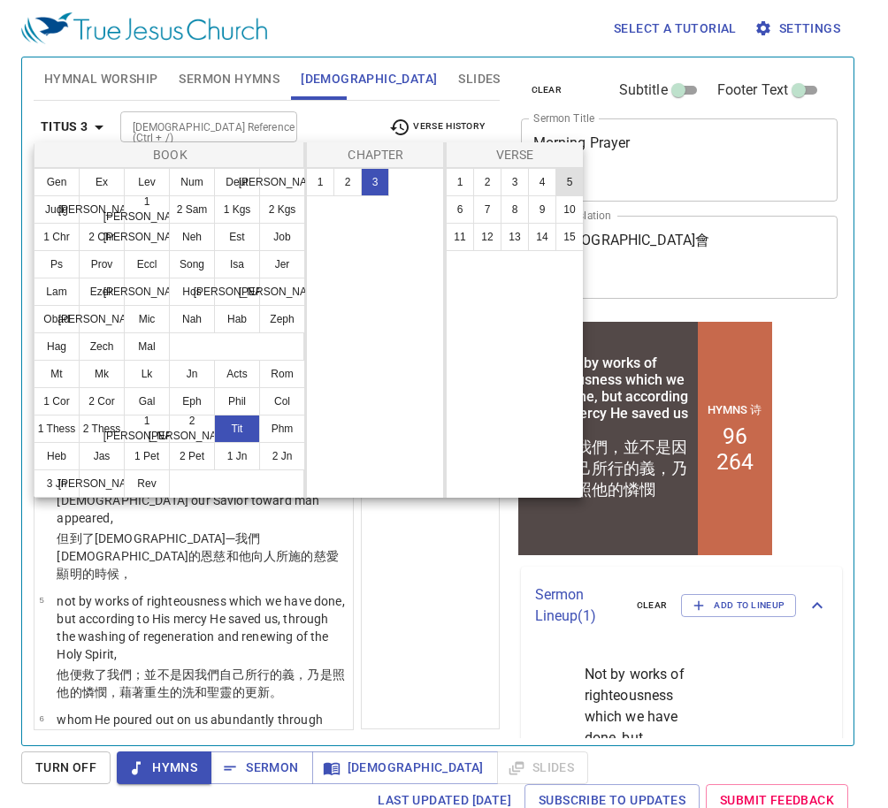
click at [562, 174] on button "5" at bounding box center [569, 182] width 28 height 28
select select "5"
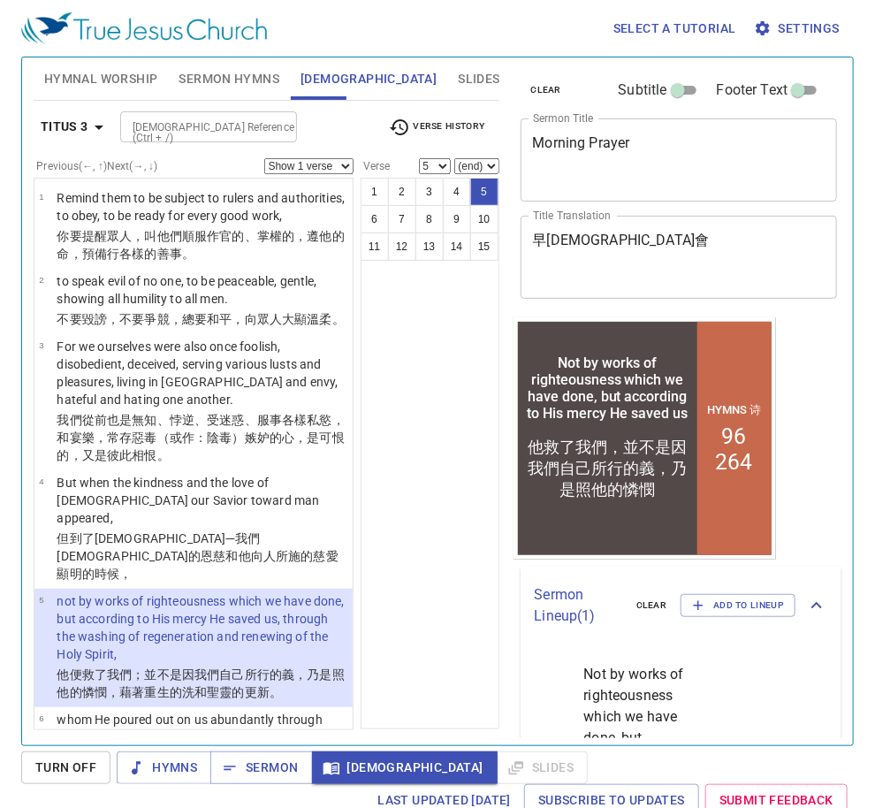
click at [450, 562] on div "1 2 3 4 5 6 7 8 9 10 11 12 13 14 15" at bounding box center [430, 454] width 139 height 552
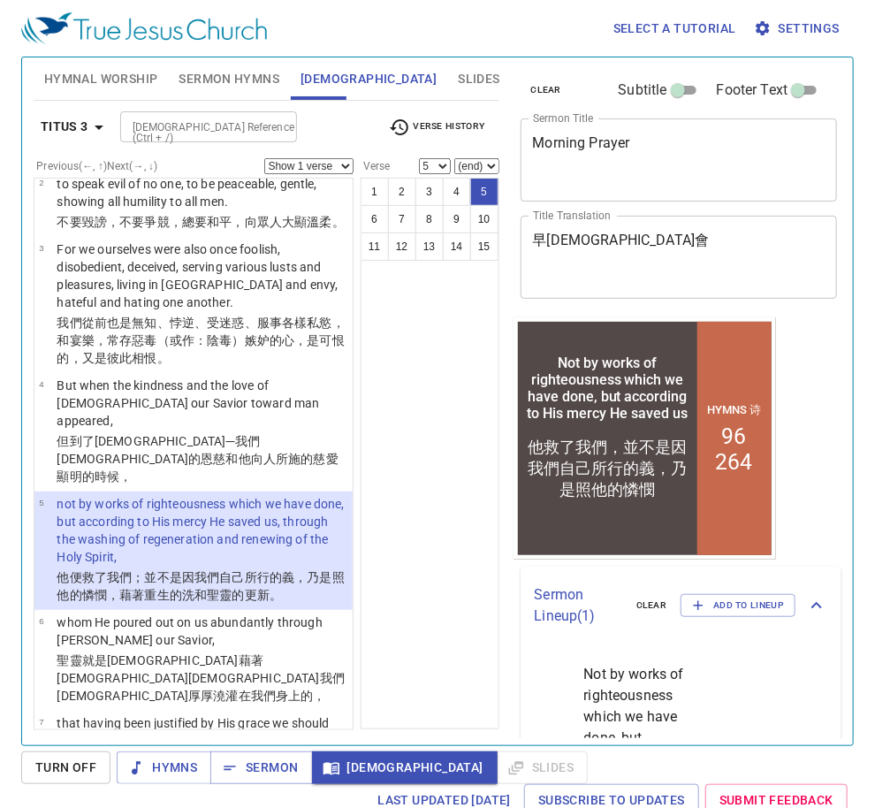
scroll to position [141, 0]
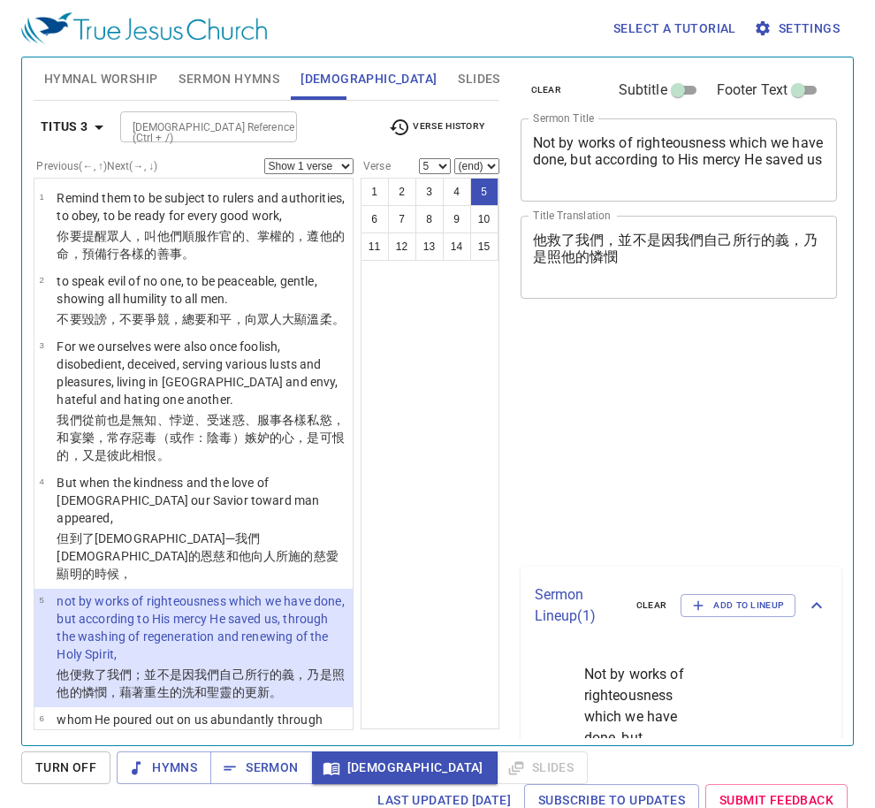
select select "5"
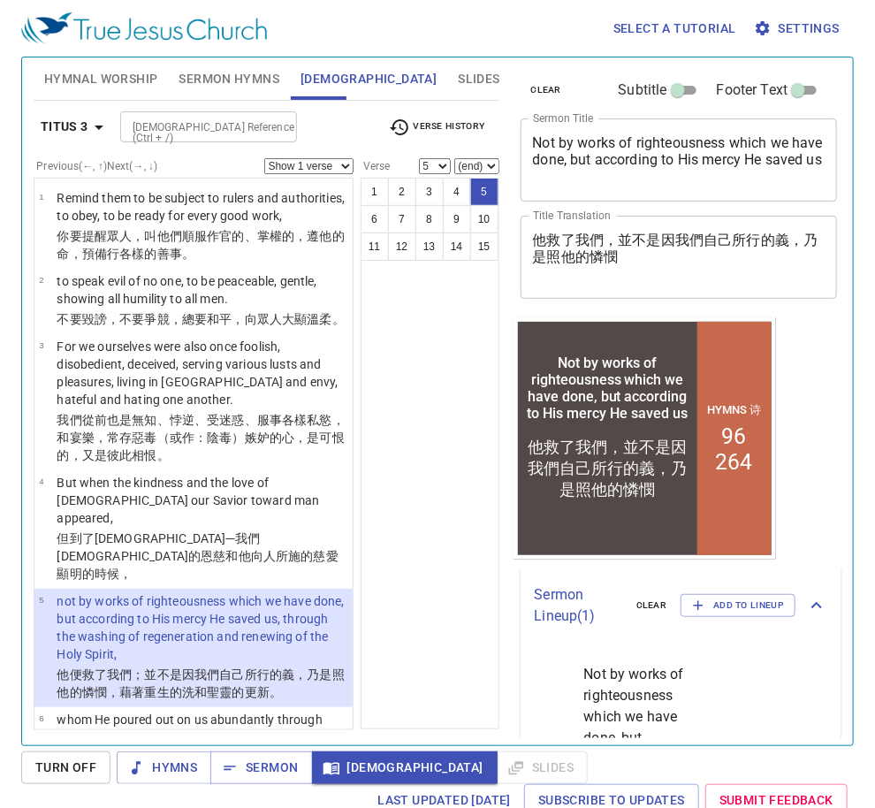
scroll to position [141, 0]
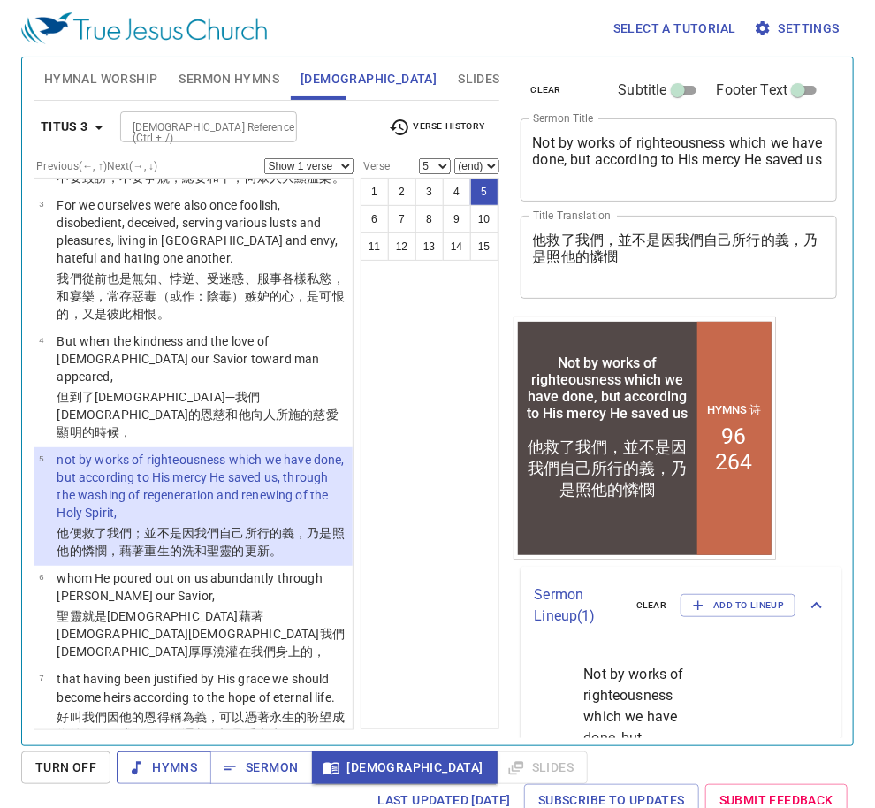
click at [125, 759] on button "Hymns" at bounding box center [164, 768] width 95 height 33
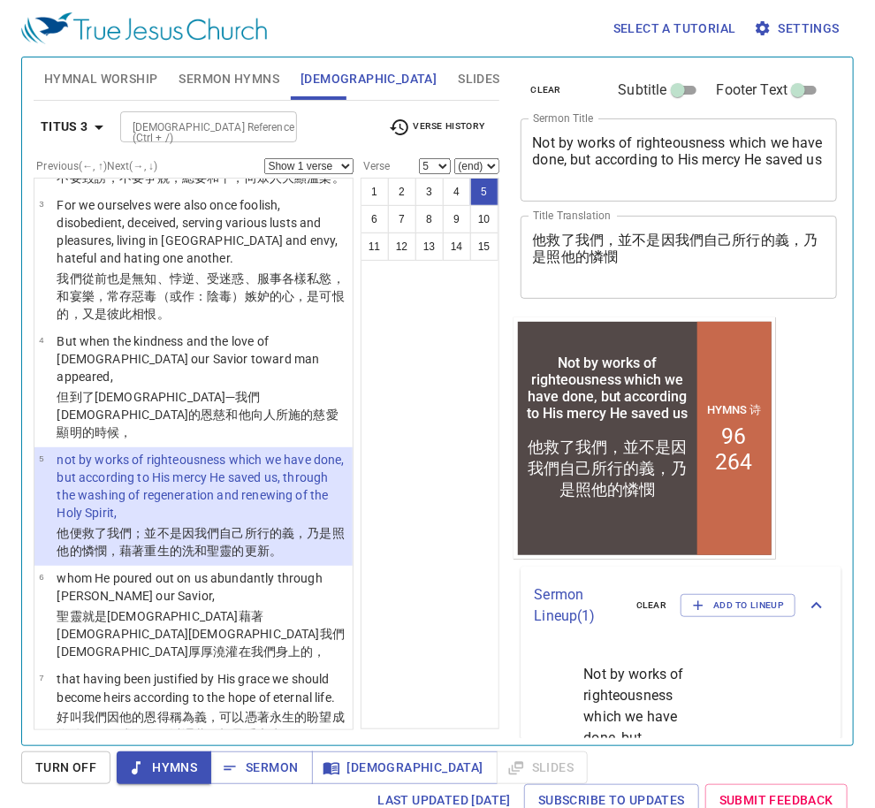
click at [124, 81] on span "Hymnal Worship" at bounding box center [101, 79] width 114 height 22
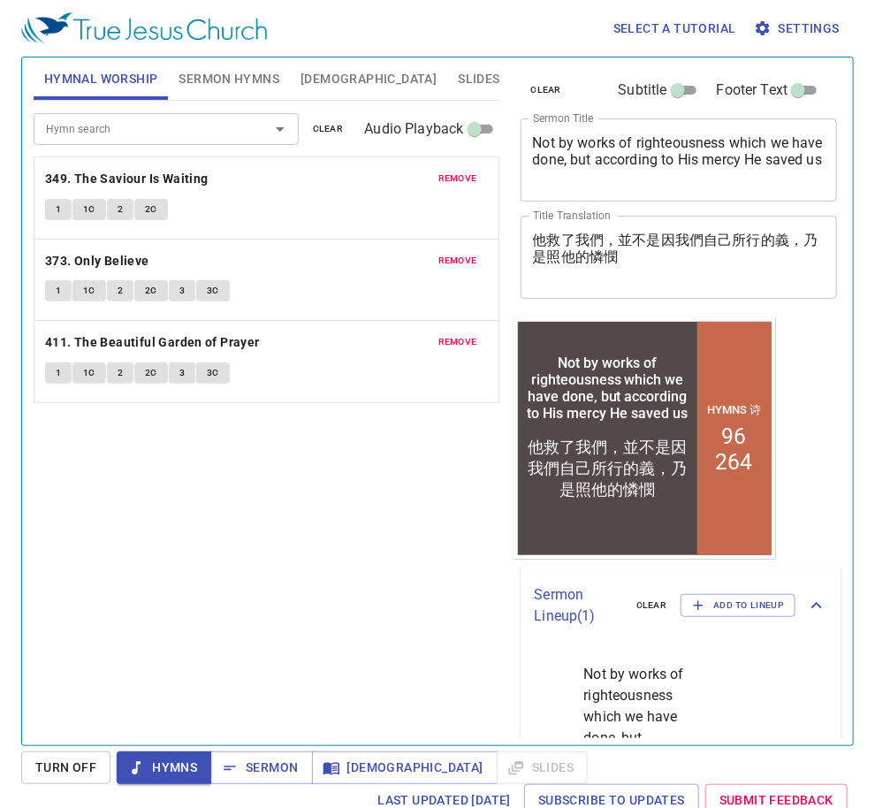
click at [325, 592] on div "Hymn search Hymn search clear Audio Playback remove 349. The Saviour Is Waiting…" at bounding box center [267, 416] width 466 height 630
click at [188, 184] on b "349. The Saviour Is Waiting" at bounding box center [127, 179] width 164 height 22
click at [264, 763] on span "Sermon" at bounding box center [261, 768] width 73 height 22
click at [173, 766] on span "Hymns" at bounding box center [164, 768] width 66 height 22
click at [260, 539] on div "Hymn search Hymn search clear Audio Playback remove 349. The Saviour Is Waiting…" at bounding box center [267, 416] width 466 height 630
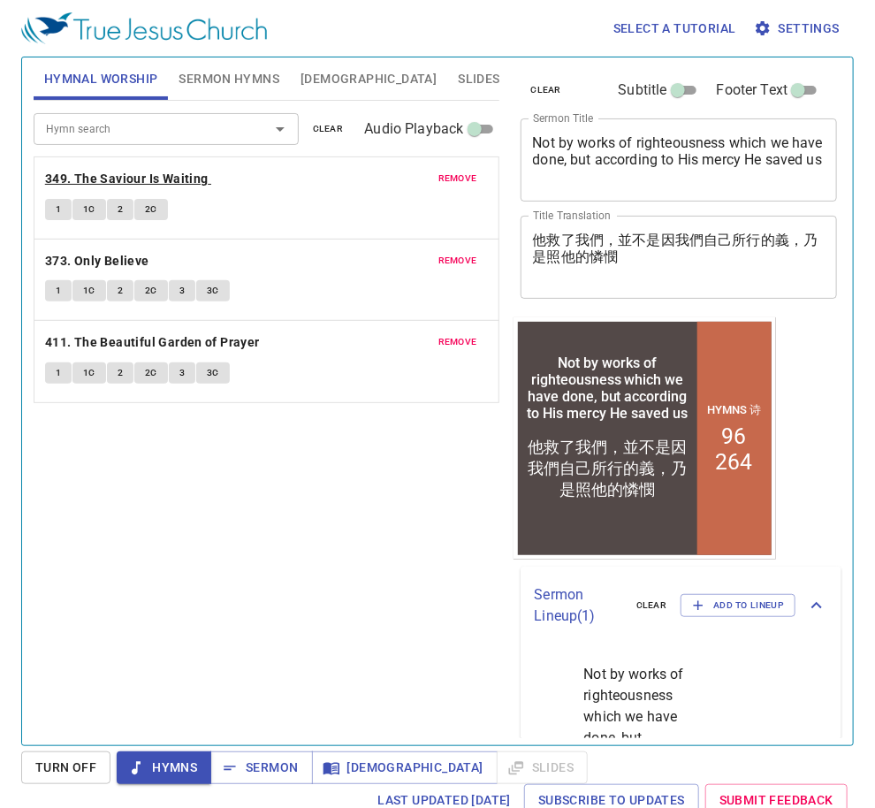
click at [198, 177] on b "349. The Saviour Is Waiting" at bounding box center [127, 179] width 164 height 22
click at [175, 375] on button "3" at bounding box center [182, 373] width 27 height 21
drag, startPoint x: 216, startPoint y: 376, endPoint x: 202, endPoint y: 376, distance: 14.1
click at [216, 377] on span "3C" at bounding box center [213, 373] width 12 height 16
click at [174, 766] on span "Hymns" at bounding box center [164, 768] width 66 height 22
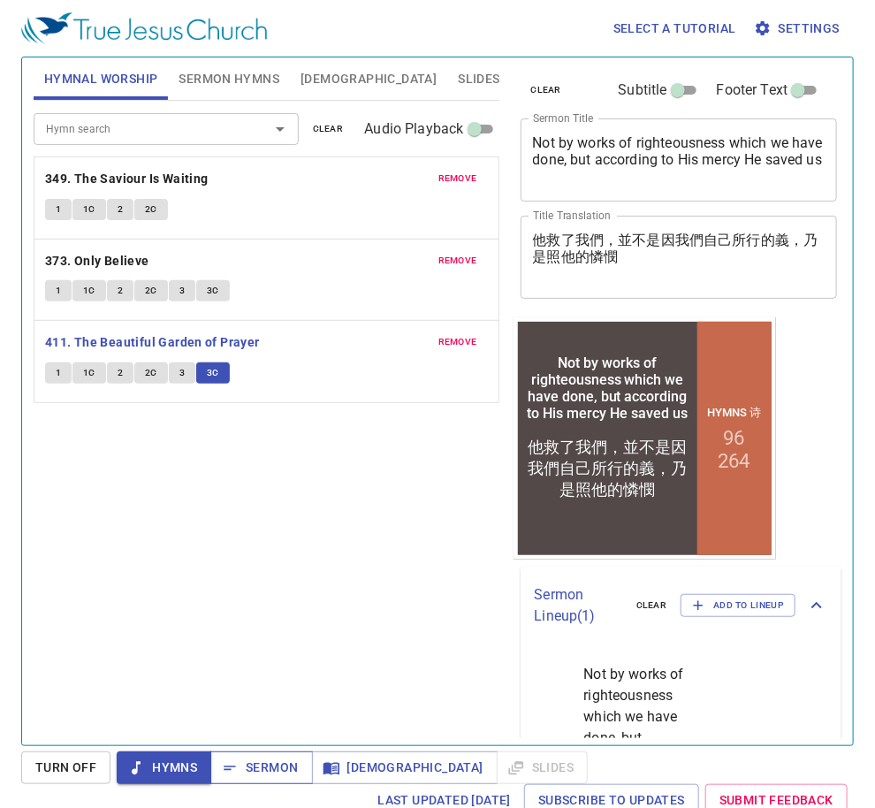
click at [260, 766] on span "Sermon" at bounding box center [261, 768] width 73 height 22
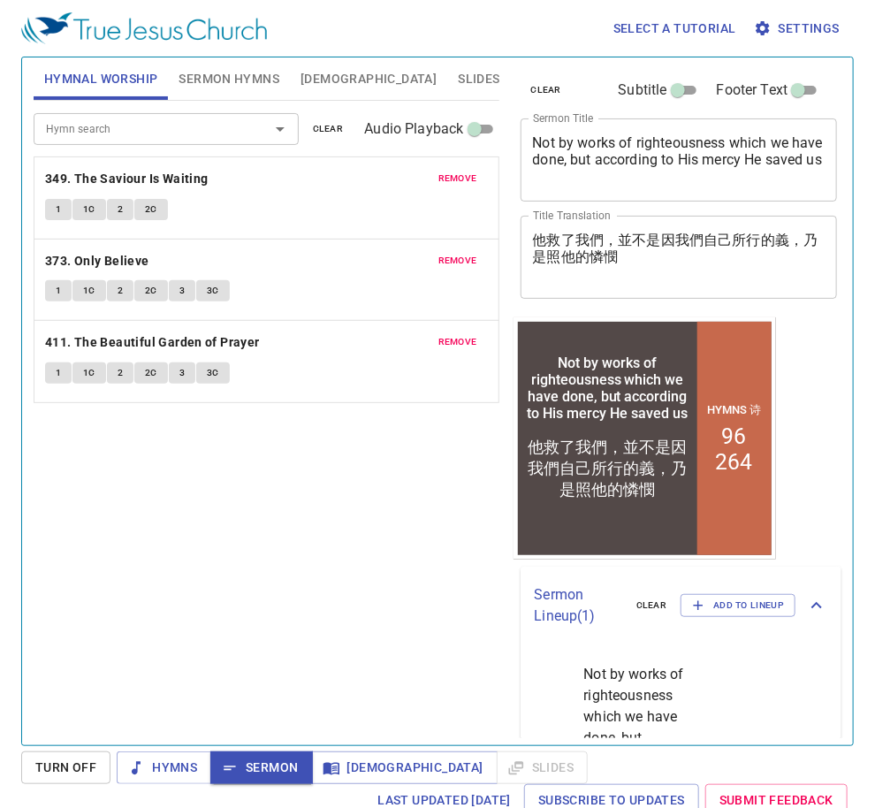
click at [256, 638] on div "Hymn search Hymn search clear Audio Playback remove 349. The Saviour Is Waiting…" at bounding box center [267, 416] width 466 height 630
click at [202, 73] on span "Sermon Hymns" at bounding box center [229, 79] width 101 height 22
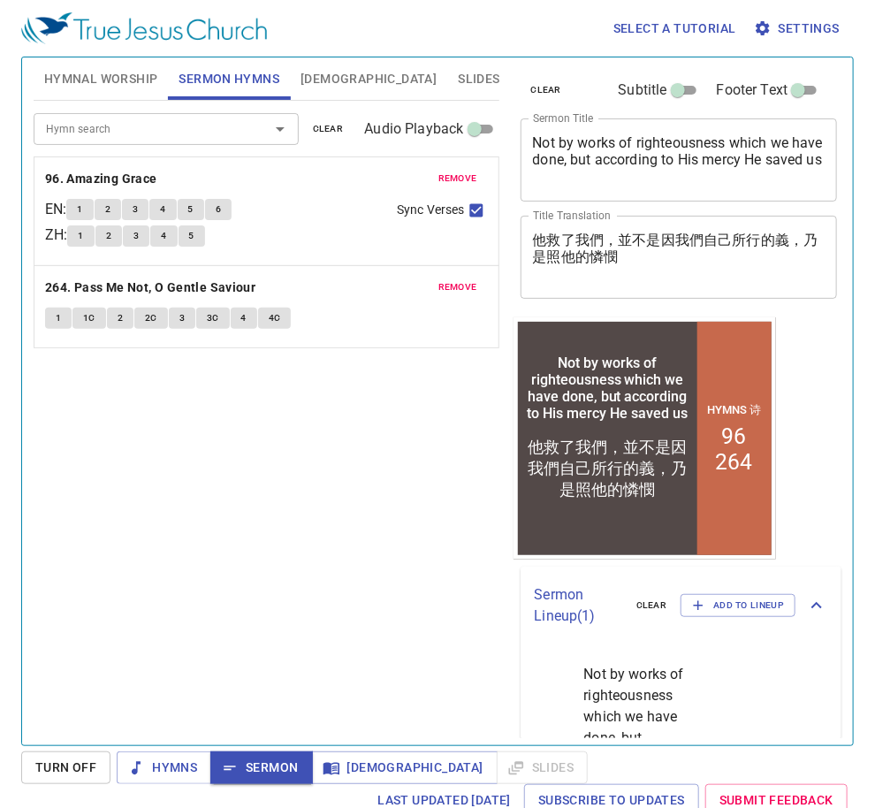
click at [78, 208] on button "1" at bounding box center [79, 209] width 27 height 21
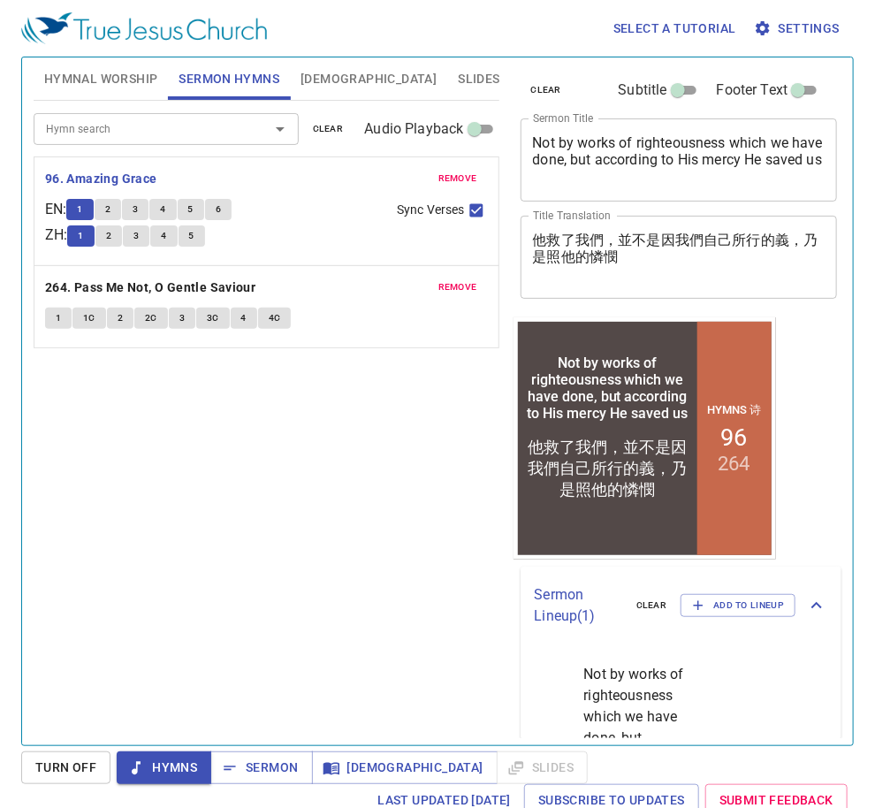
click at [82, 205] on button "1" at bounding box center [79, 209] width 27 height 21
click at [202, 213] on button "5" at bounding box center [191, 209] width 27 height 21
click at [230, 211] on button "6" at bounding box center [218, 209] width 27 height 21
click at [255, 766] on span "Sermon" at bounding box center [261, 768] width 73 height 22
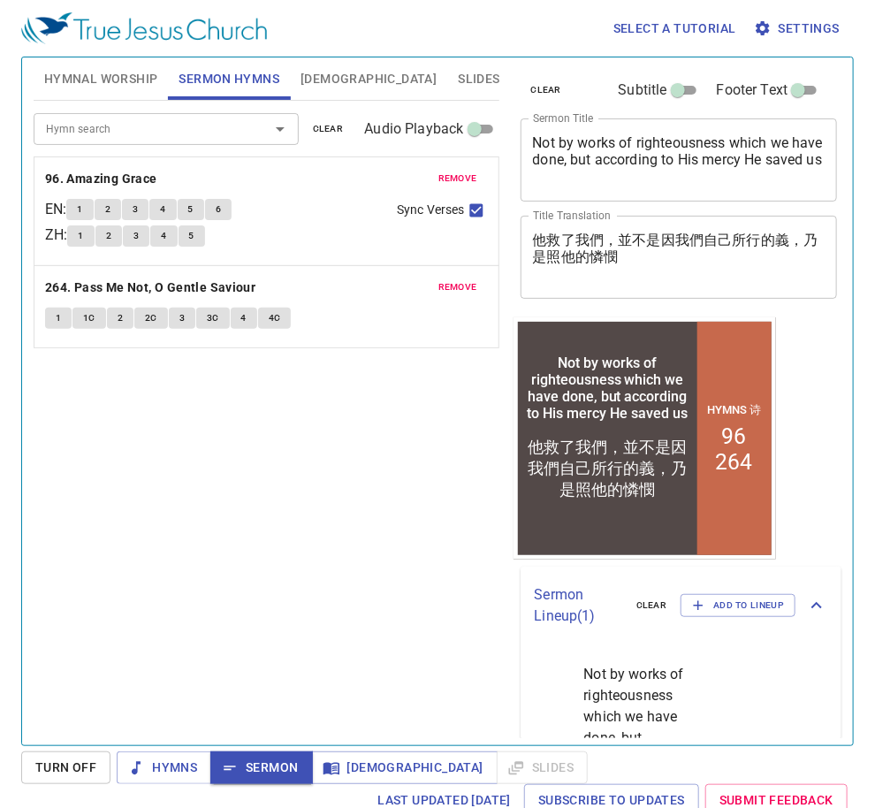
click at [393, 502] on div "Hymn search Hymn search clear Audio Playback remove 96. Amazing Grace EN : 1 2 …" at bounding box center [267, 416] width 466 height 630
click at [308, 74] on span "[DEMOGRAPHIC_DATA]" at bounding box center [369, 79] width 136 height 22
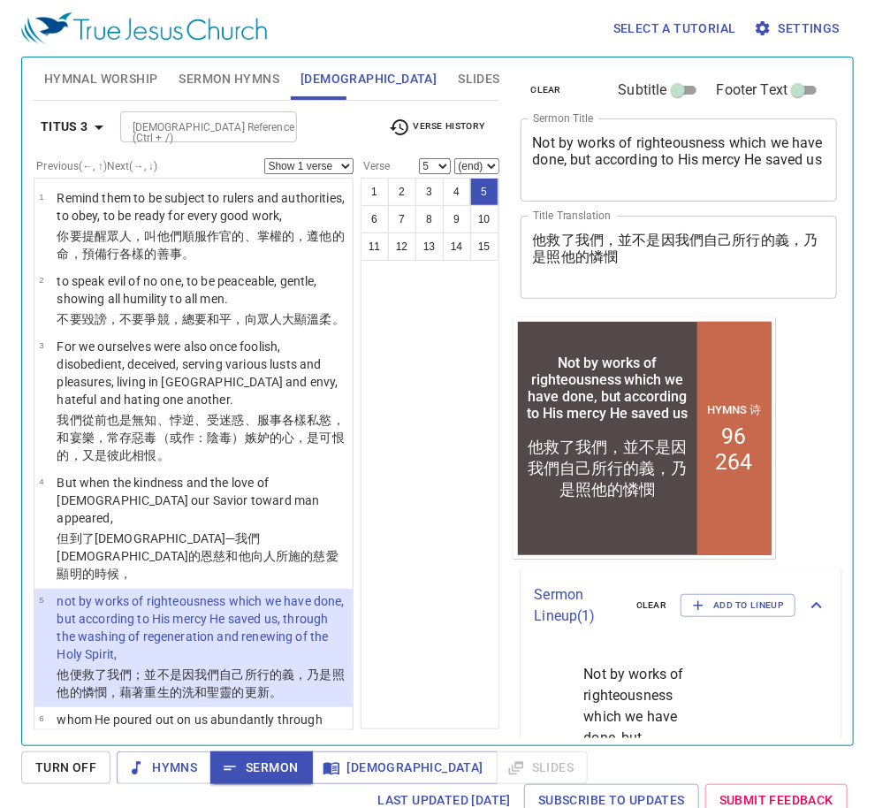
click at [439, 583] on div "1 2 3 4 5 6 7 8 9 10 11 12 13 14 15" at bounding box center [430, 454] width 139 height 552
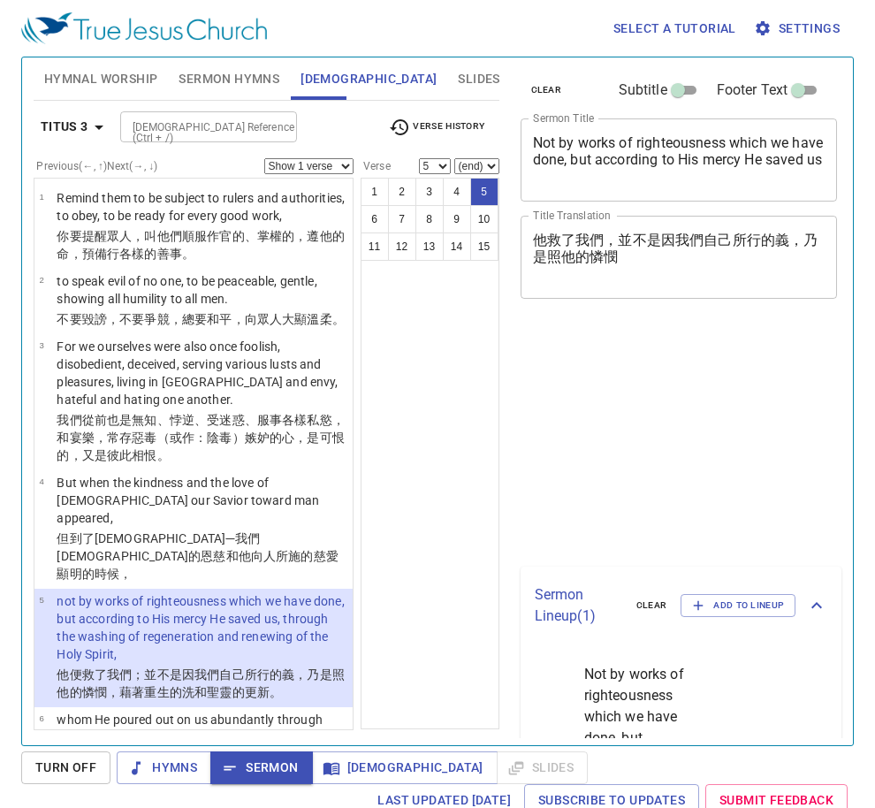
select select "5"
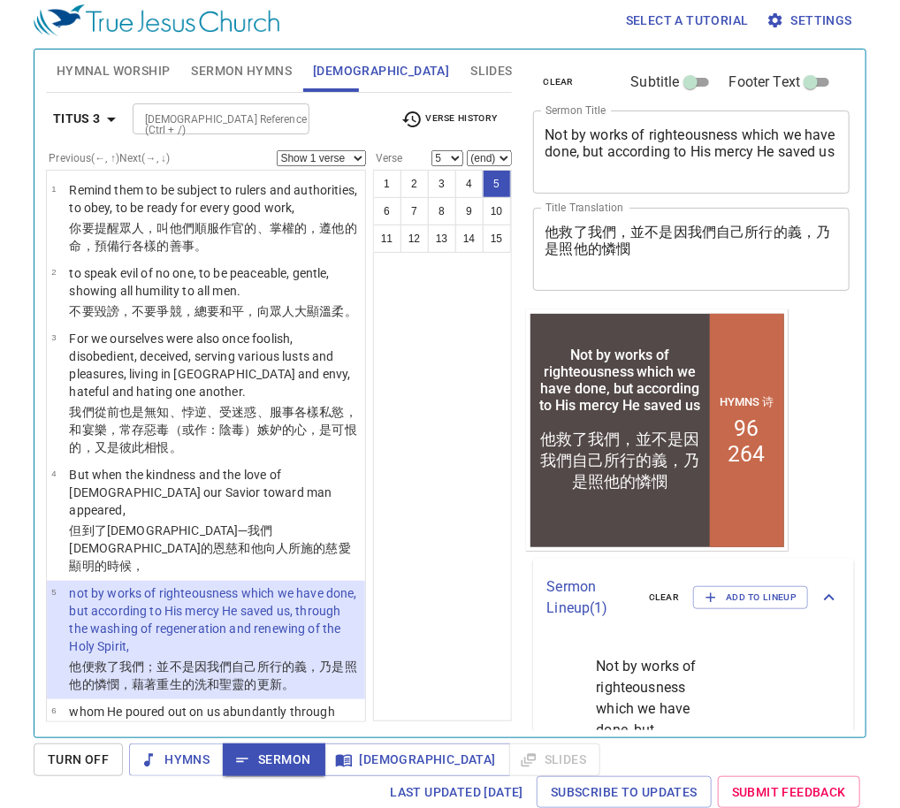
scroll to position [141, 0]
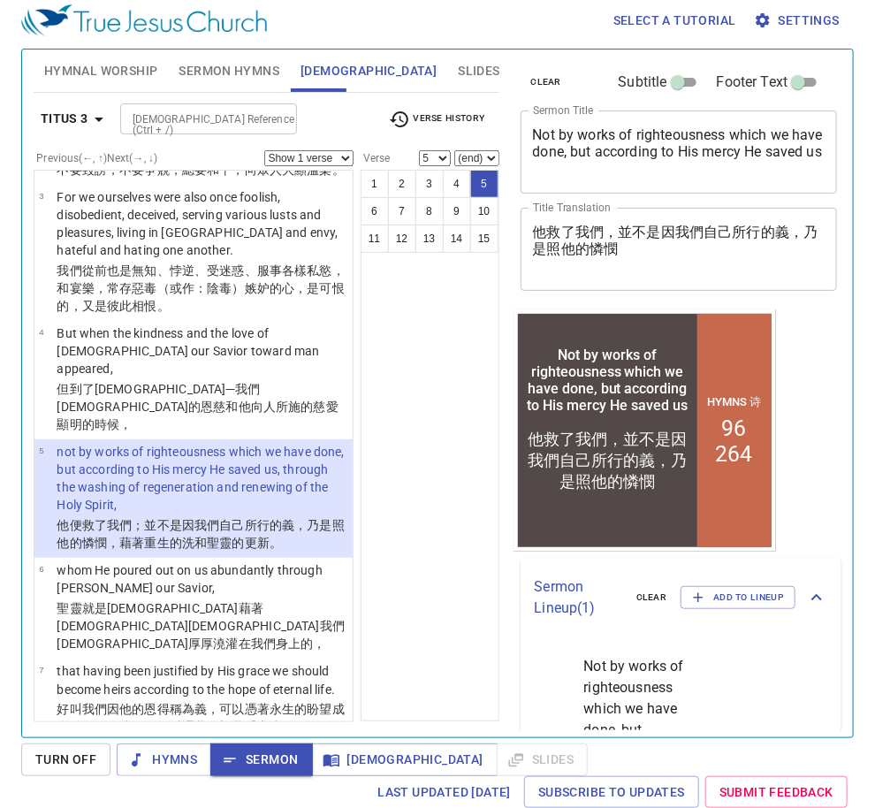
click at [401, 539] on div "1 2 3 4 5 6 7 8 9 10 11 12 13 14 15" at bounding box center [430, 446] width 139 height 552
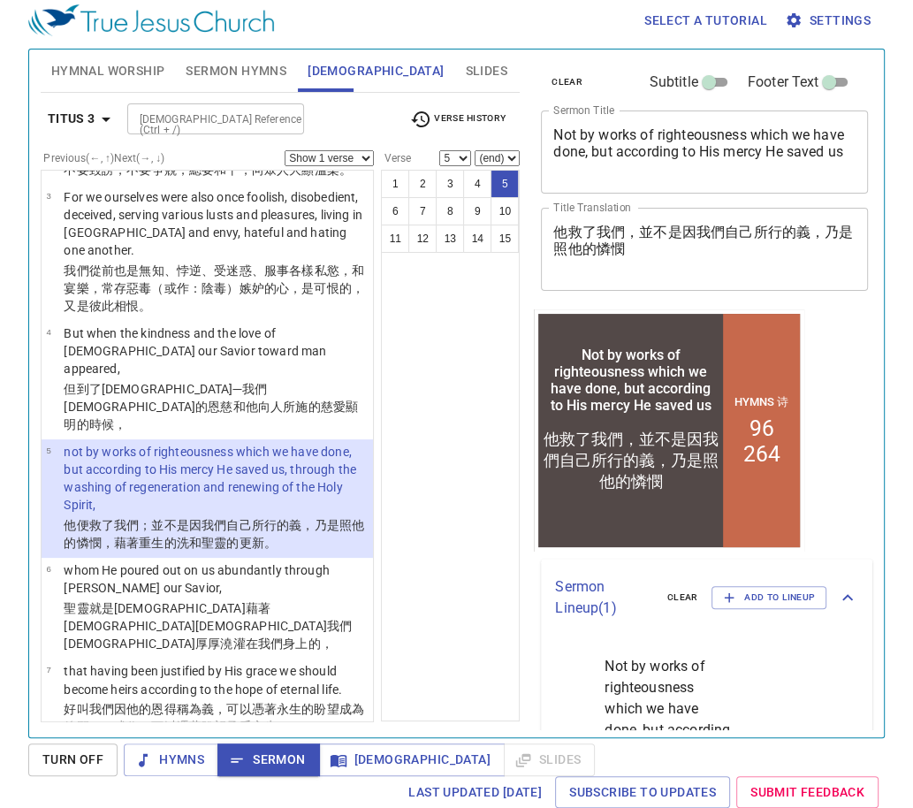
scroll to position [124, 0]
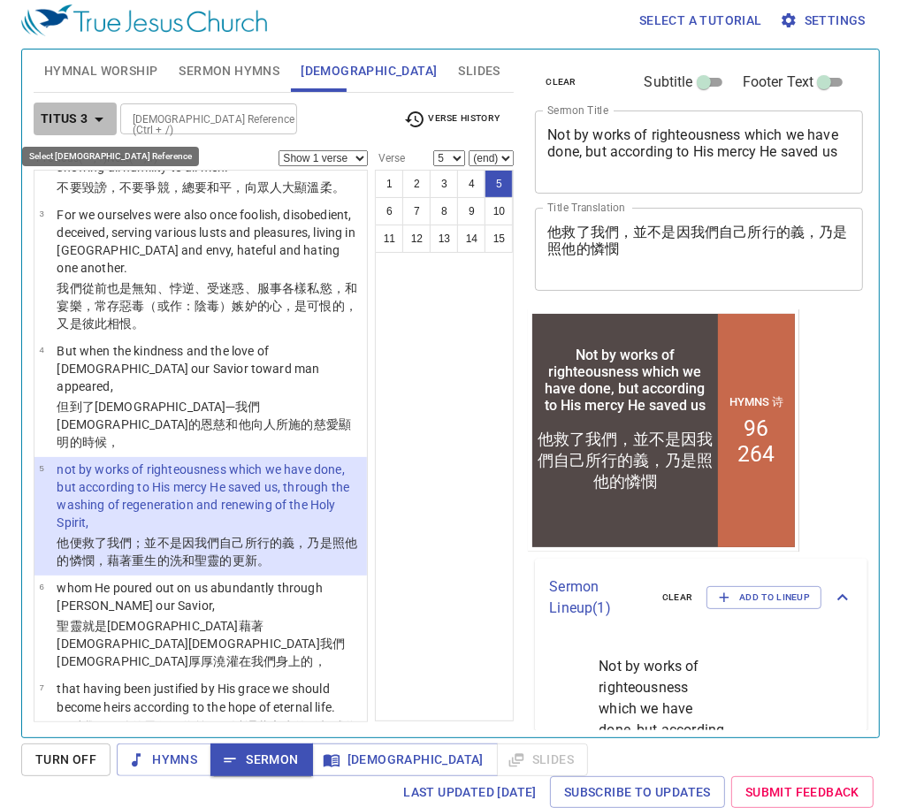
click at [103, 121] on icon "button" at bounding box center [98, 119] width 21 height 21
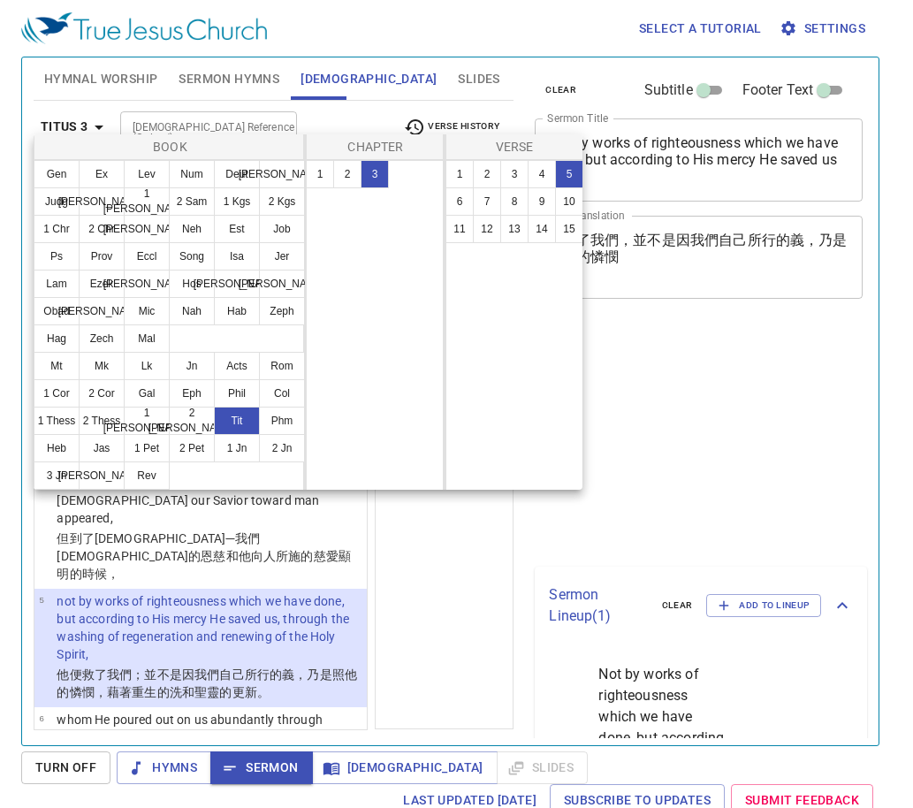
select select "5"
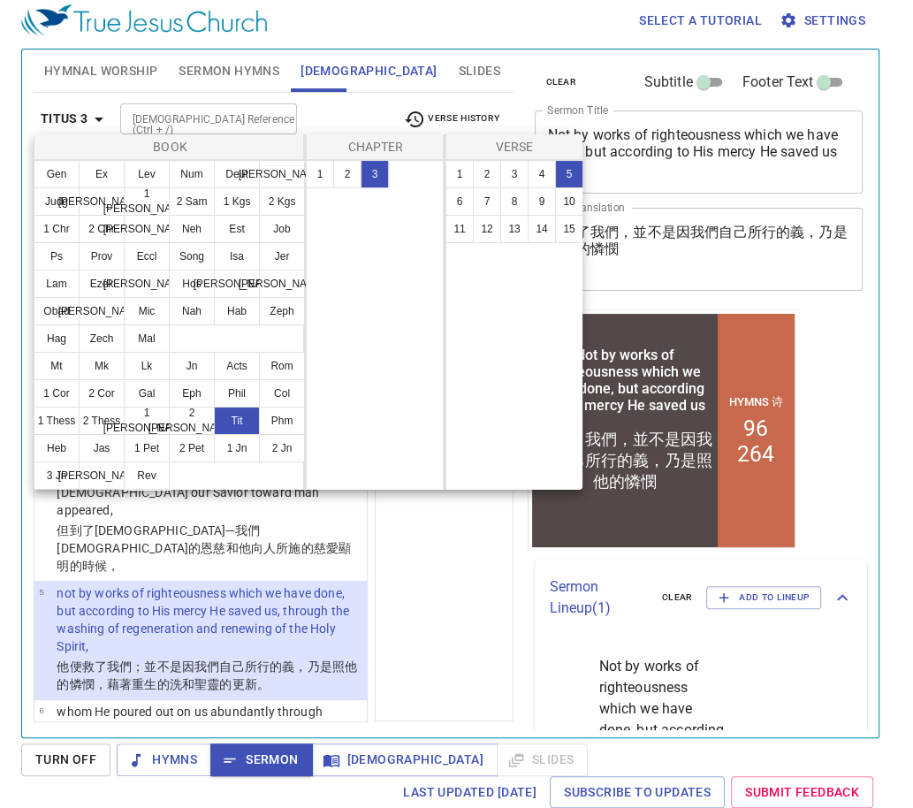
click at [244, 361] on button "Acts" at bounding box center [237, 366] width 46 height 28
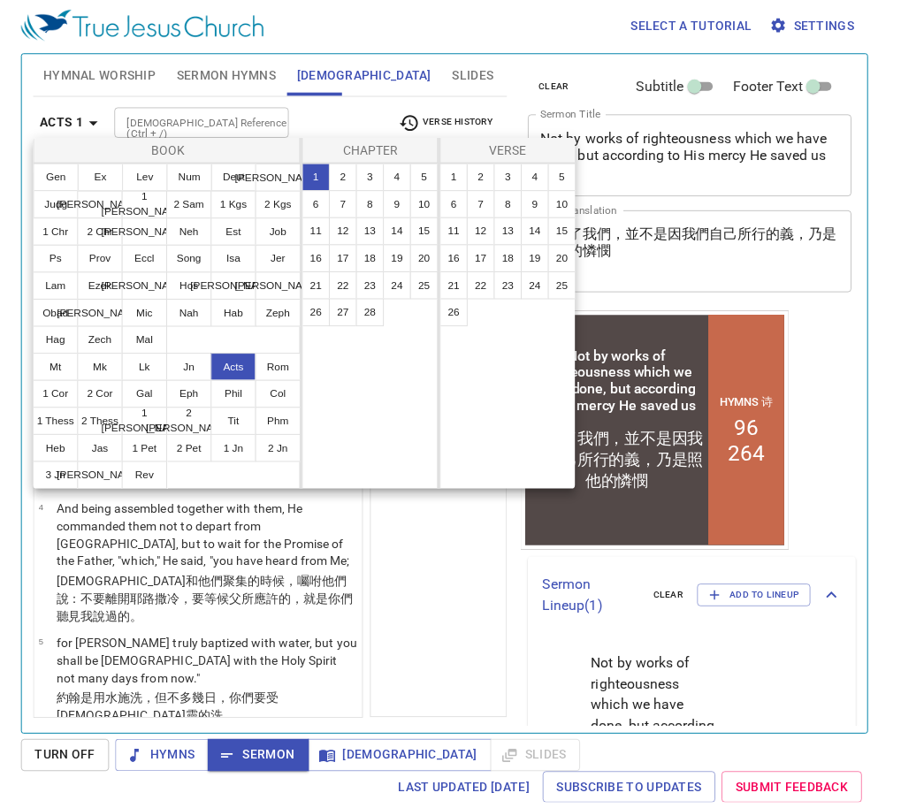
scroll to position [0, 0]
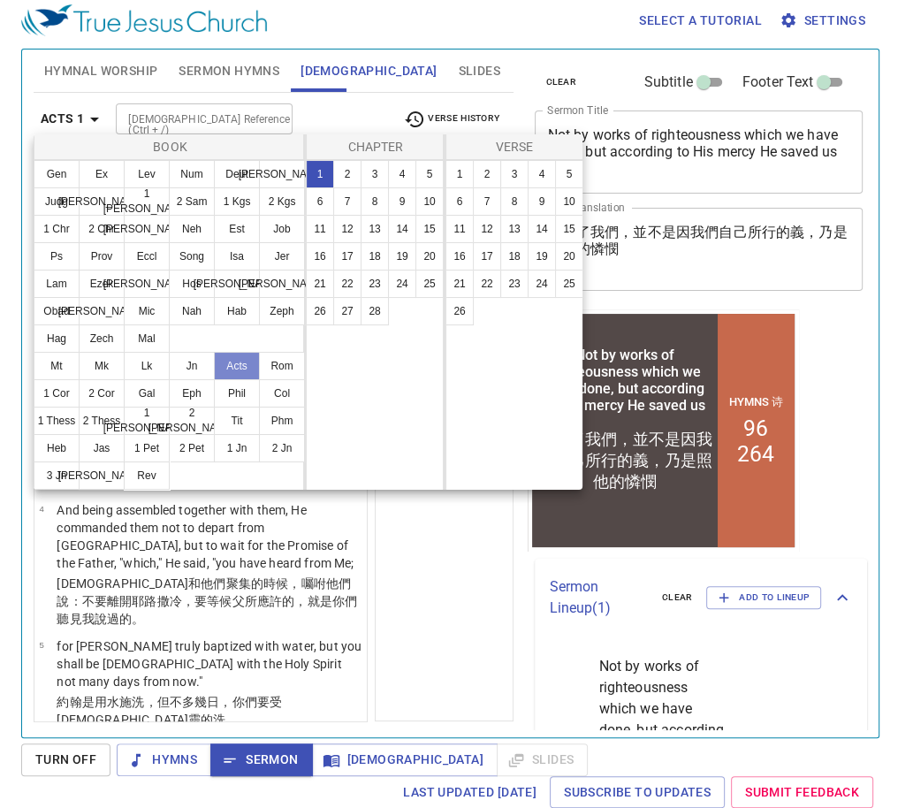
click at [243, 366] on button "Acts" at bounding box center [237, 366] width 46 height 28
click at [412, 546] on div at bounding box center [456, 404] width 913 height 808
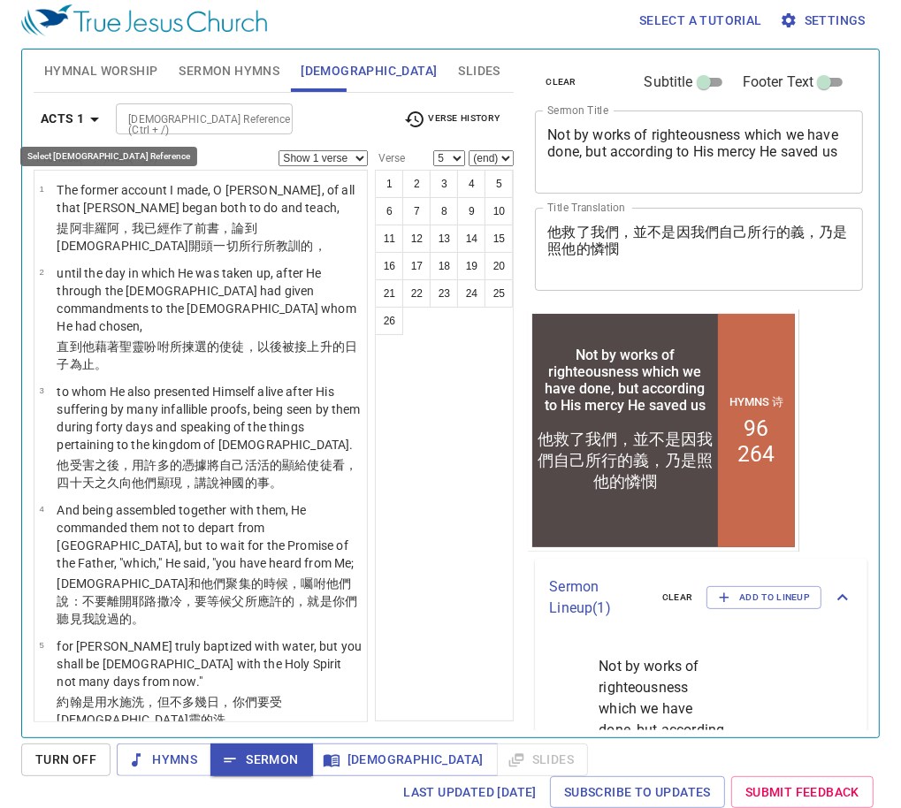
click at [98, 120] on icon "button" at bounding box center [94, 119] width 21 height 21
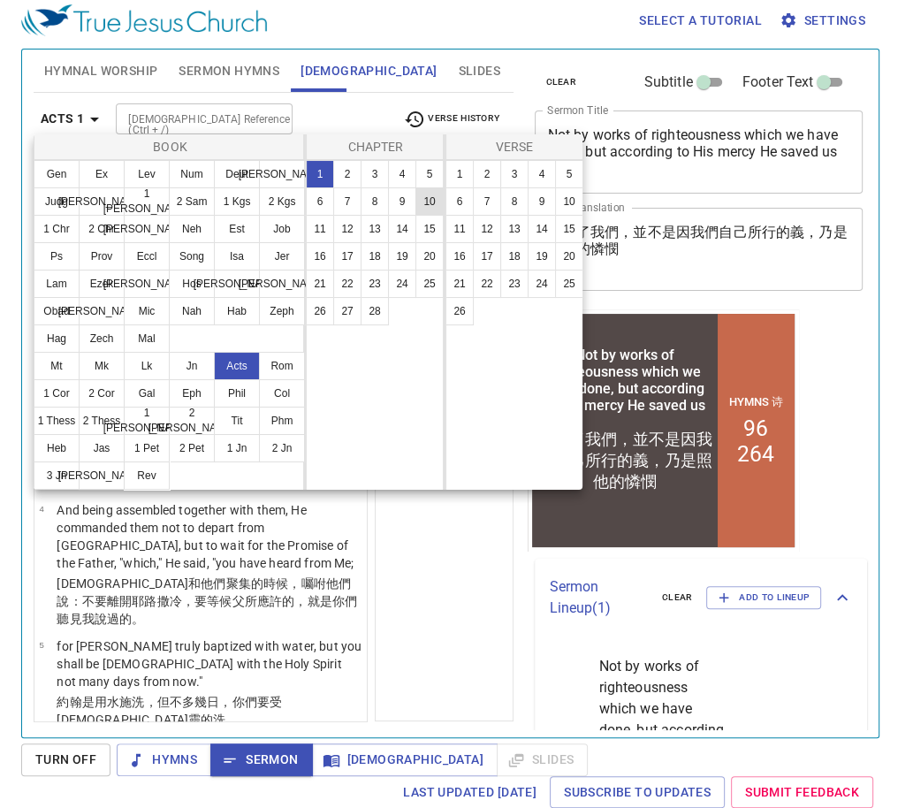
click at [427, 206] on button "10" at bounding box center [430, 201] width 28 height 28
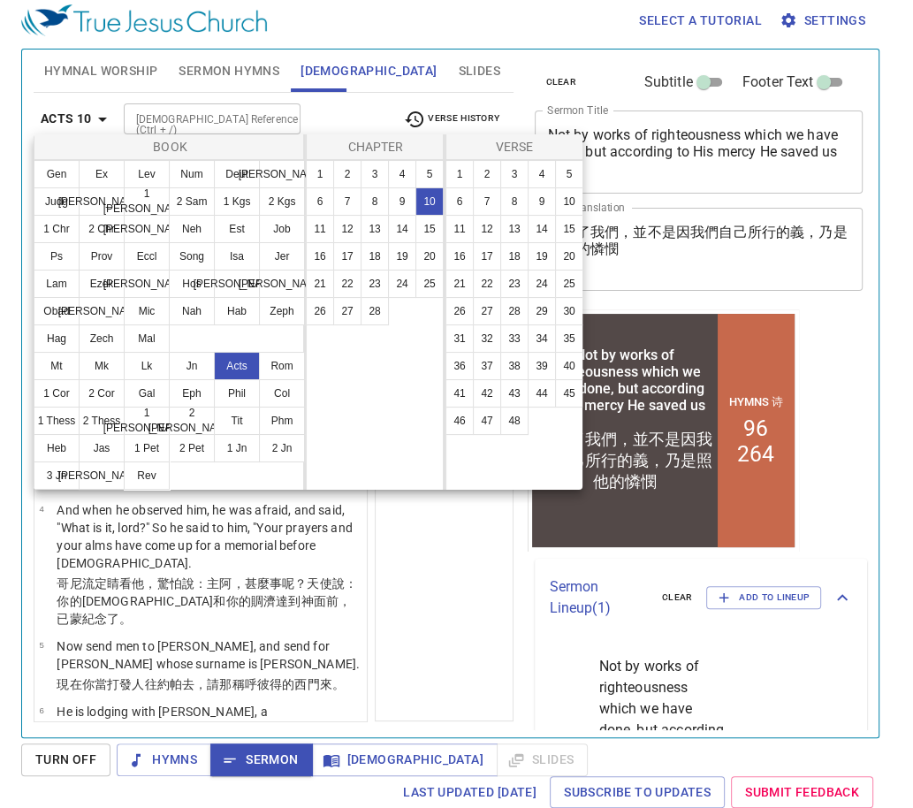
click at [446, 594] on div at bounding box center [456, 404] width 913 height 808
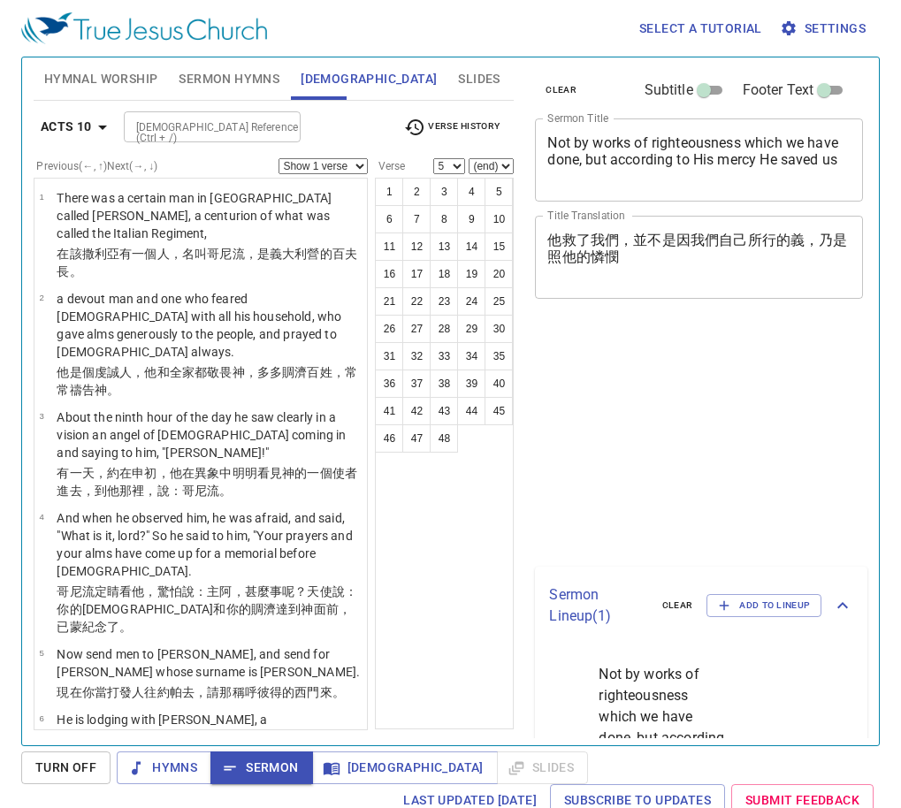
select select "5"
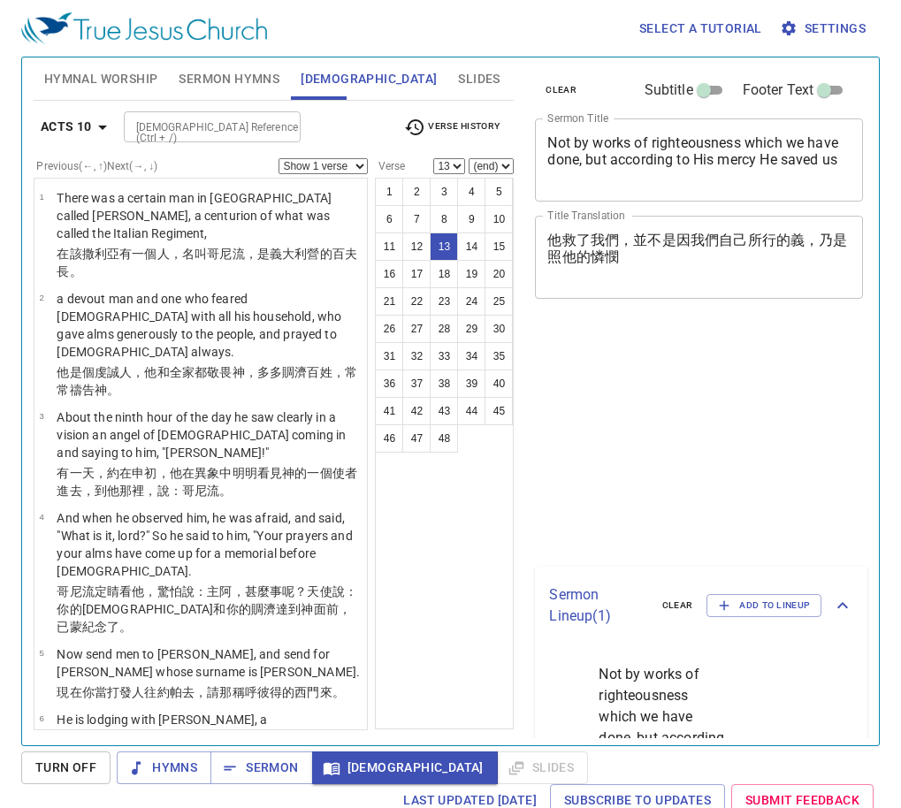
select select "13"
select select "17"
select select "33"
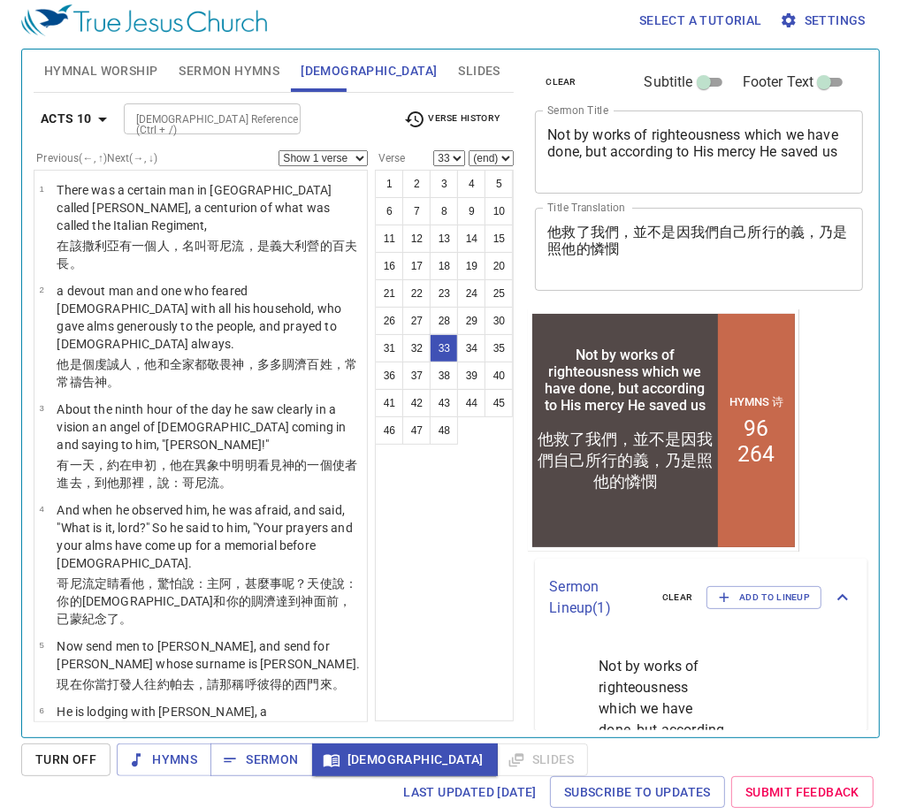
scroll to position [141, 0]
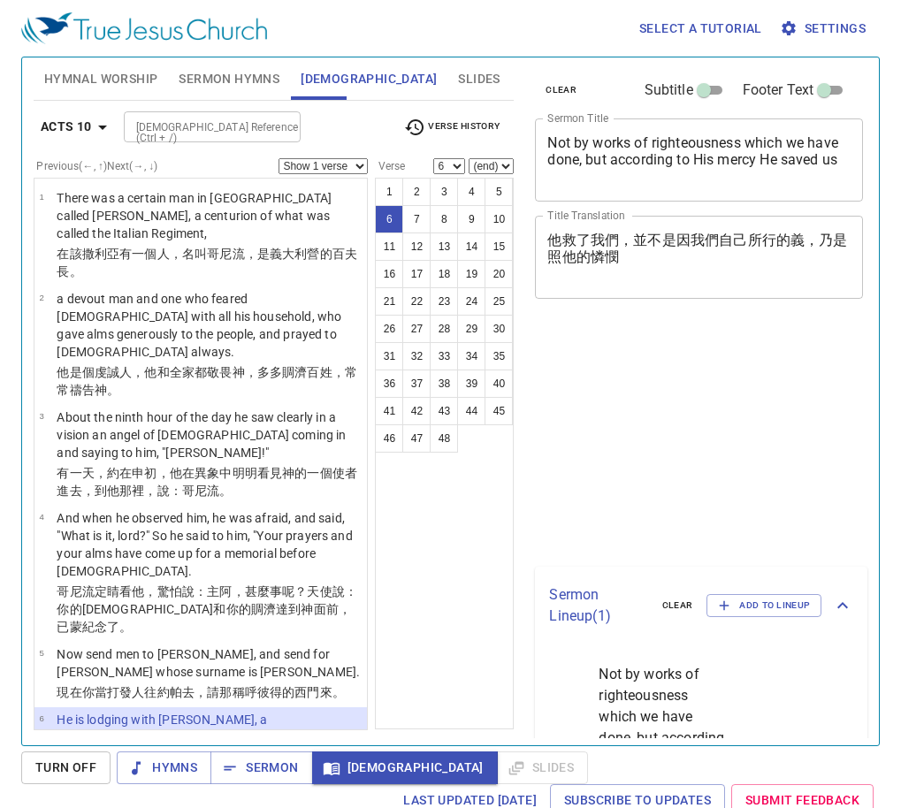
select select "6"
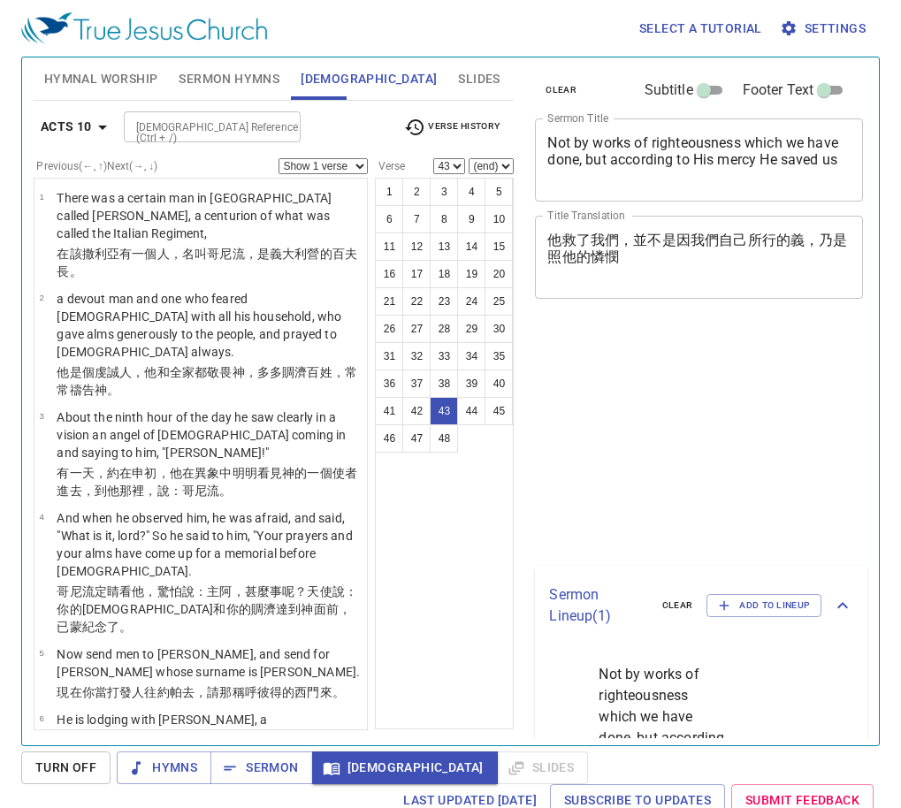
select select "43"
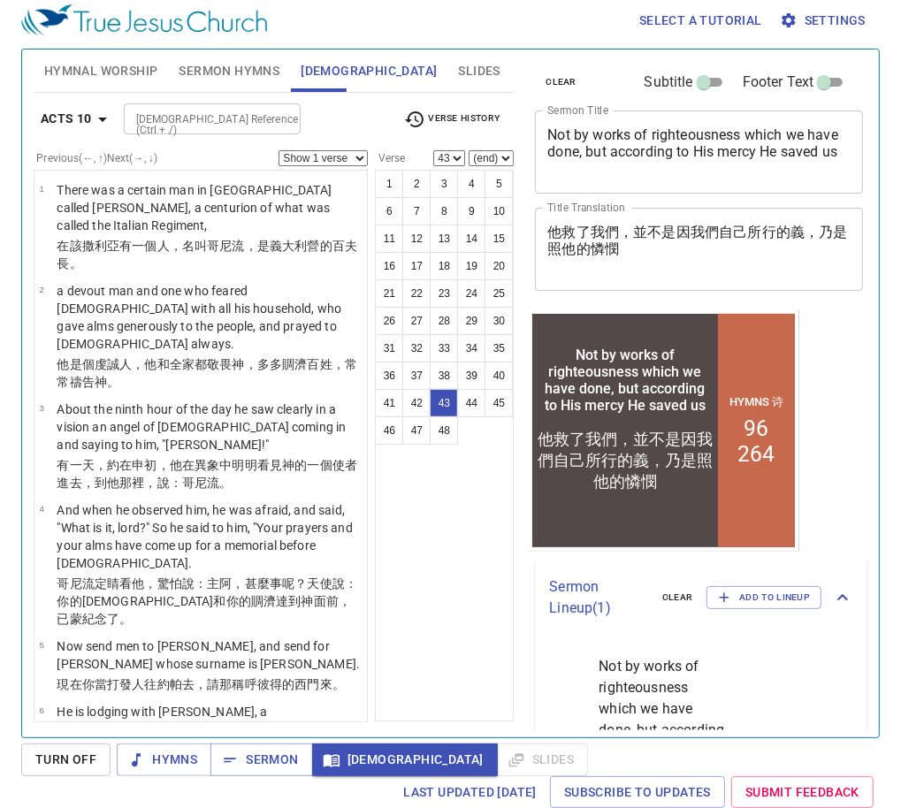
scroll to position [3782, 0]
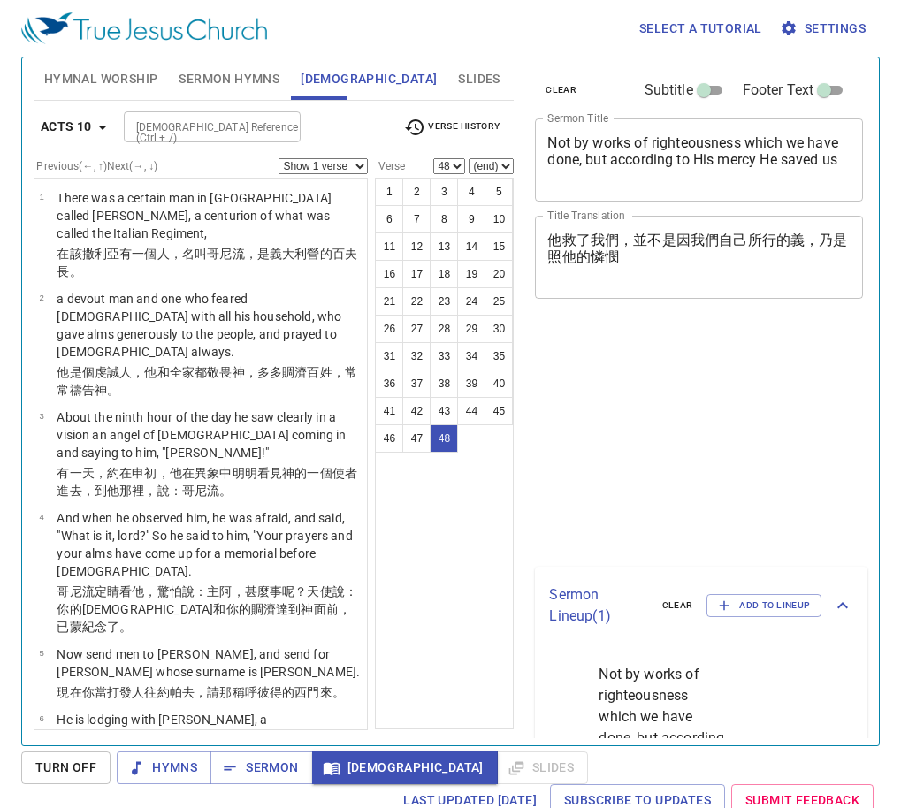
select select "48"
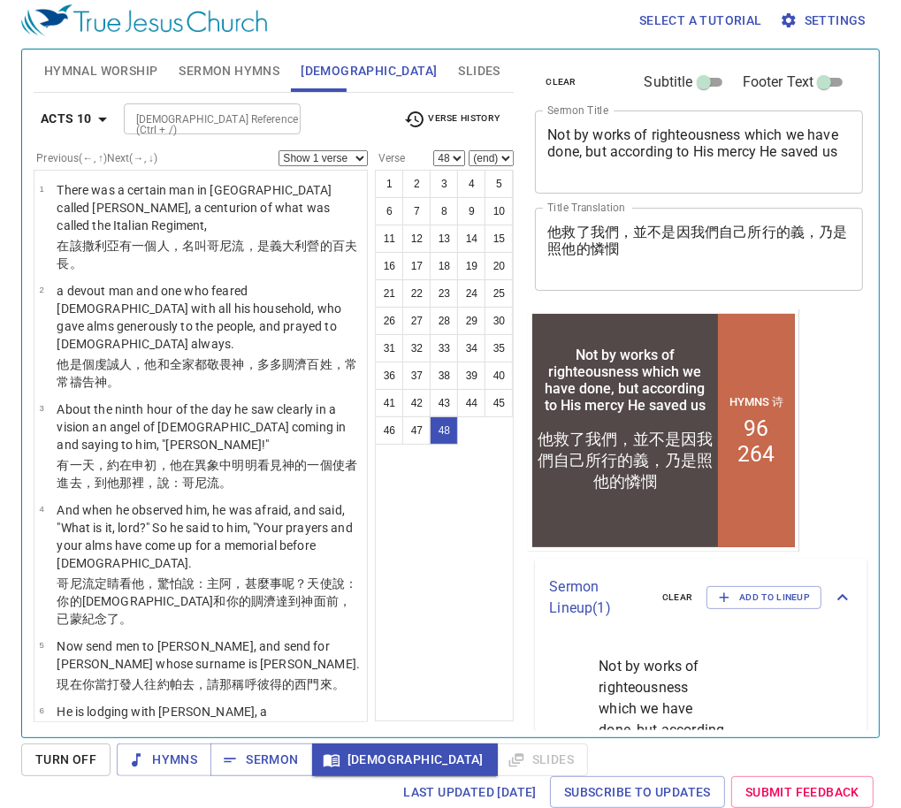
scroll to position [3968, 0]
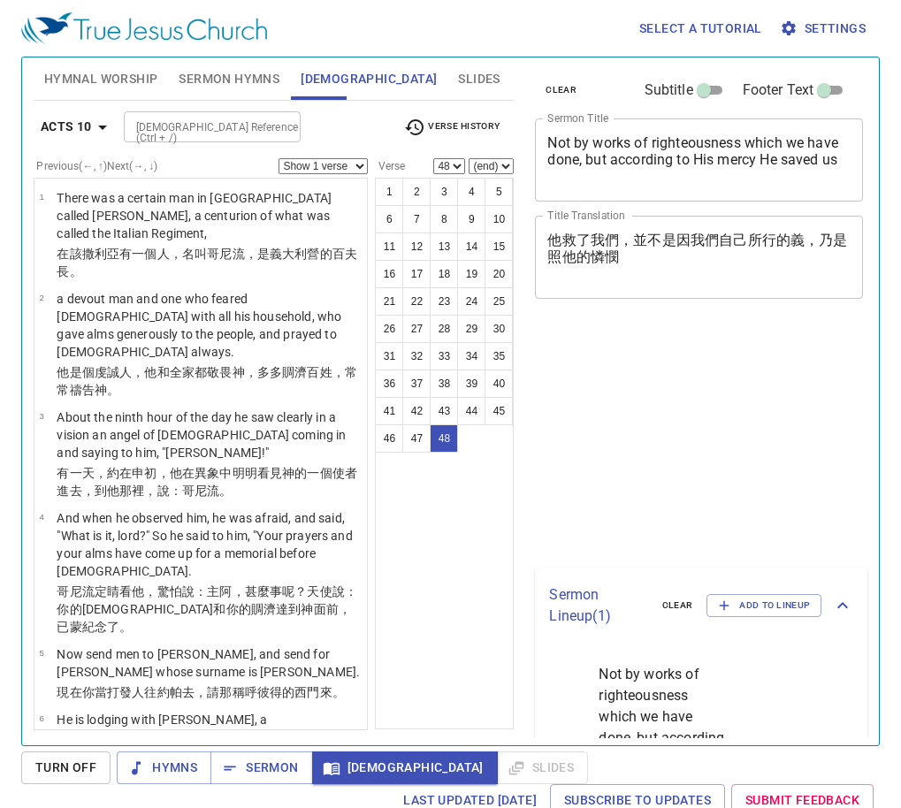
select select "48"
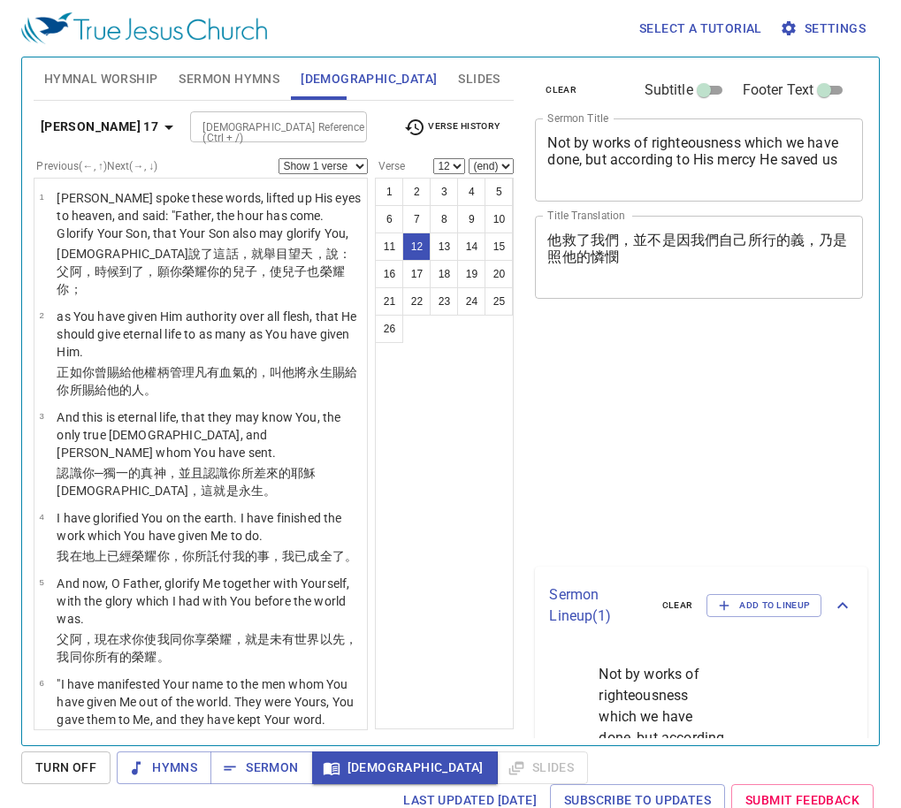
select select "12"
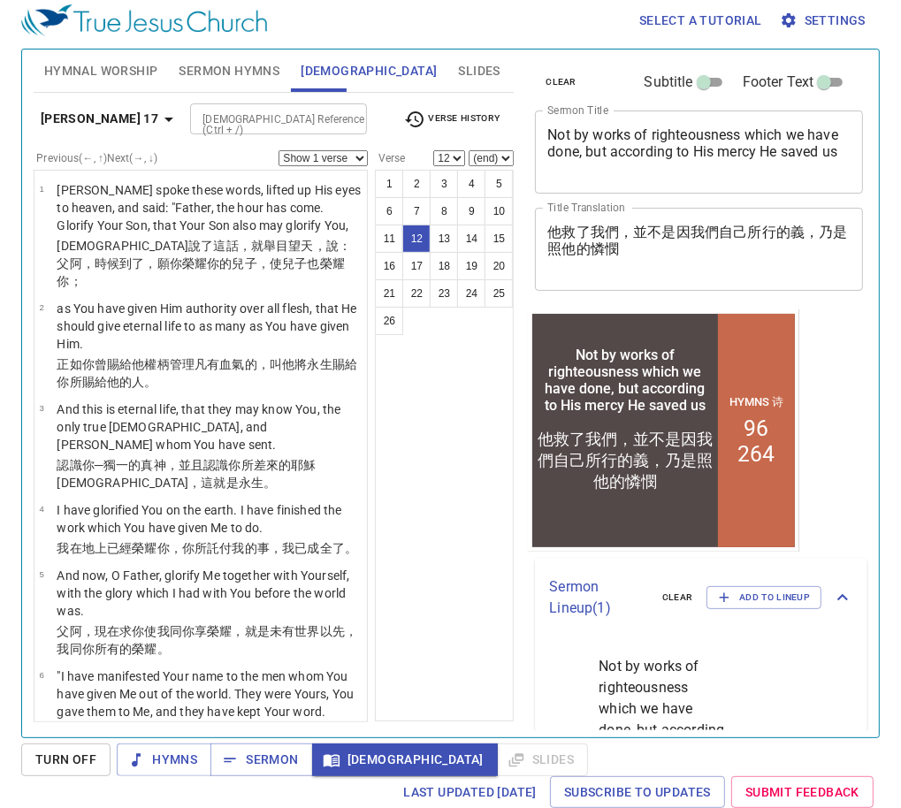
scroll to position [997, 0]
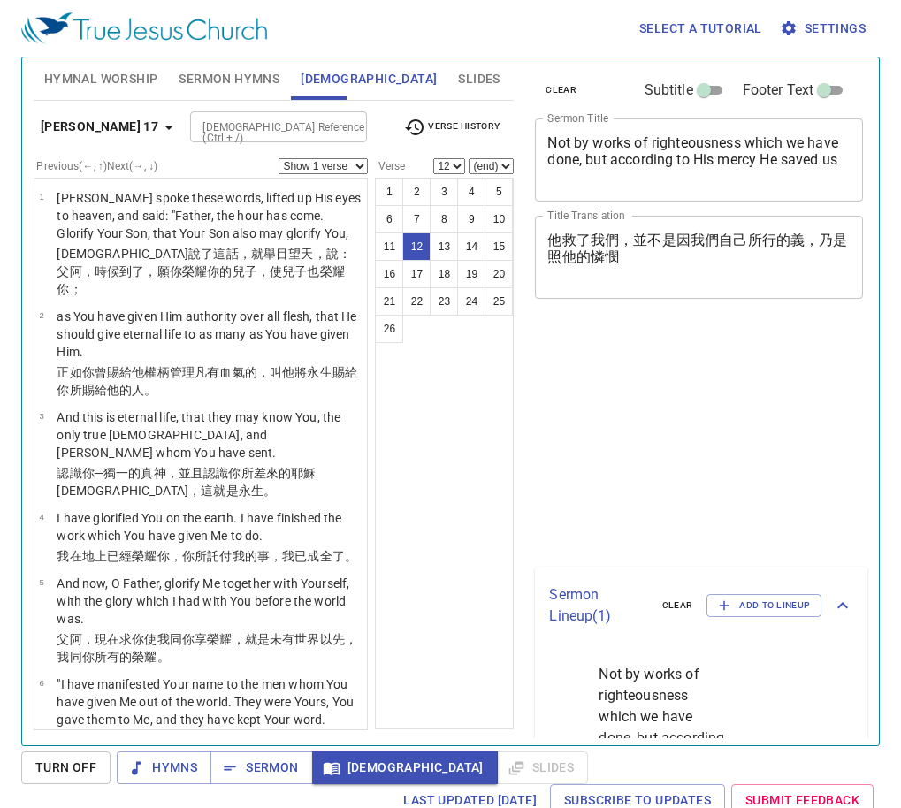
select select "12"
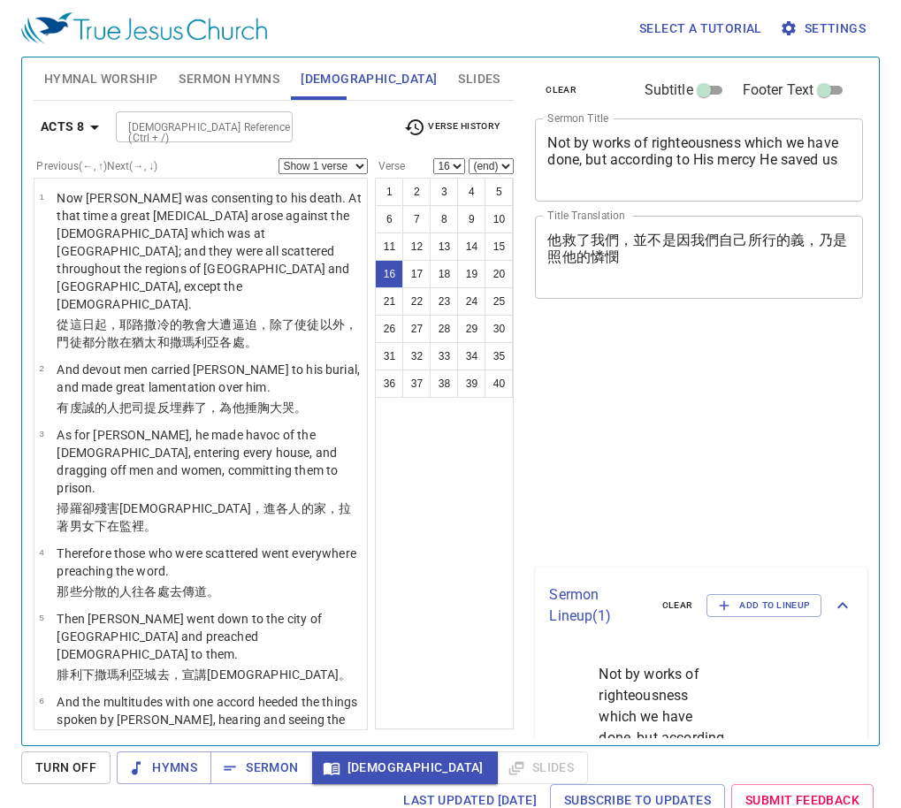
select select "16"
click at [439, 519] on div "1 2 3 4 5 6 7 8 9 10 11 12 13 14 15 16 17 18 19 20 21 22 23 24 25 26 27 28 29 3…" at bounding box center [444, 454] width 139 height 552
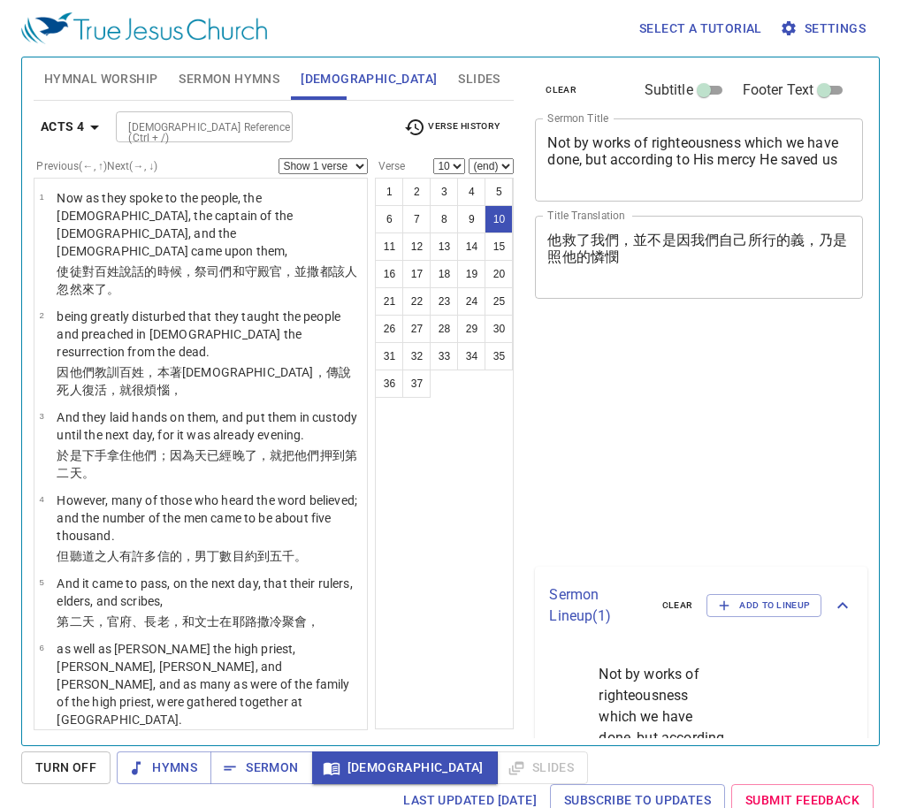
select select "10"
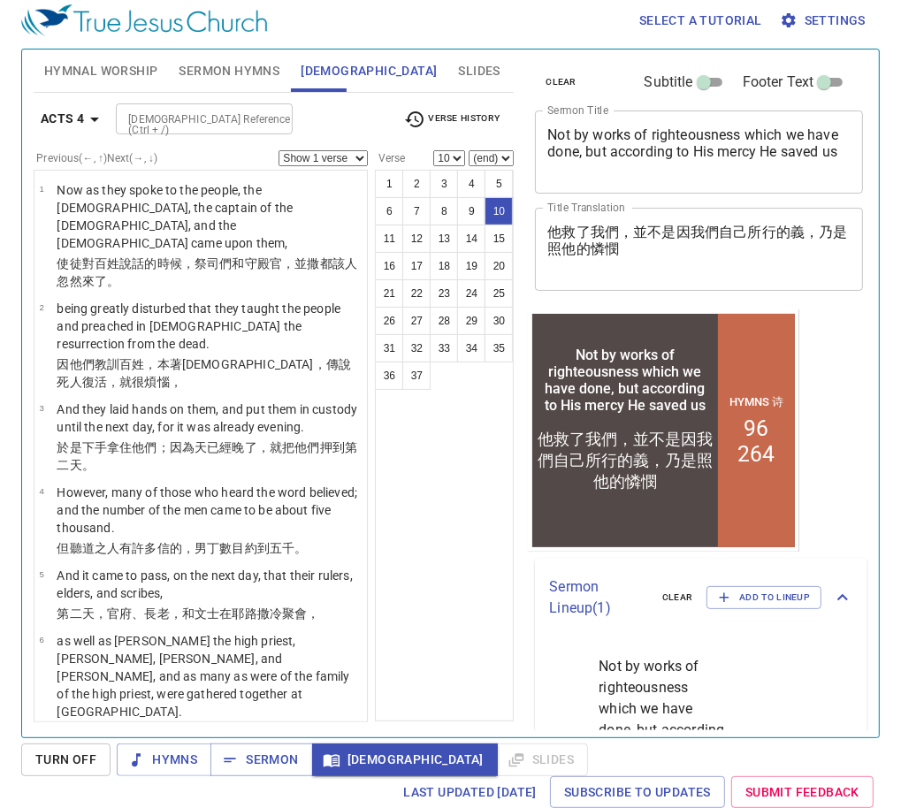
scroll to position [723, 0]
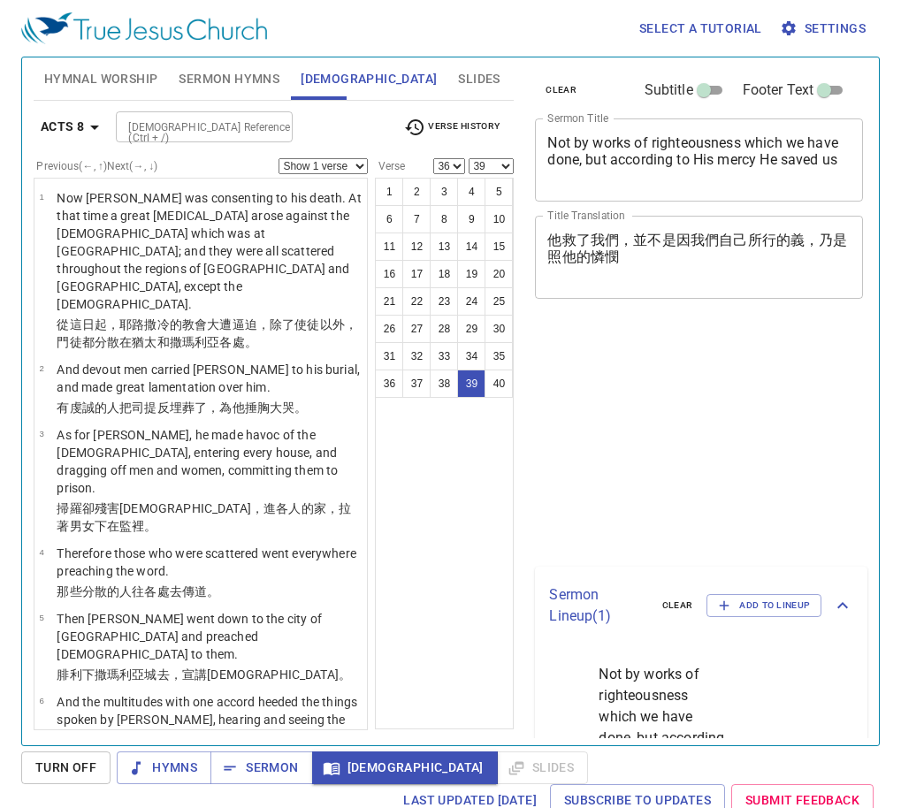
select select "36"
select select "39"
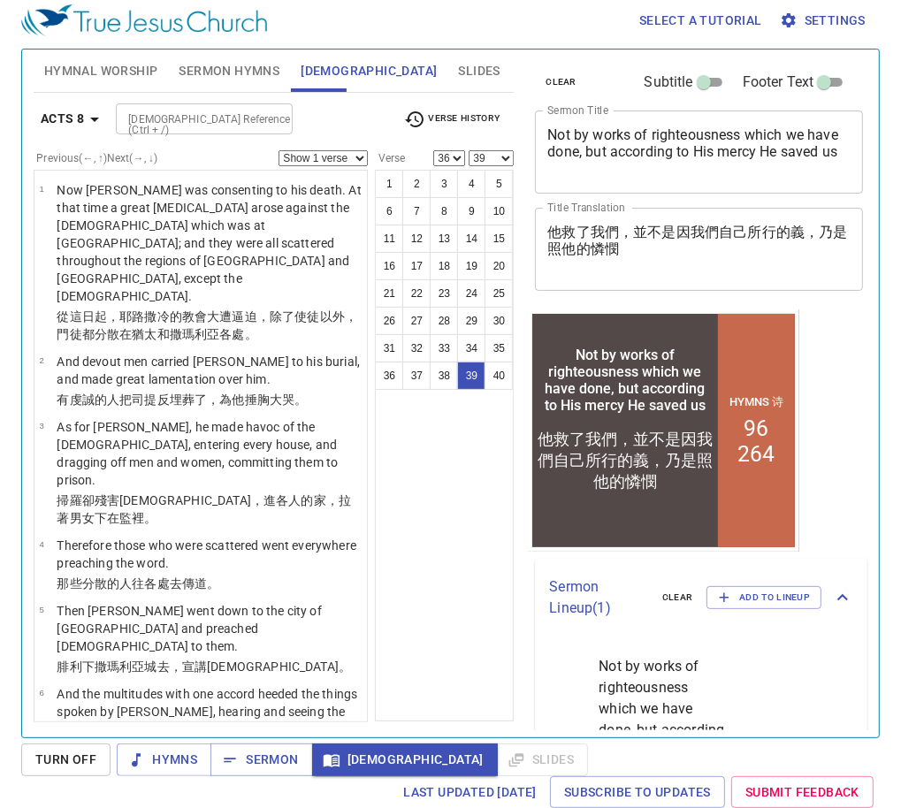
scroll to position [3161, 0]
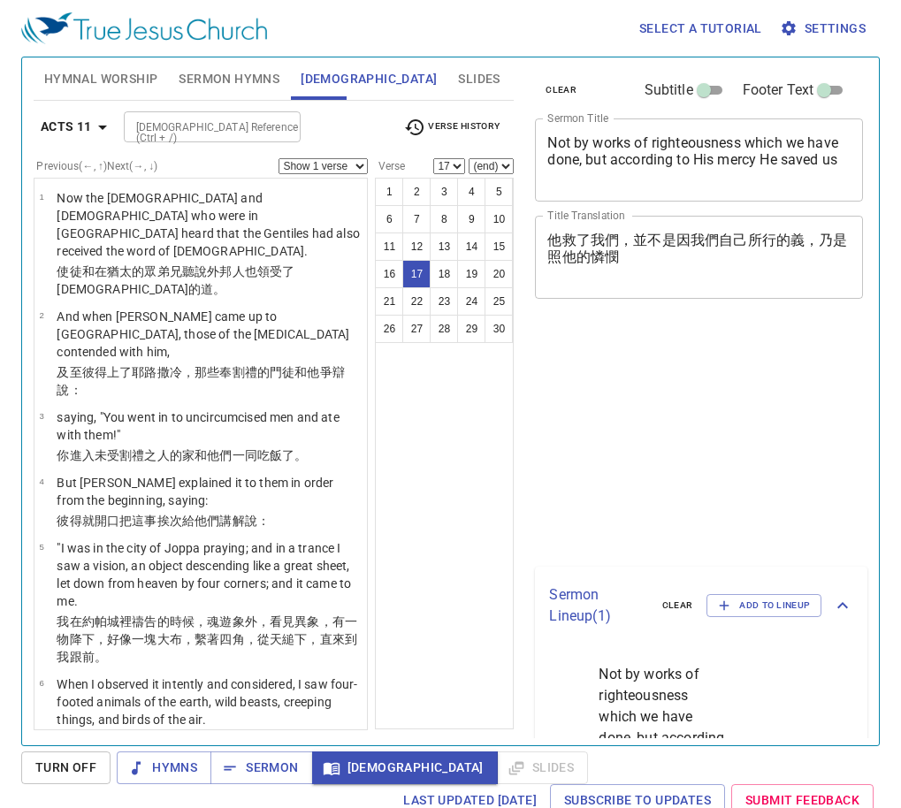
select select "17"
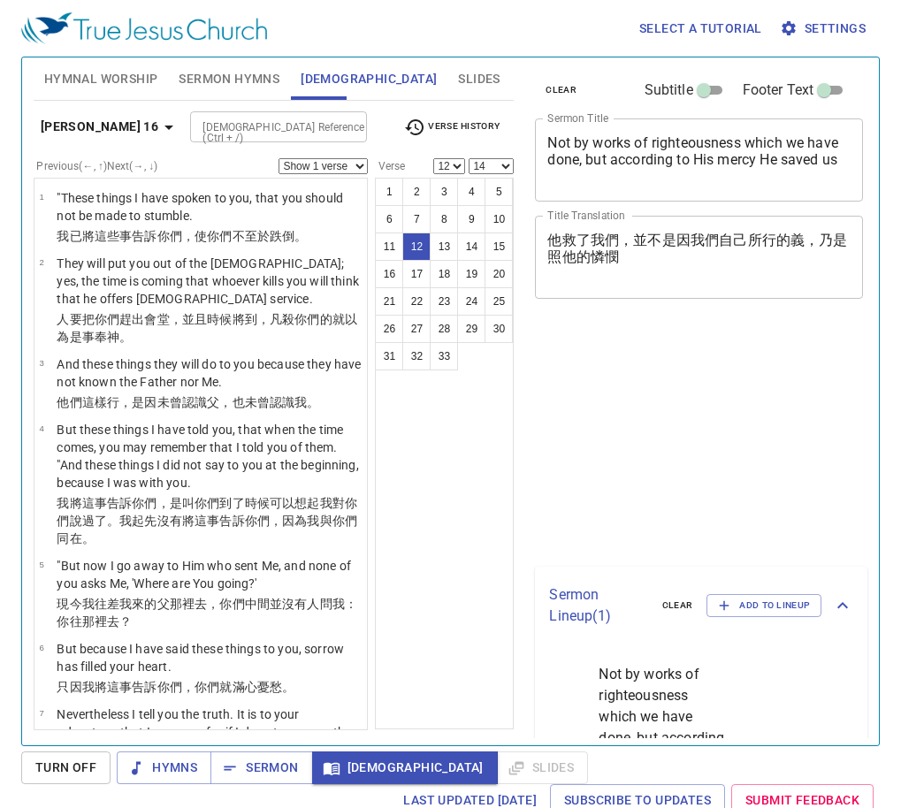
select select "12"
select select "14"
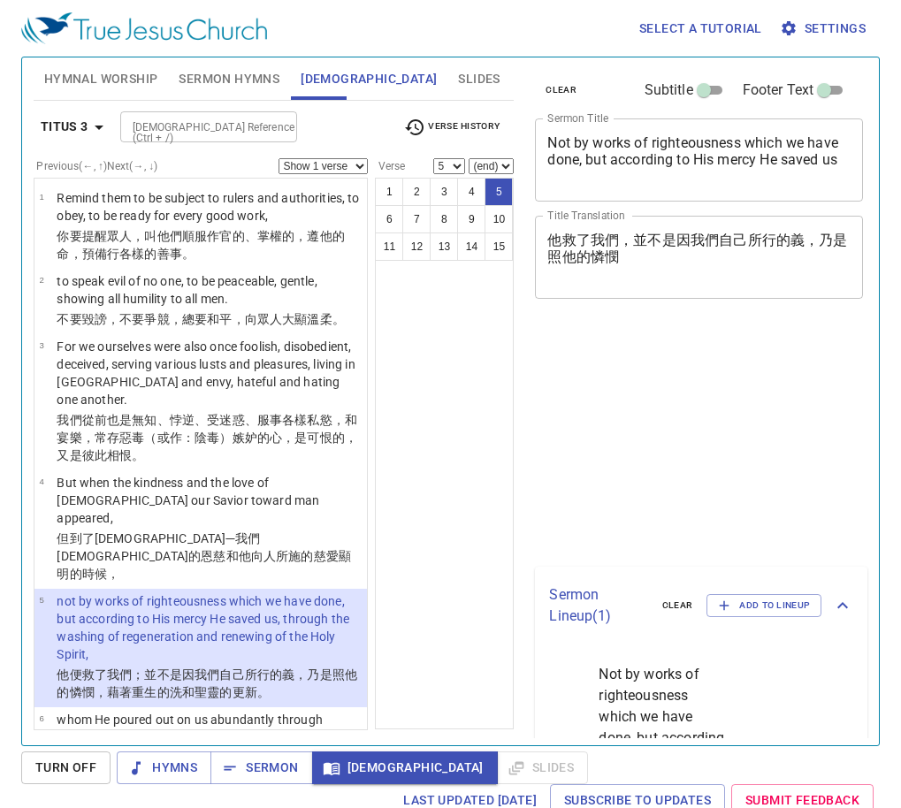
select select "5"
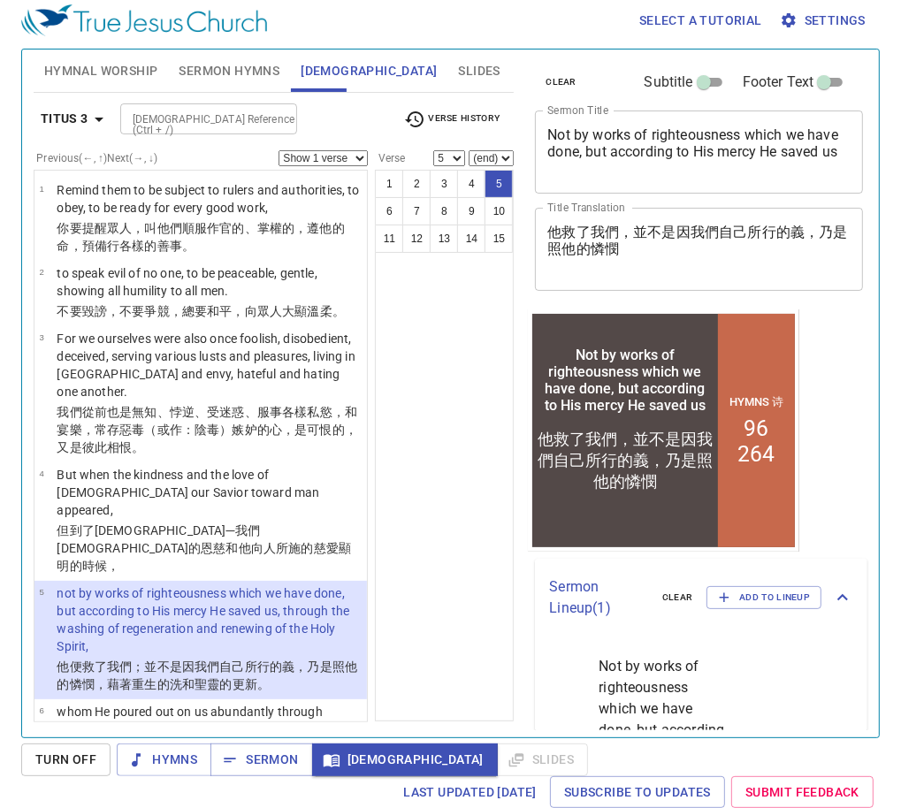
scroll to position [212, 0]
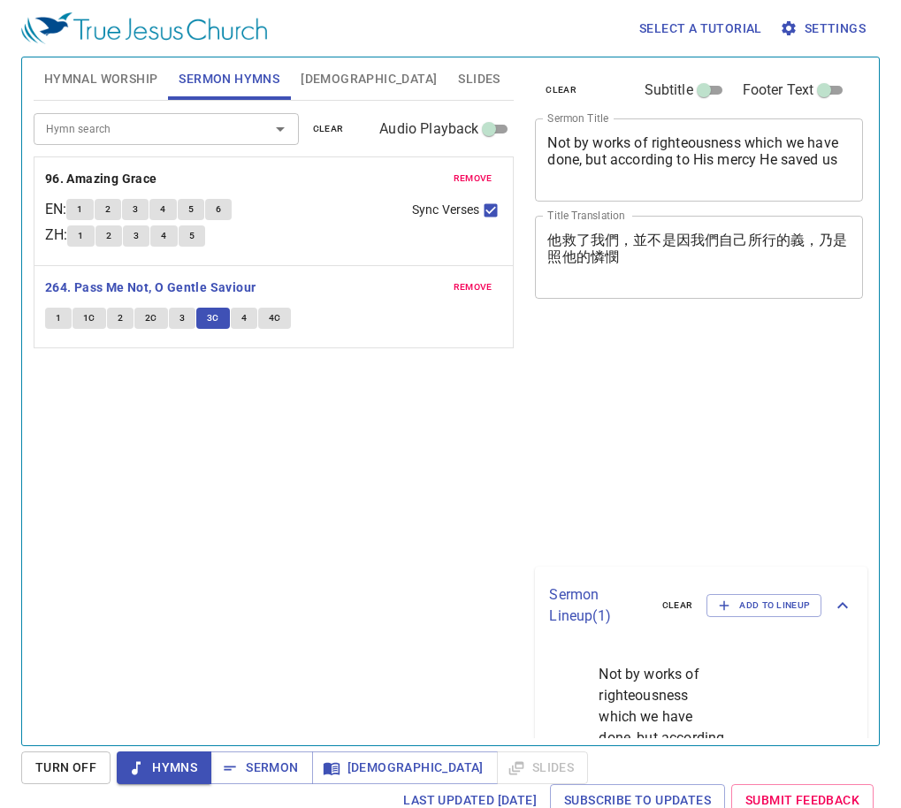
scroll to position [8, 0]
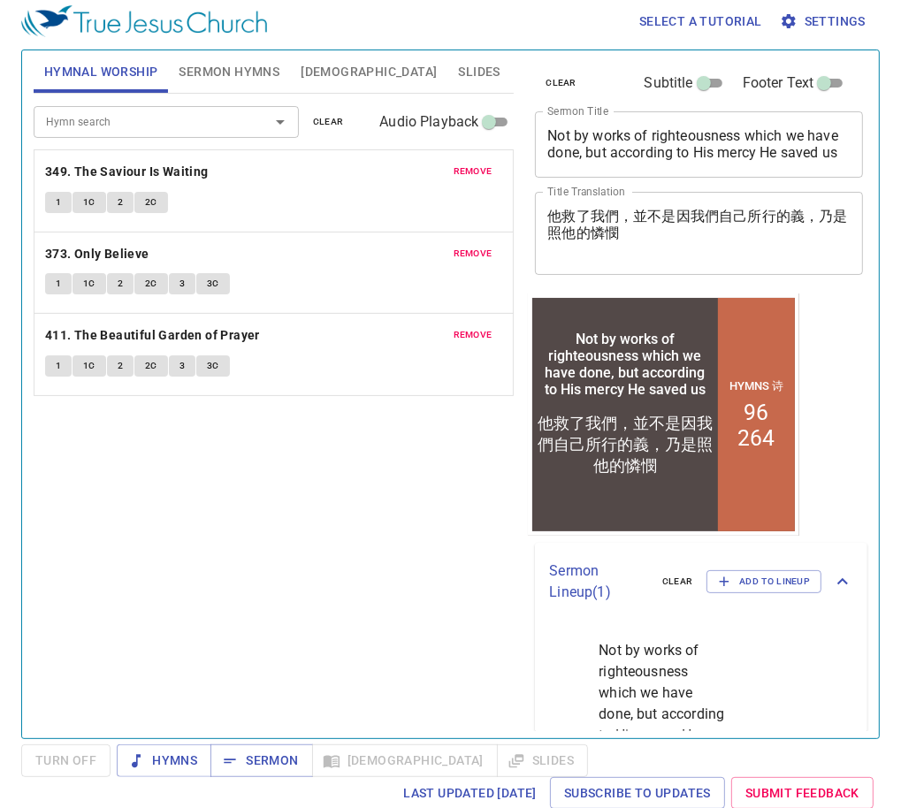
click at [244, 499] on div "Hymn search Hymn search clear Audio Playback remove 349. The Saviour Is Waiting…" at bounding box center [274, 409] width 481 height 630
click at [300, 552] on div "Hymn search Hymn search clear Audio Playback remove 349. The Saviour Is Waiting…" at bounding box center [274, 409] width 481 height 630
click at [312, 556] on div "Hymn search Hymn search clear Audio Playback remove 349. The Saviour Is Waiting…" at bounding box center [274, 409] width 481 height 630
click at [287, 478] on div "Hymn search Hymn search clear Audio Playback remove 349. The Saviour Is Waiting…" at bounding box center [274, 409] width 481 height 630
click at [340, 488] on div "Hymn search Hymn search clear Audio Playback remove 349. The Saviour Is Waiting…" at bounding box center [274, 409] width 481 height 630
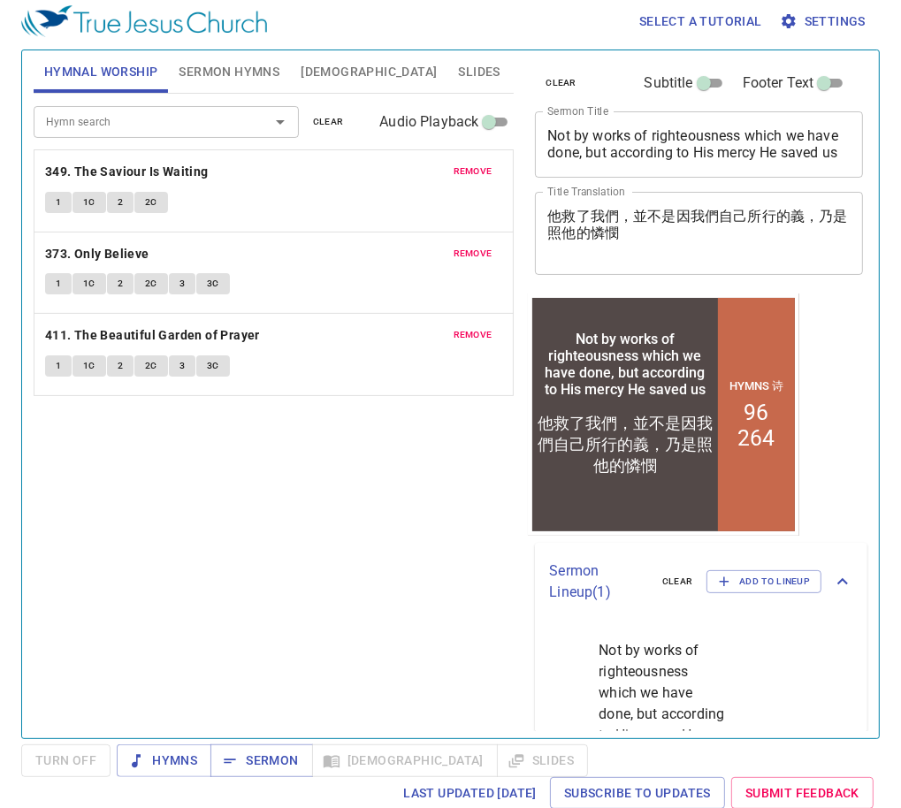
click at [342, 584] on div "Hymn search Hymn search clear Audio Playback remove 349. The Saviour Is Waiting…" at bounding box center [274, 409] width 481 height 630
click at [264, 555] on div "Hymn search Hymn search clear Audio Playback remove 349. The Saviour Is Waiting…" at bounding box center [274, 409] width 481 height 630
click at [229, 73] on span "Sermon Hymns" at bounding box center [229, 72] width 101 height 22
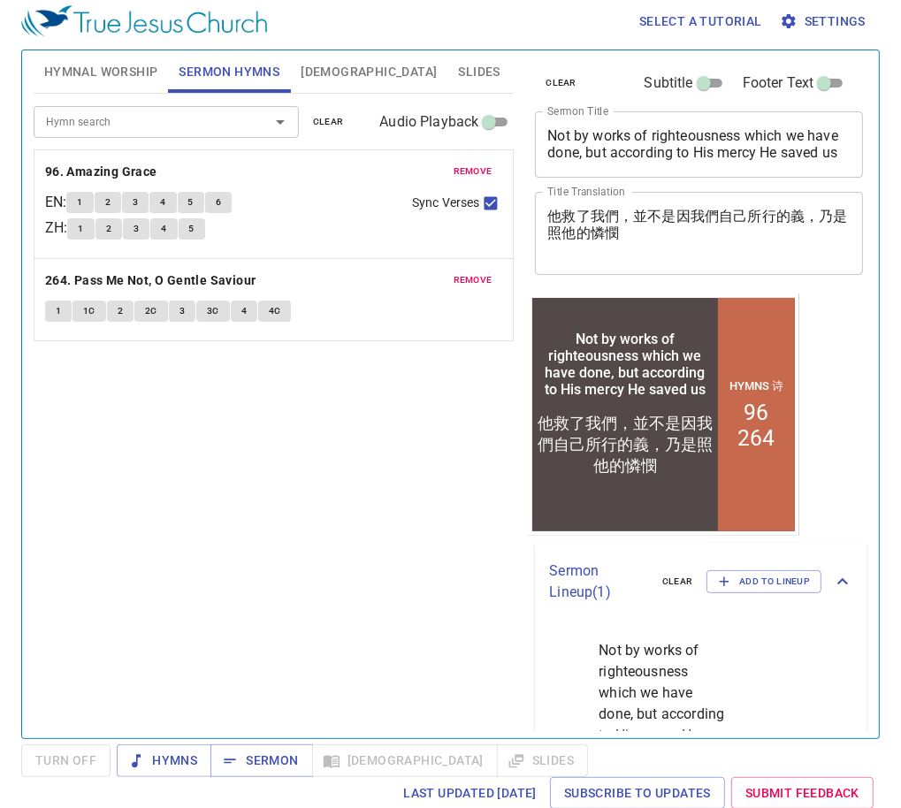
click at [118, 71] on span "Hymnal Worship" at bounding box center [101, 72] width 114 height 22
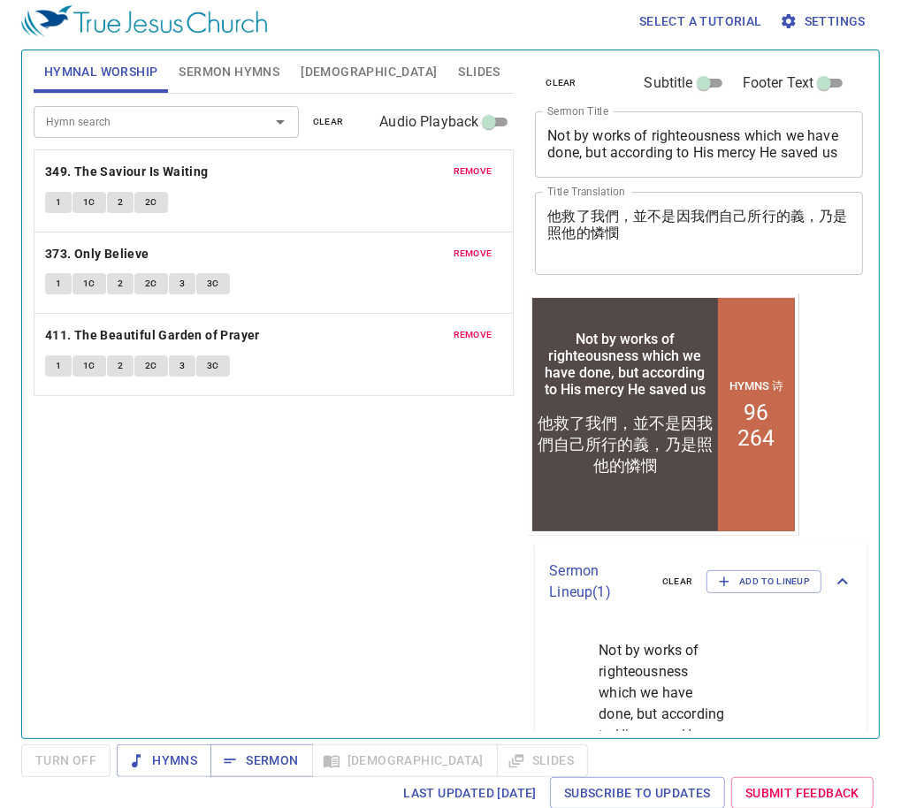
click at [339, 123] on span "clear" at bounding box center [328, 122] width 31 height 16
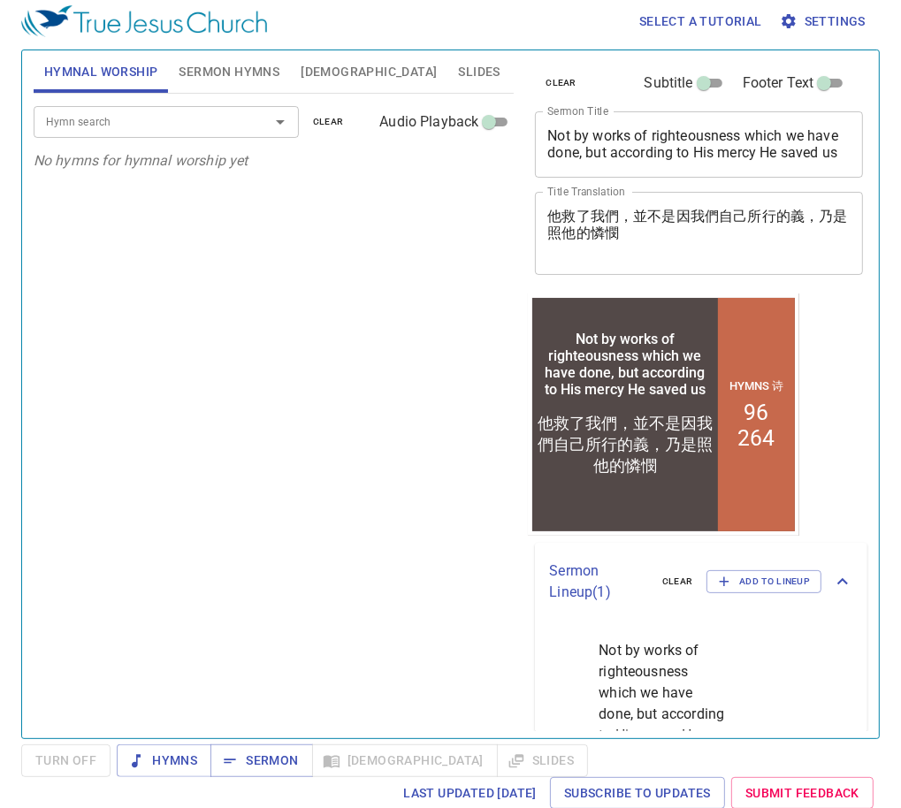
click at [294, 506] on div "Hymn search Hymn search clear Audio Playback No hymns for hymnal worship yet" at bounding box center [274, 409] width 481 height 630
click at [314, 389] on div "Hymn search Hymn search clear Audio Playback No hymns for hymnal worship yet" at bounding box center [274, 409] width 481 height 630
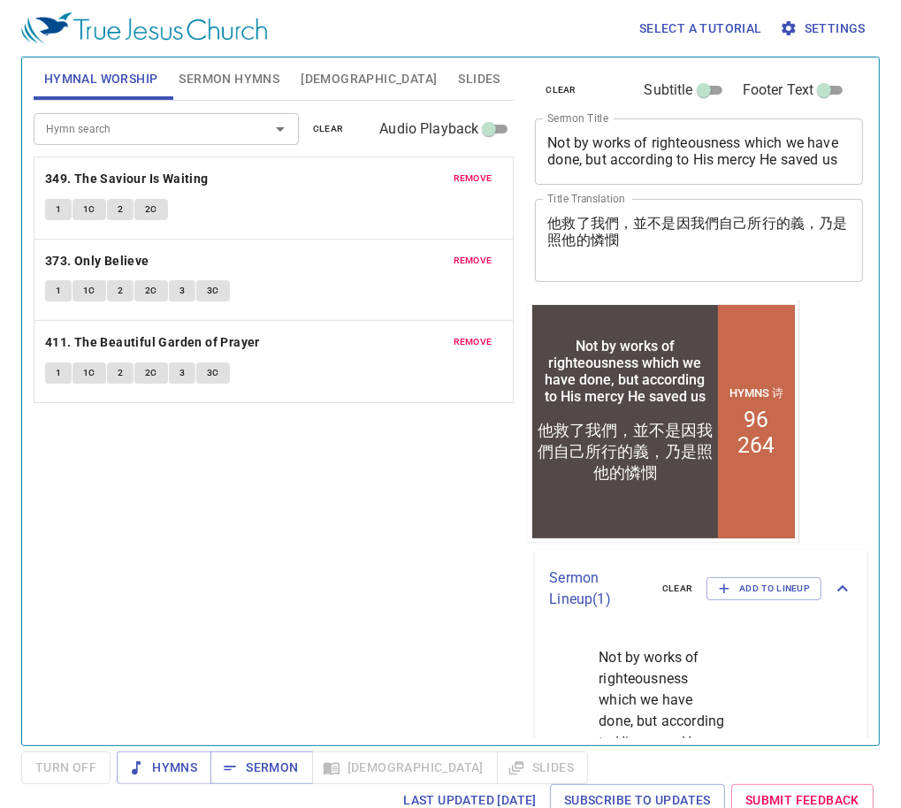
click at [699, 96] on input "Subtitle" at bounding box center [704, 93] width 64 height 21
checkbox input "true"
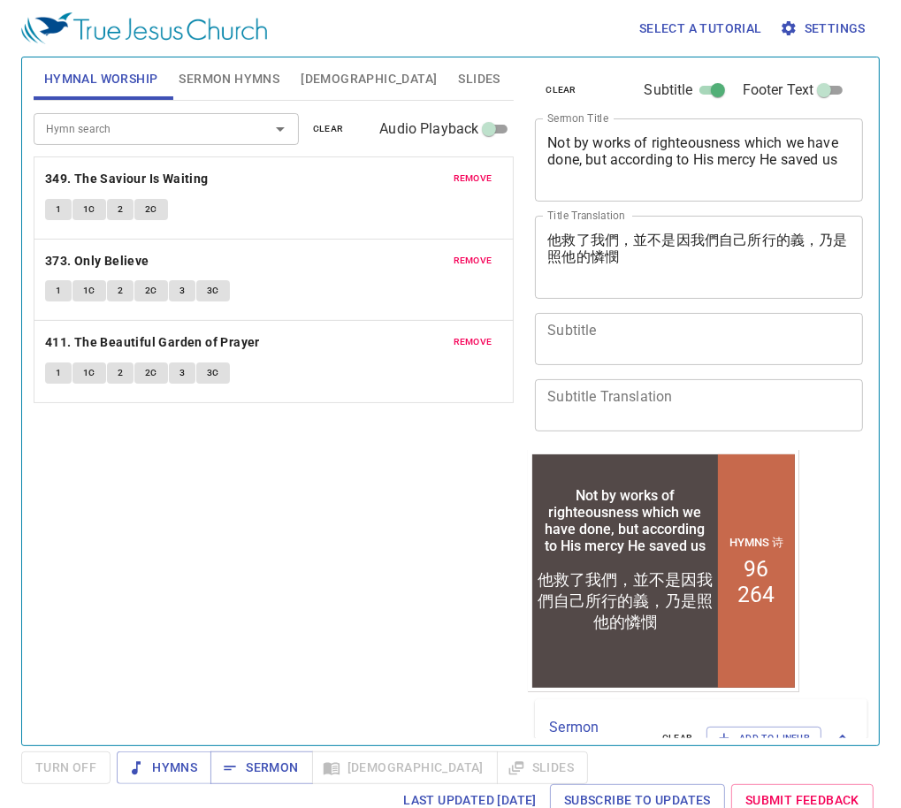
click at [627, 343] on textarea "Subtitle" at bounding box center [698, 339] width 303 height 34
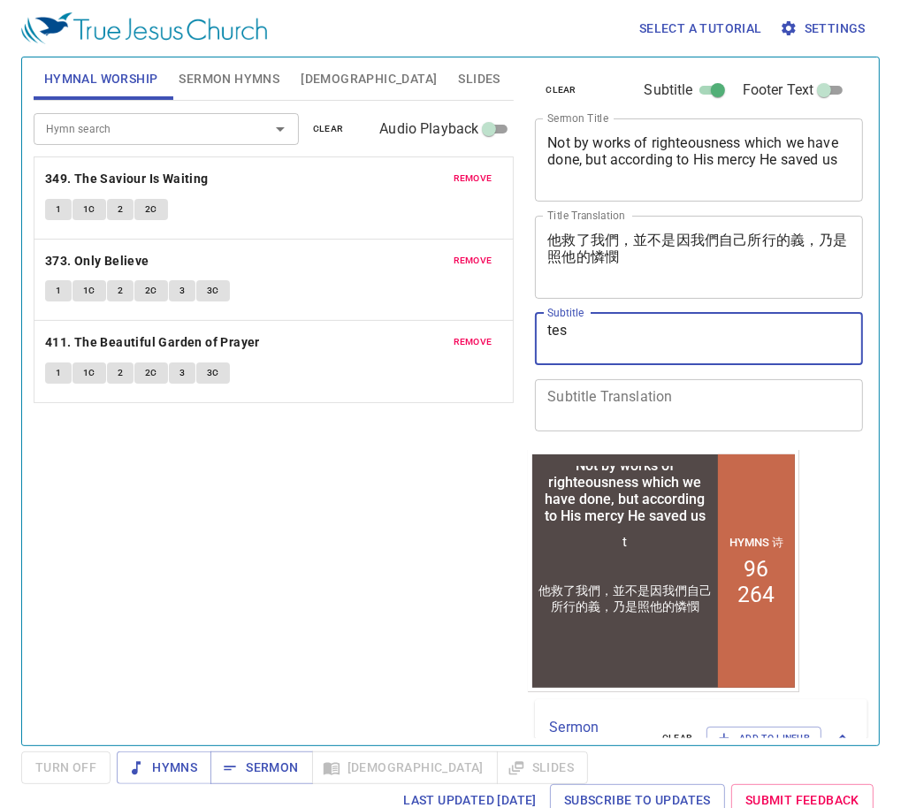
type textarea "test"
